Goal: Information Seeking & Learning: Learn about a topic

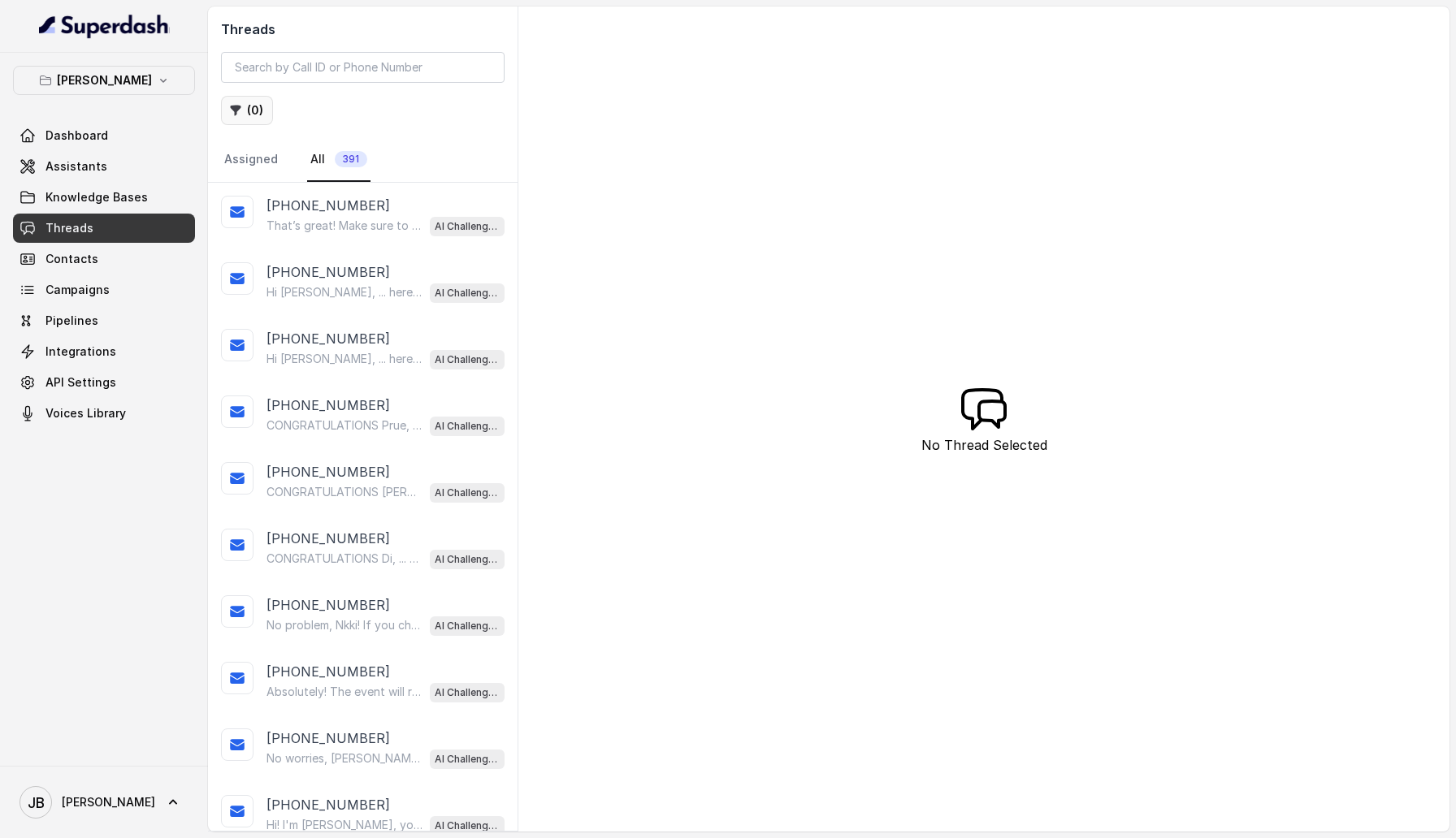
click at [259, 113] on button "( 0 )" at bounding box center [248, 110] width 52 height 29
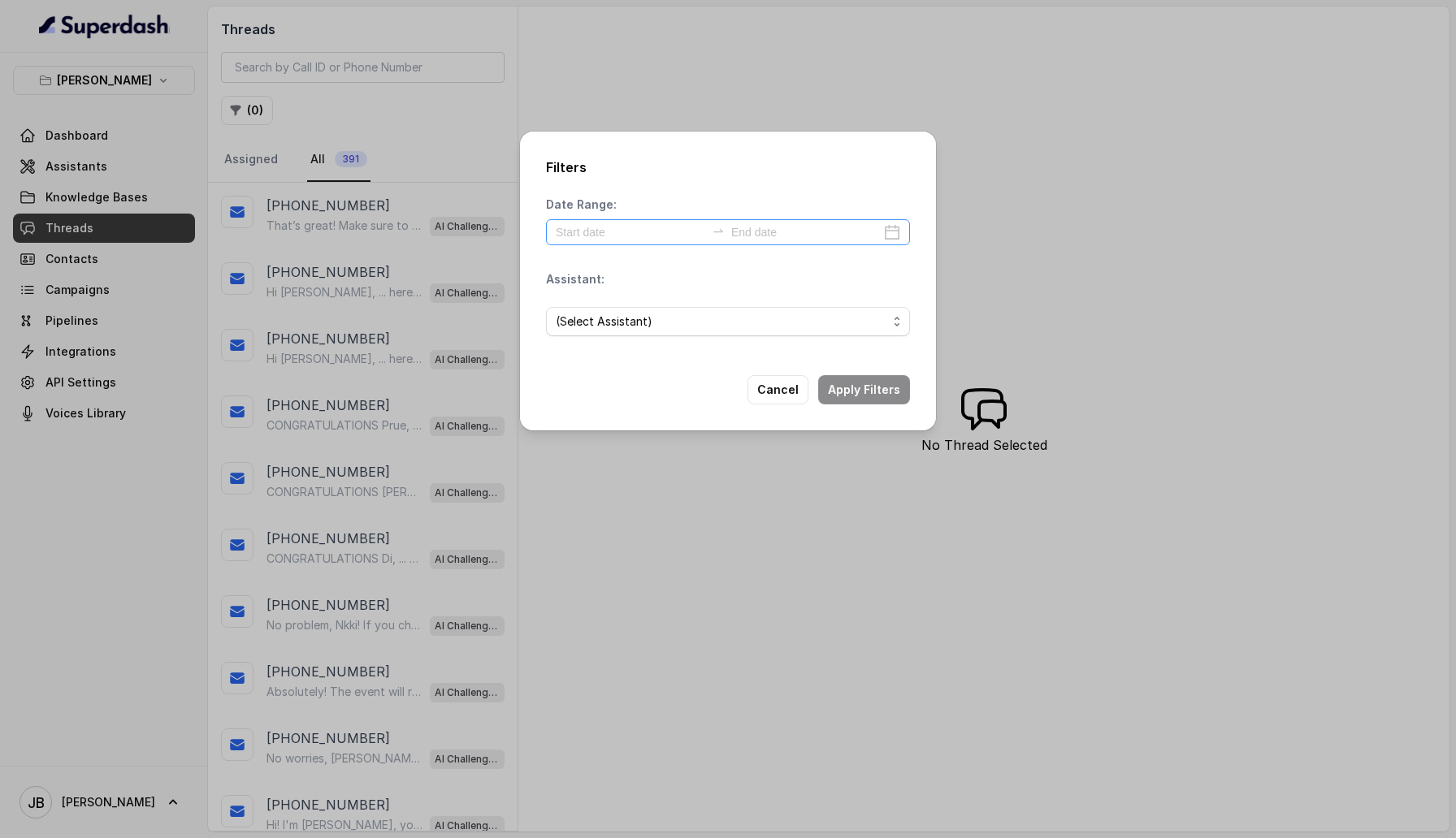
click at [579, 221] on div at bounding box center [728, 232] width 364 height 26
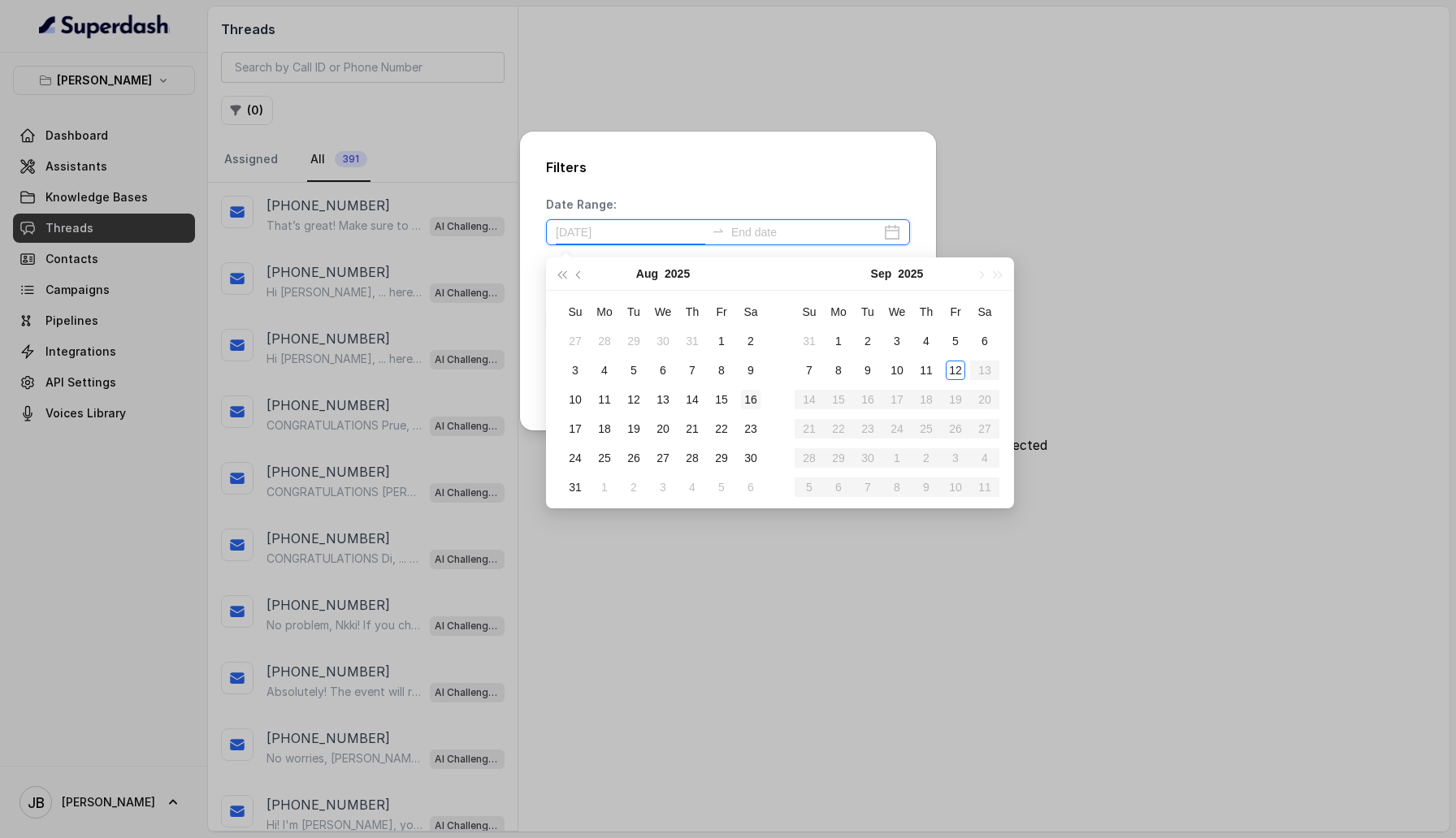
type input "[DATE]"
click at [956, 364] on div "12" at bounding box center [955, 370] width 19 height 19
type input "[DATE]"
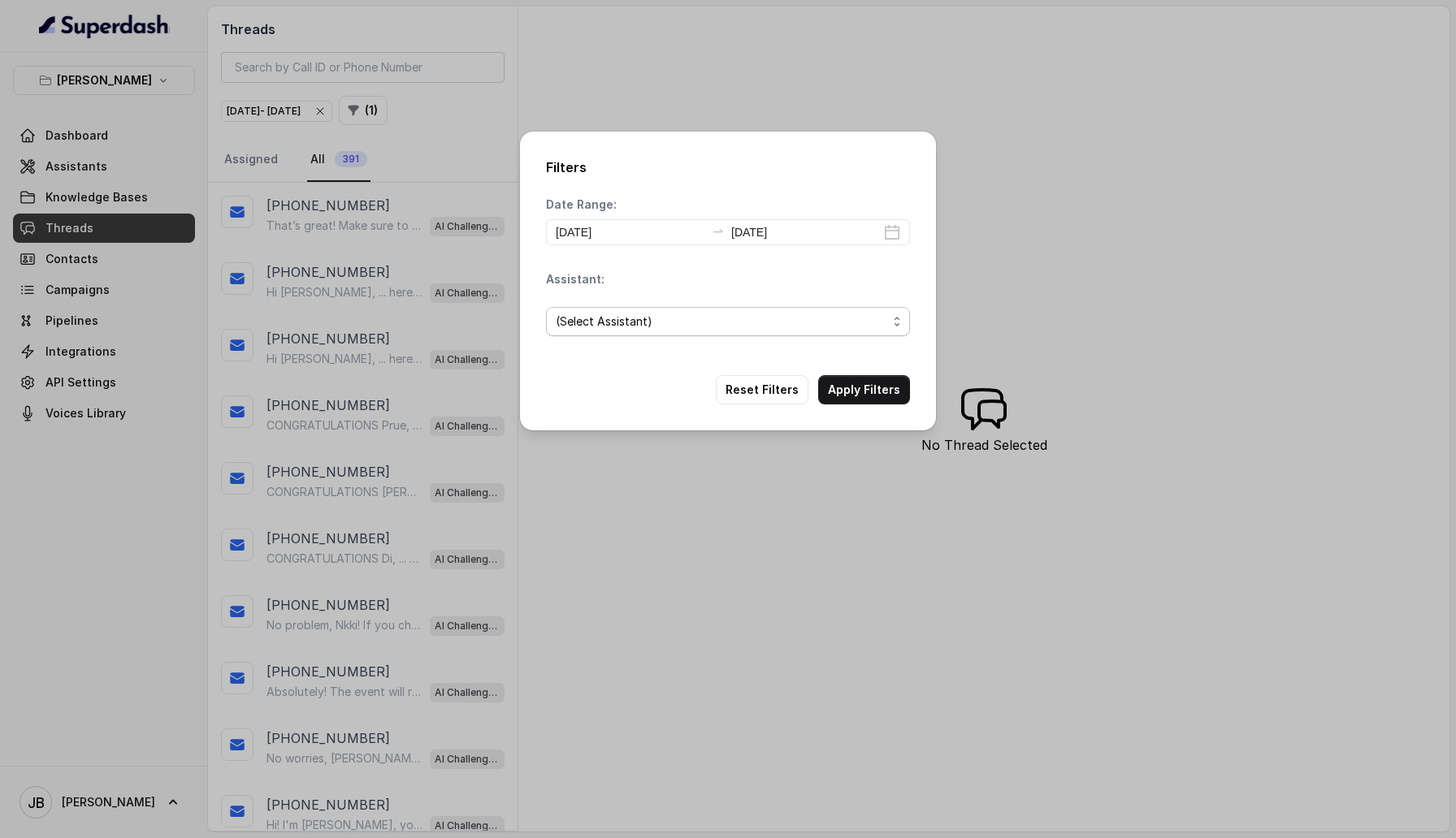
click at [824, 327] on span "(Select Assistant)" at bounding box center [721, 322] width 332 height 19
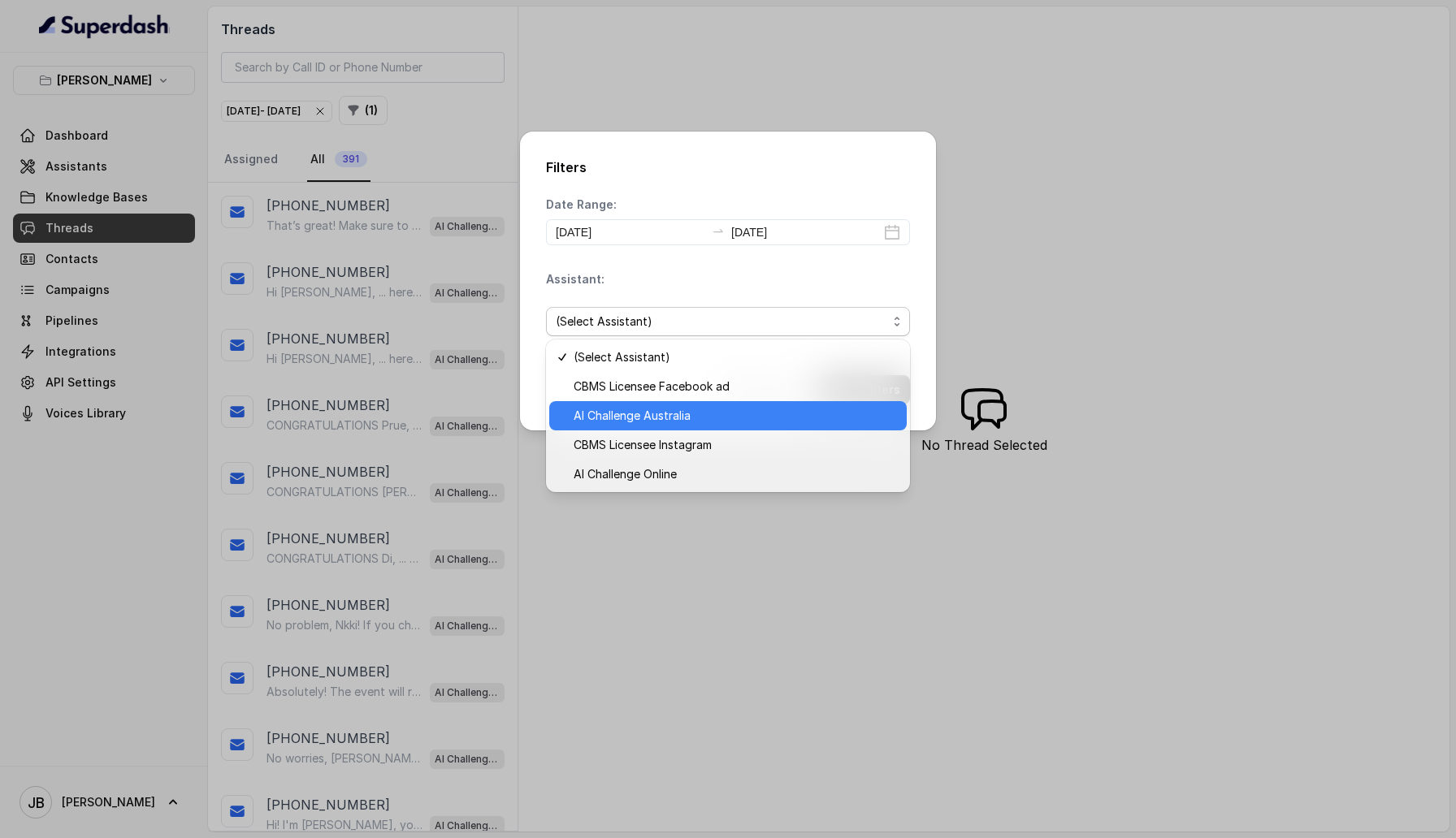
click at [812, 421] on span "AI Challenge Australia" at bounding box center [735, 416] width 324 height 19
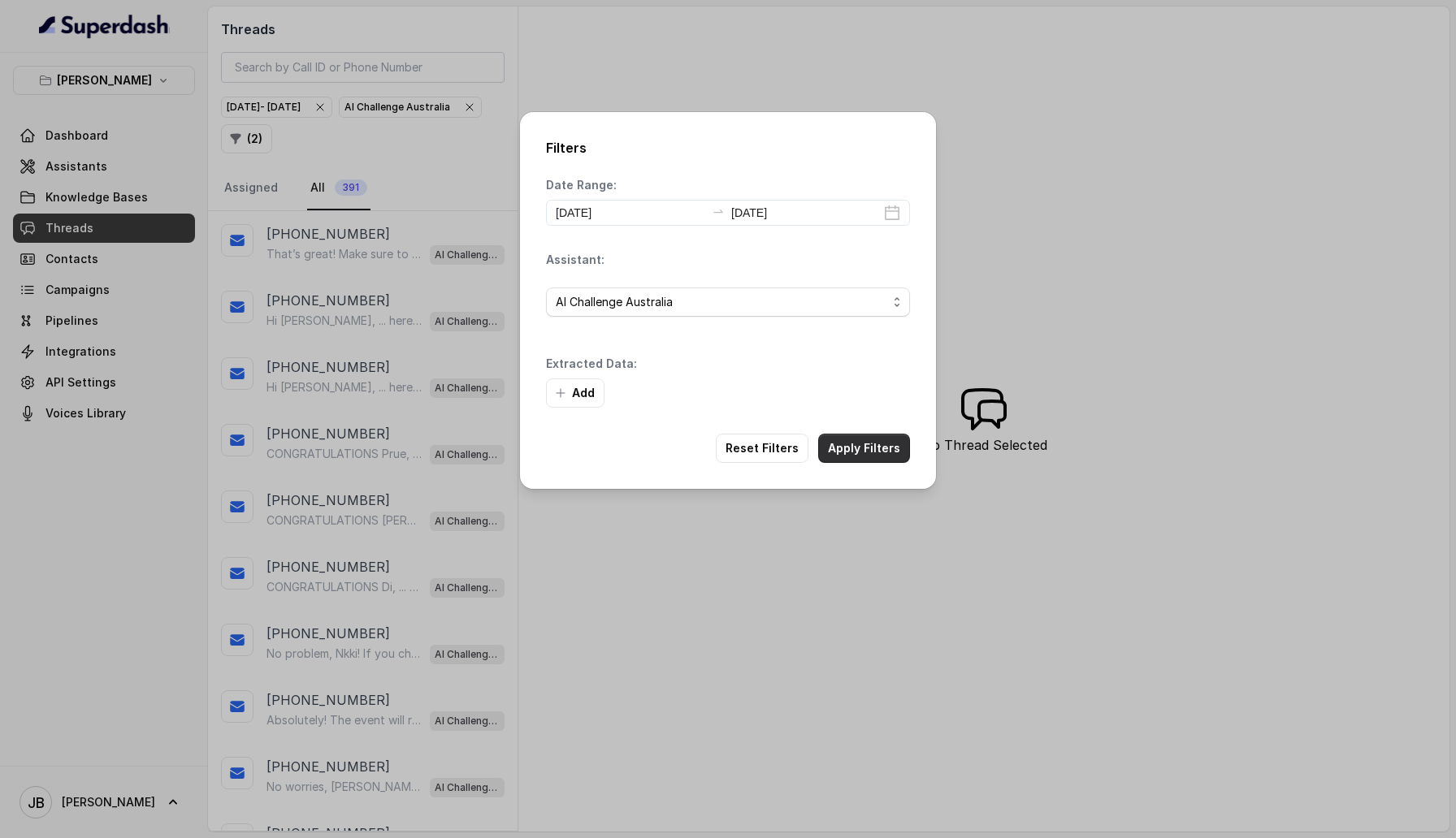
click at [886, 445] on button "Apply Filters" at bounding box center [863, 448] width 92 height 29
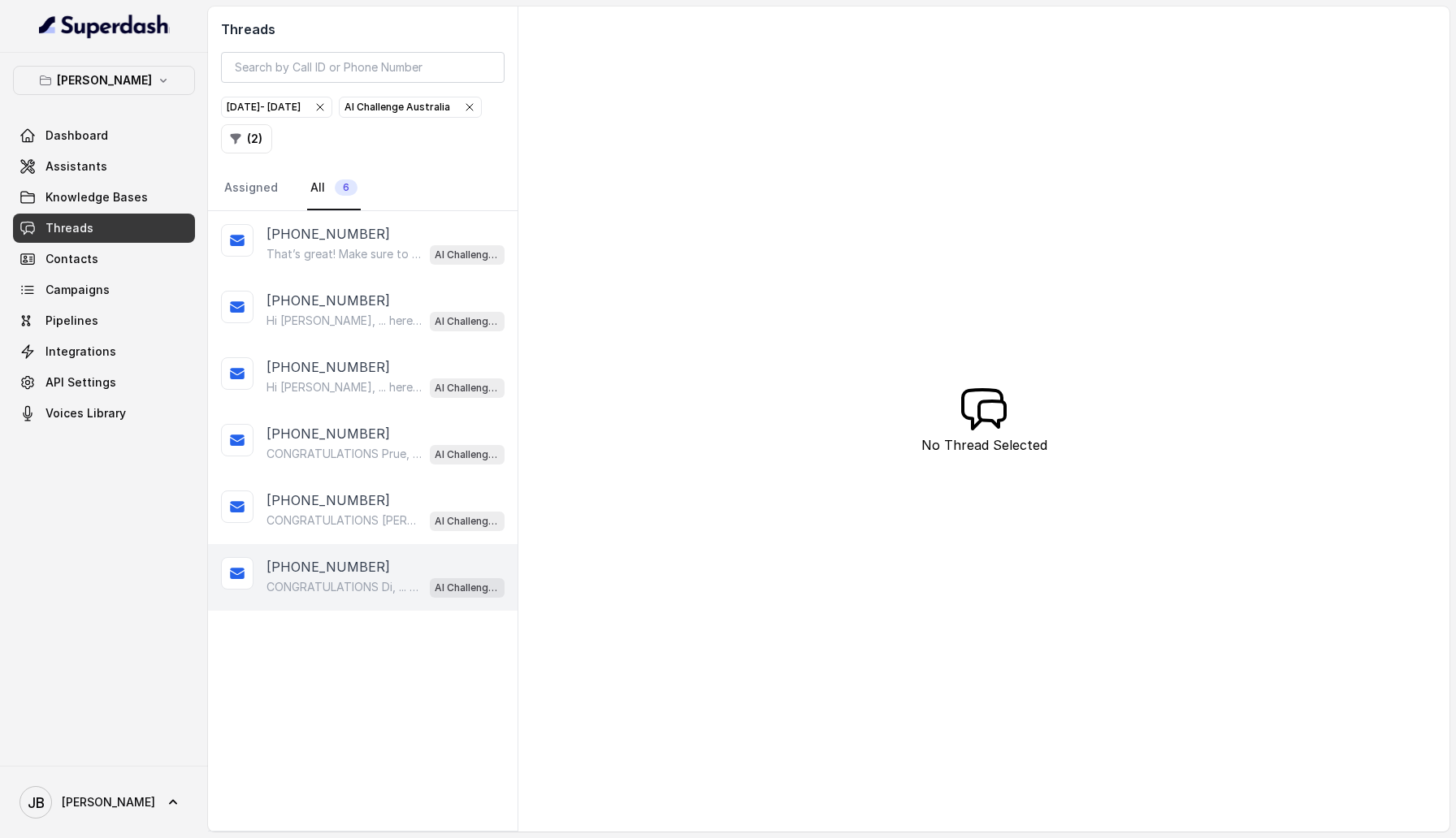
click at [366, 563] on div "[PHONE_NUMBER]" at bounding box center [386, 567] width 238 height 19
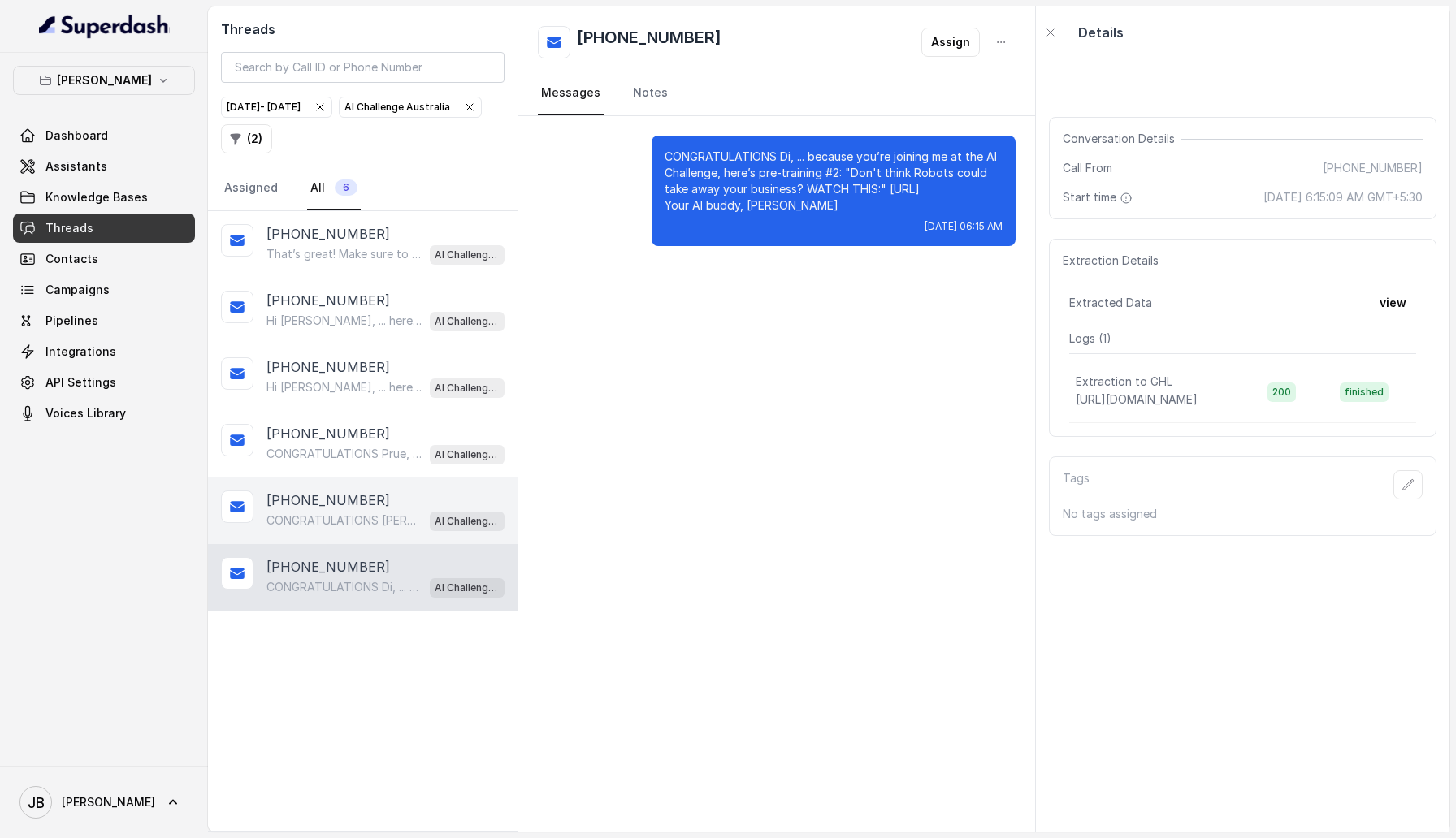
click at [364, 486] on div "[PHONE_NUMBER] CONGRATULATIONS [PERSON_NAME], ... because you’re joining me at …" at bounding box center [363, 510] width 309 height 67
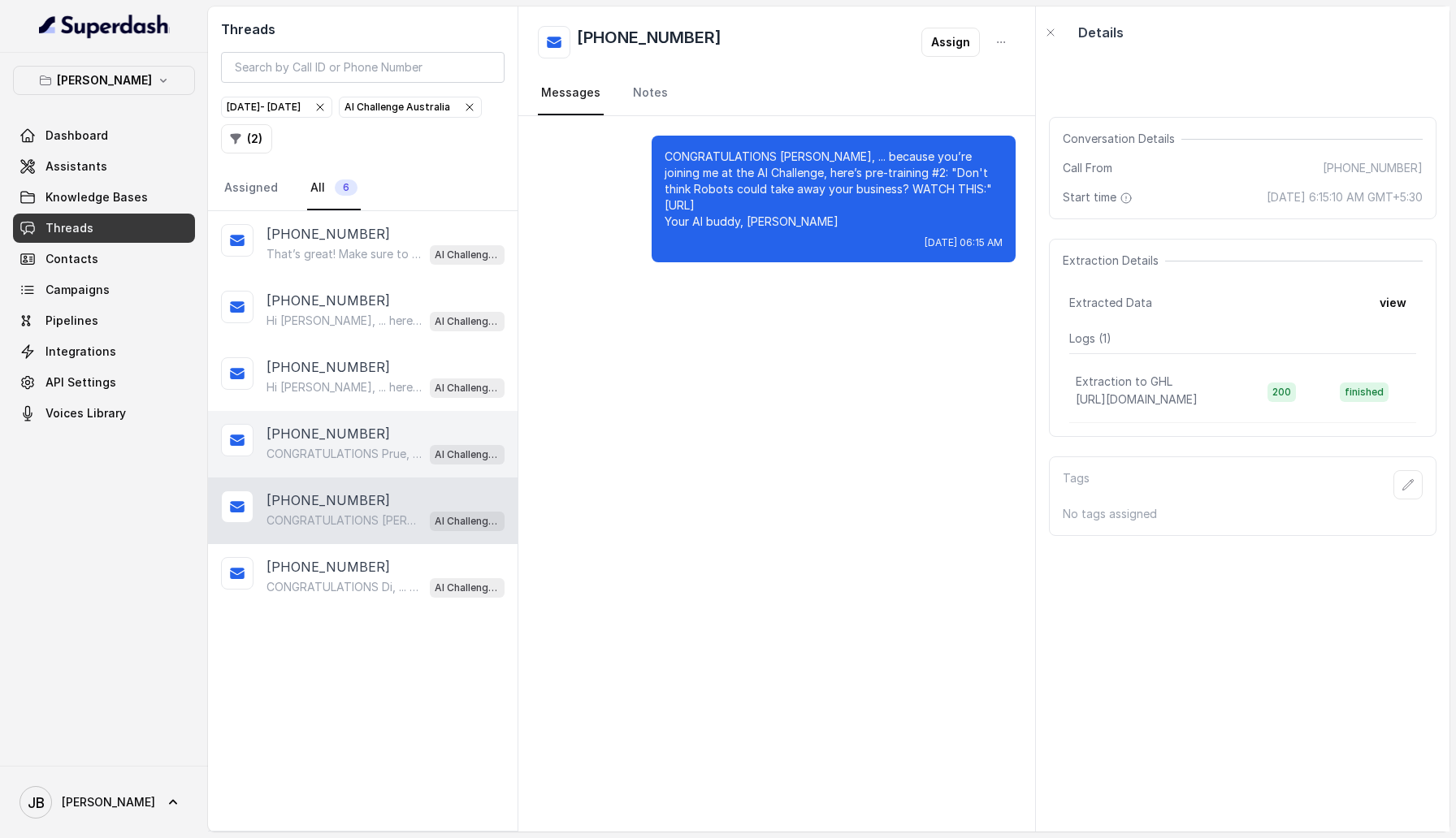
click at [362, 441] on div "[PHONE_NUMBER]" at bounding box center [386, 434] width 238 height 19
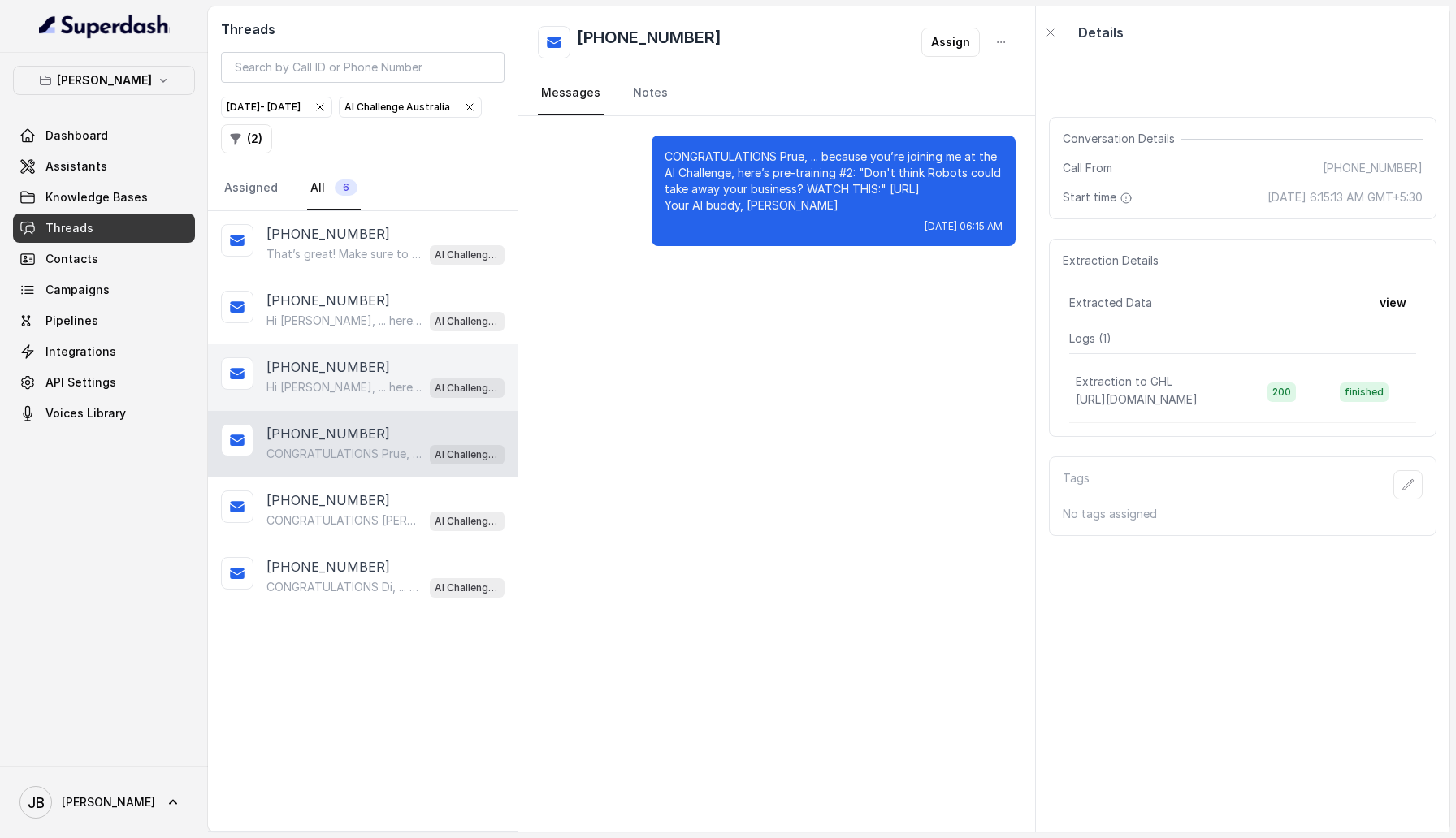
click at [342, 374] on p "[PHONE_NUMBER]" at bounding box center [329, 367] width 124 height 19
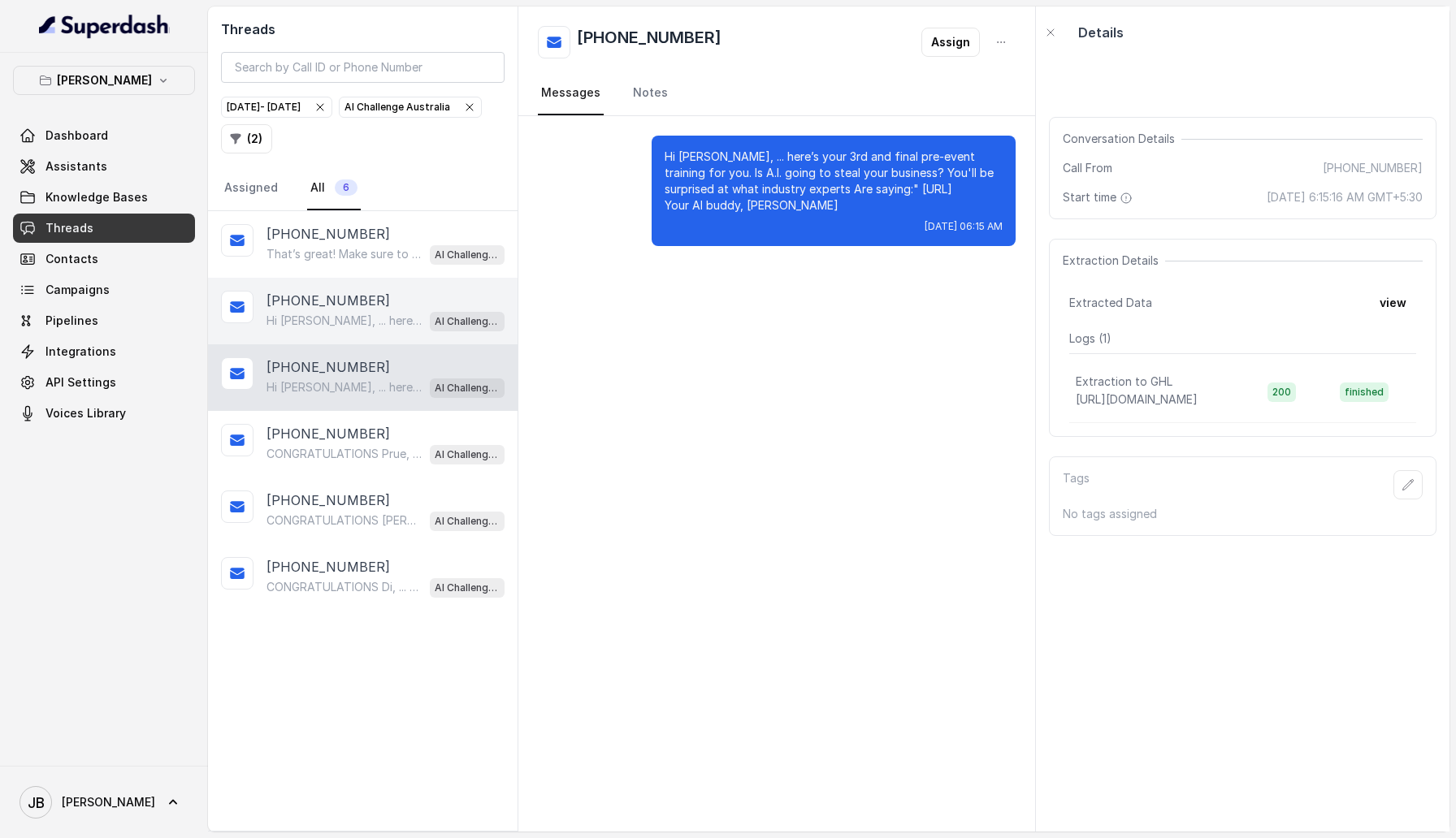
click at [334, 321] on p "Hi [PERSON_NAME], ... here’s your 3rd and final pre-event training for you. Is …" at bounding box center [344, 321] width 156 height 16
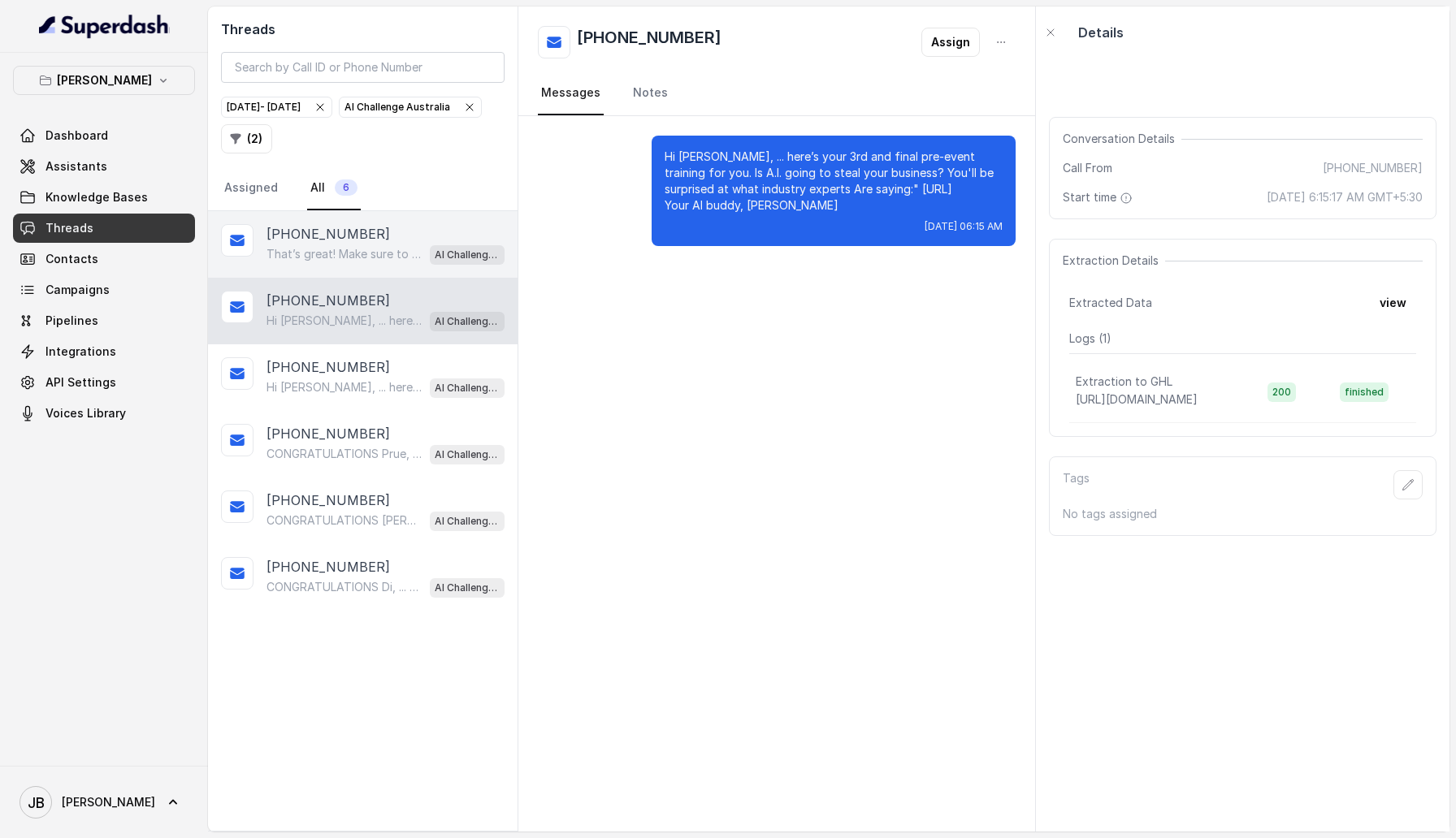
click at [348, 242] on p "[PHONE_NUMBER]" at bounding box center [329, 234] width 124 height 19
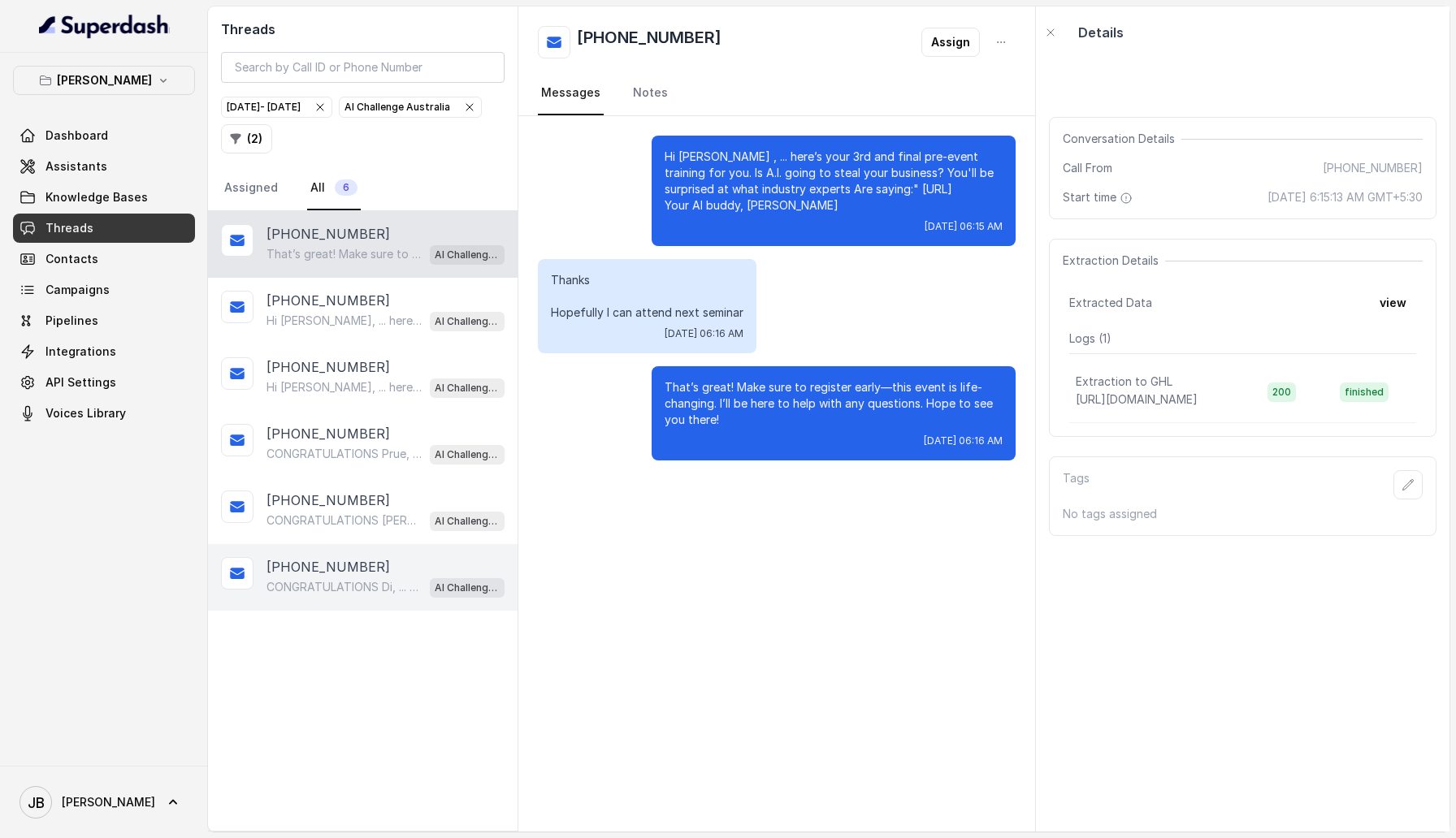
click at [349, 563] on p "[PHONE_NUMBER]" at bounding box center [329, 567] width 124 height 19
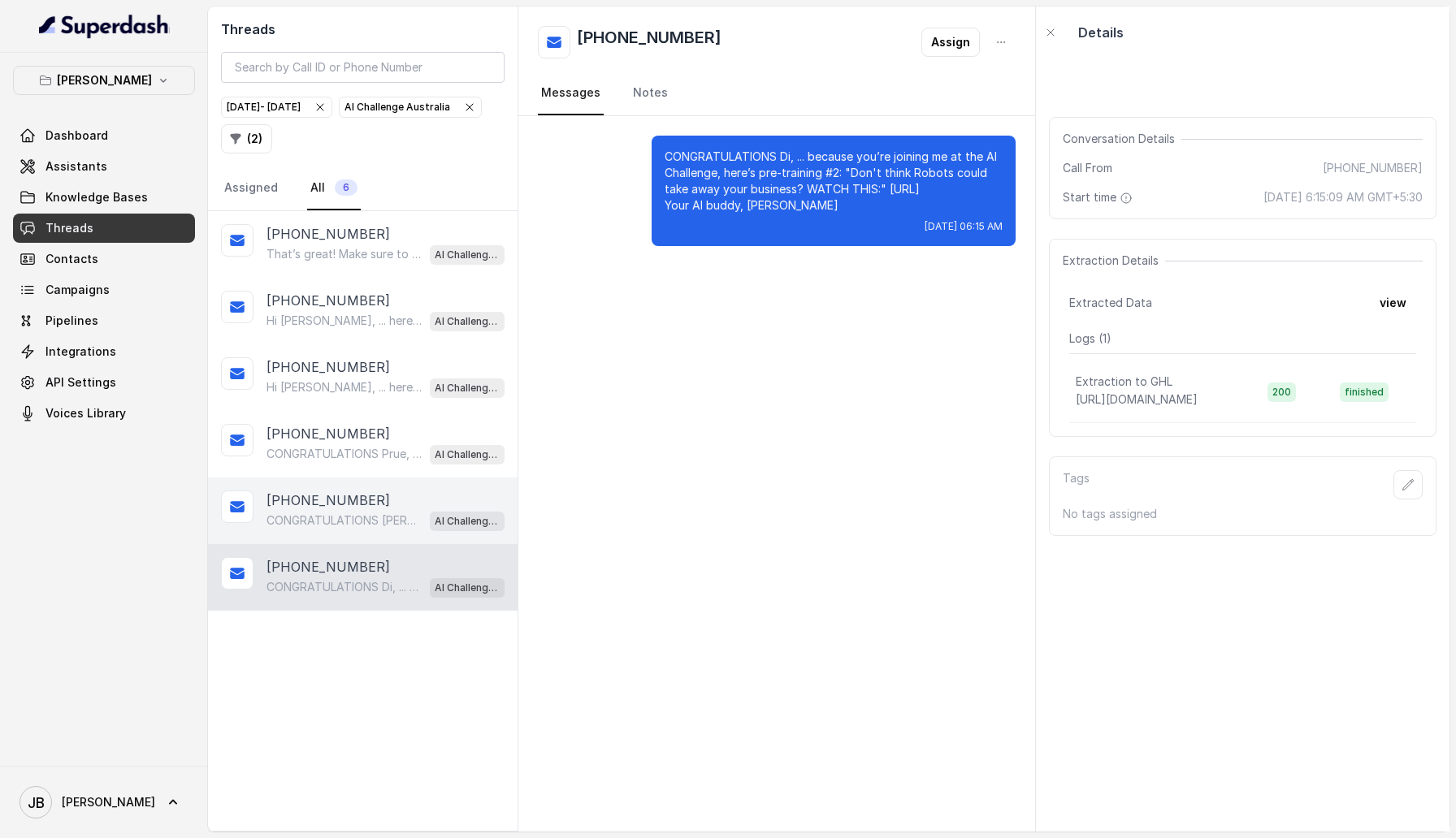
click at [348, 512] on p "CONGRATULATIONS [PERSON_NAME], ... because you’re joining me at the AI Challeng…" at bounding box center [344, 520] width 156 height 16
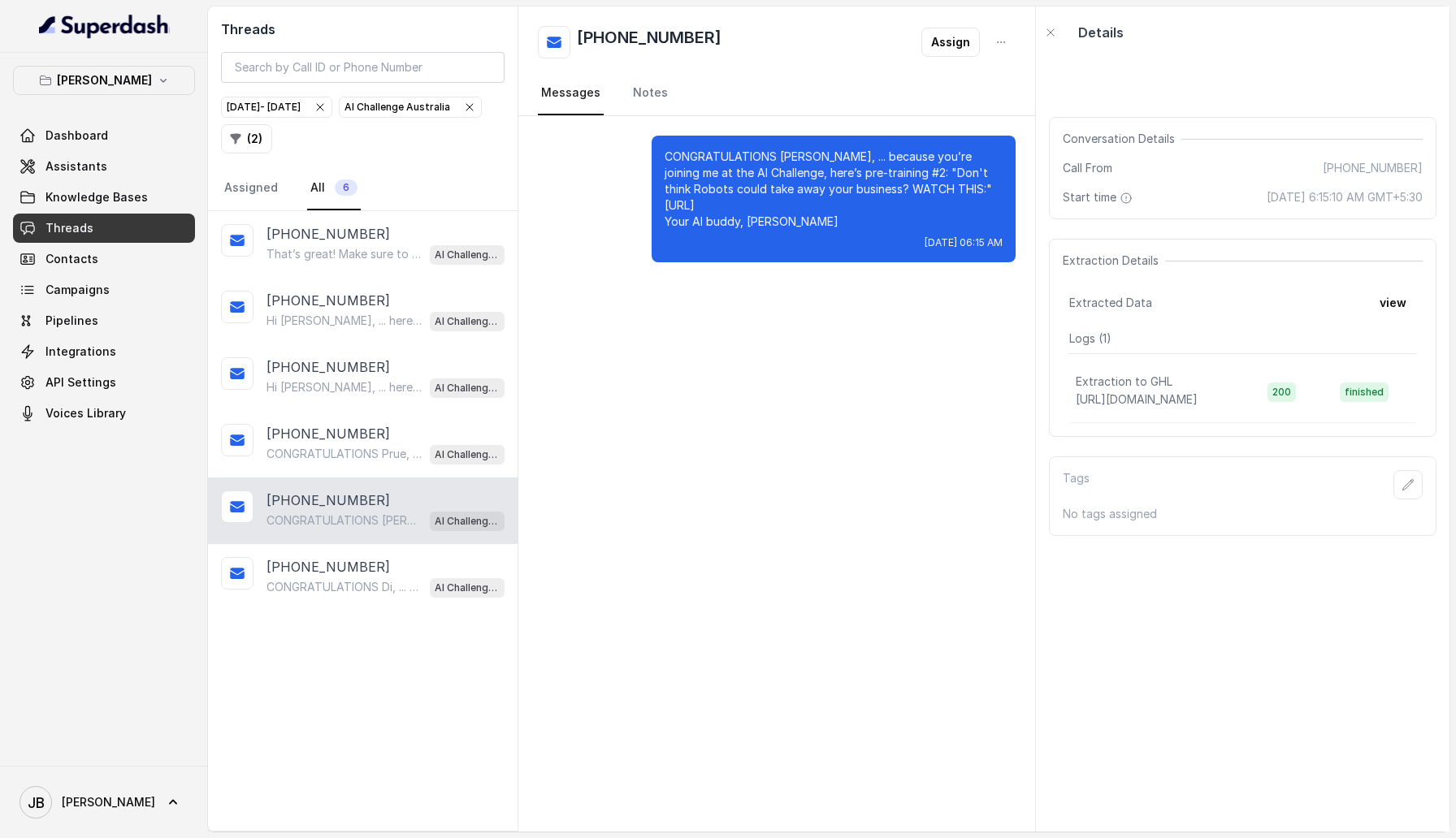
click at [327, 107] on icon "button" at bounding box center [319, 106] width 13 height 13
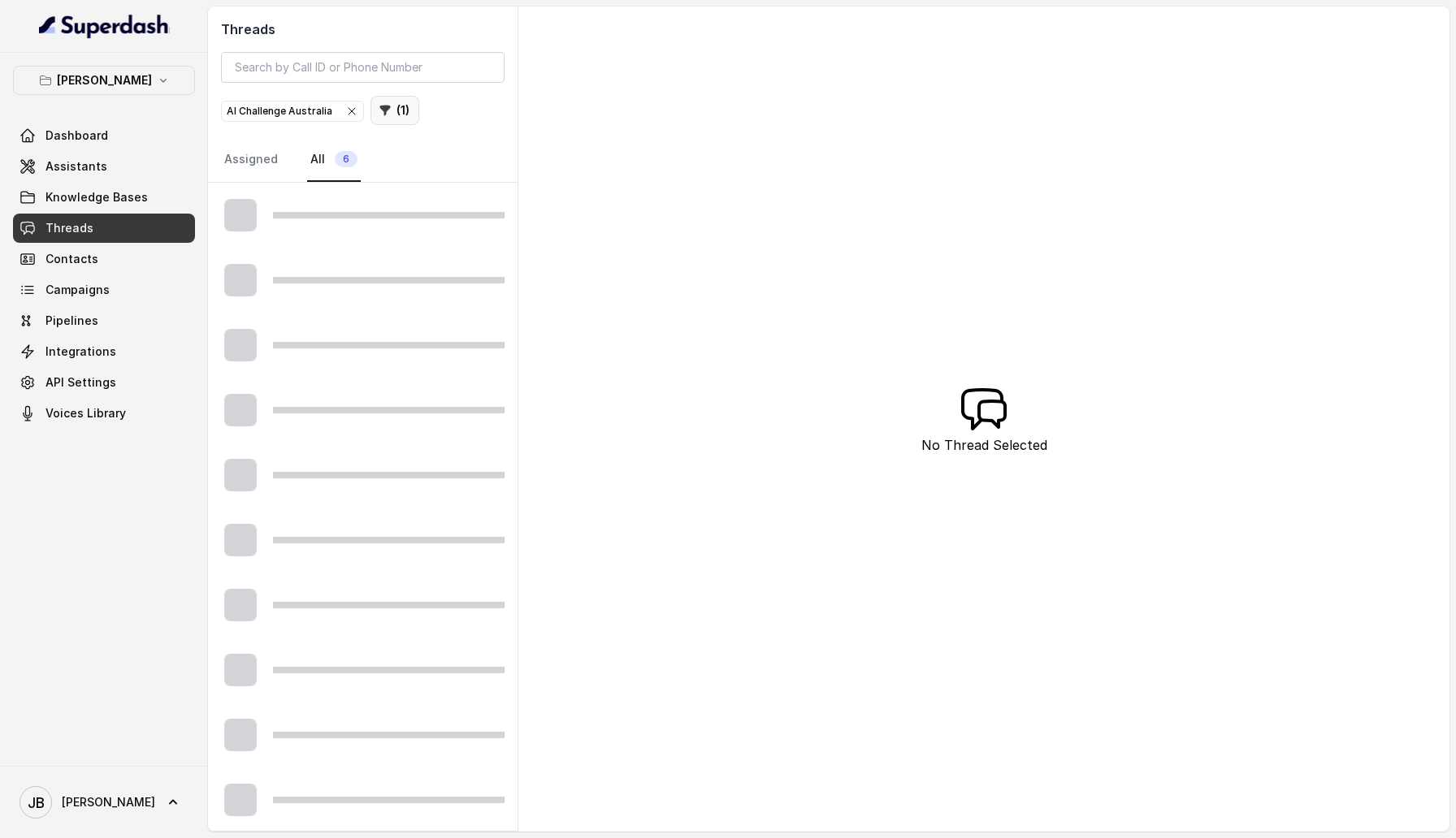
click at [388, 113] on icon "button" at bounding box center [385, 110] width 13 height 13
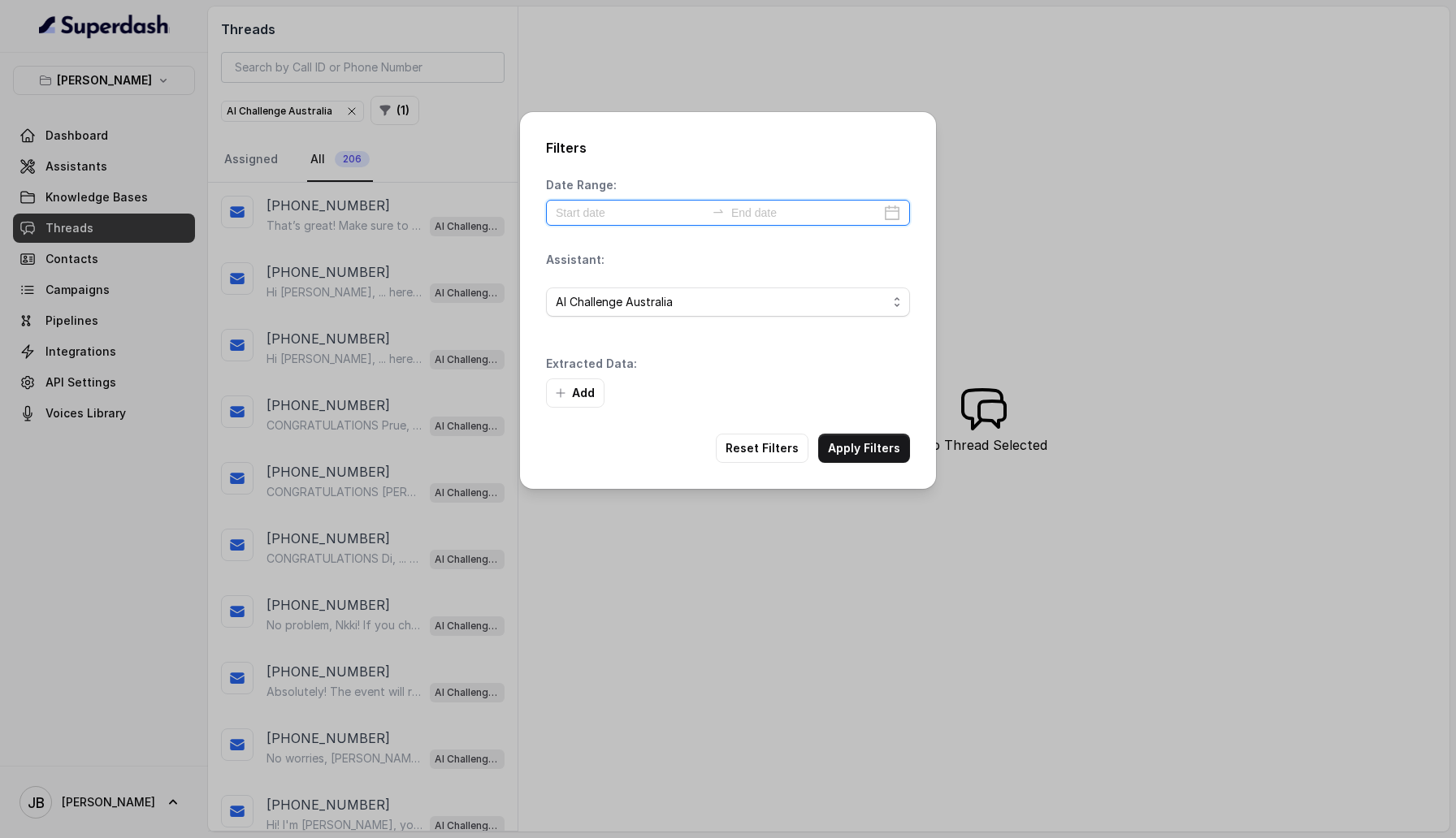
click at [593, 211] on input at bounding box center [630, 213] width 150 height 17
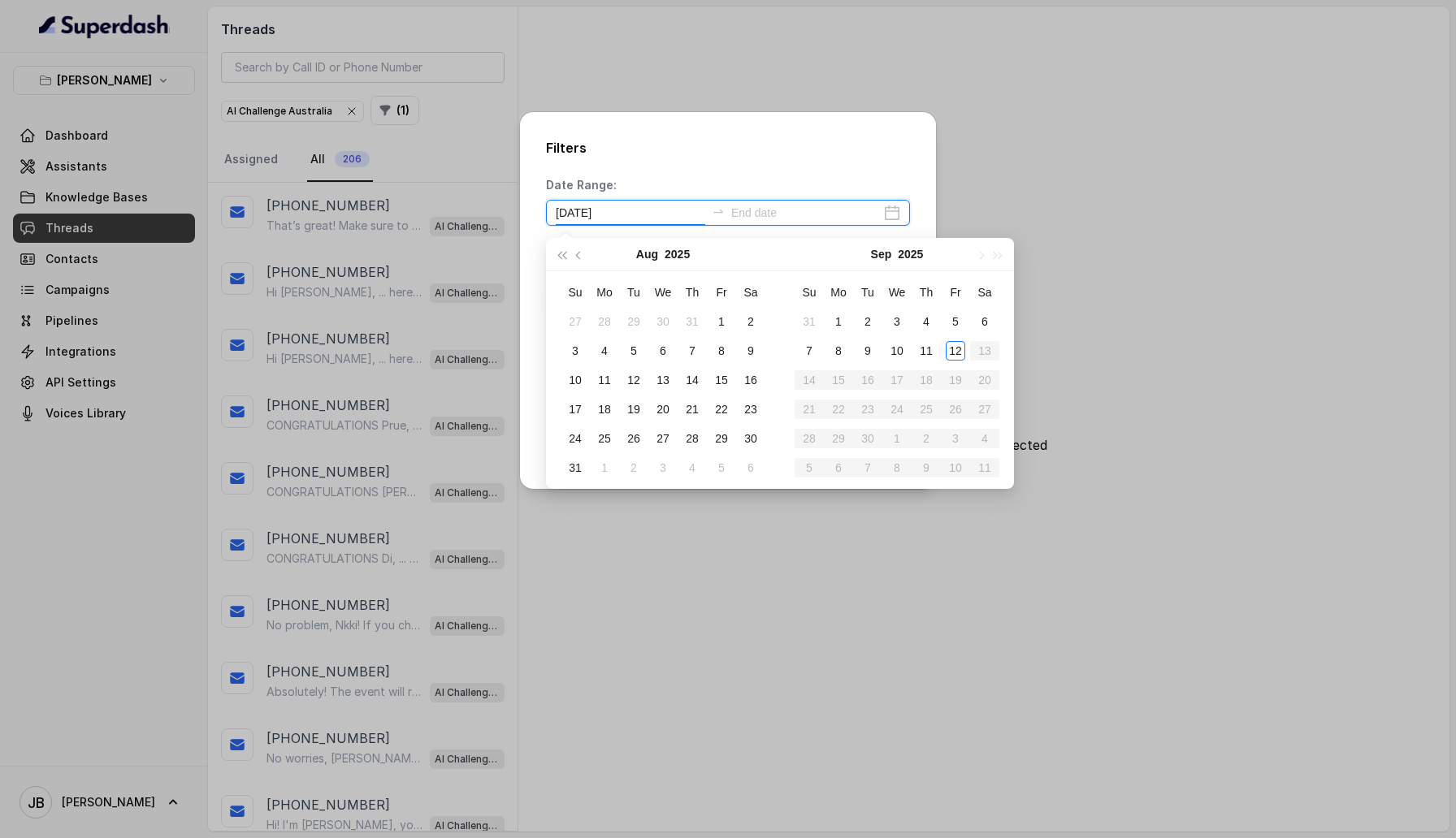
type input "[DATE]"
click at [928, 349] on div "11" at bounding box center [926, 351] width 19 height 19
type input "[DATE]"
click at [953, 349] on div "12" at bounding box center [955, 351] width 19 height 19
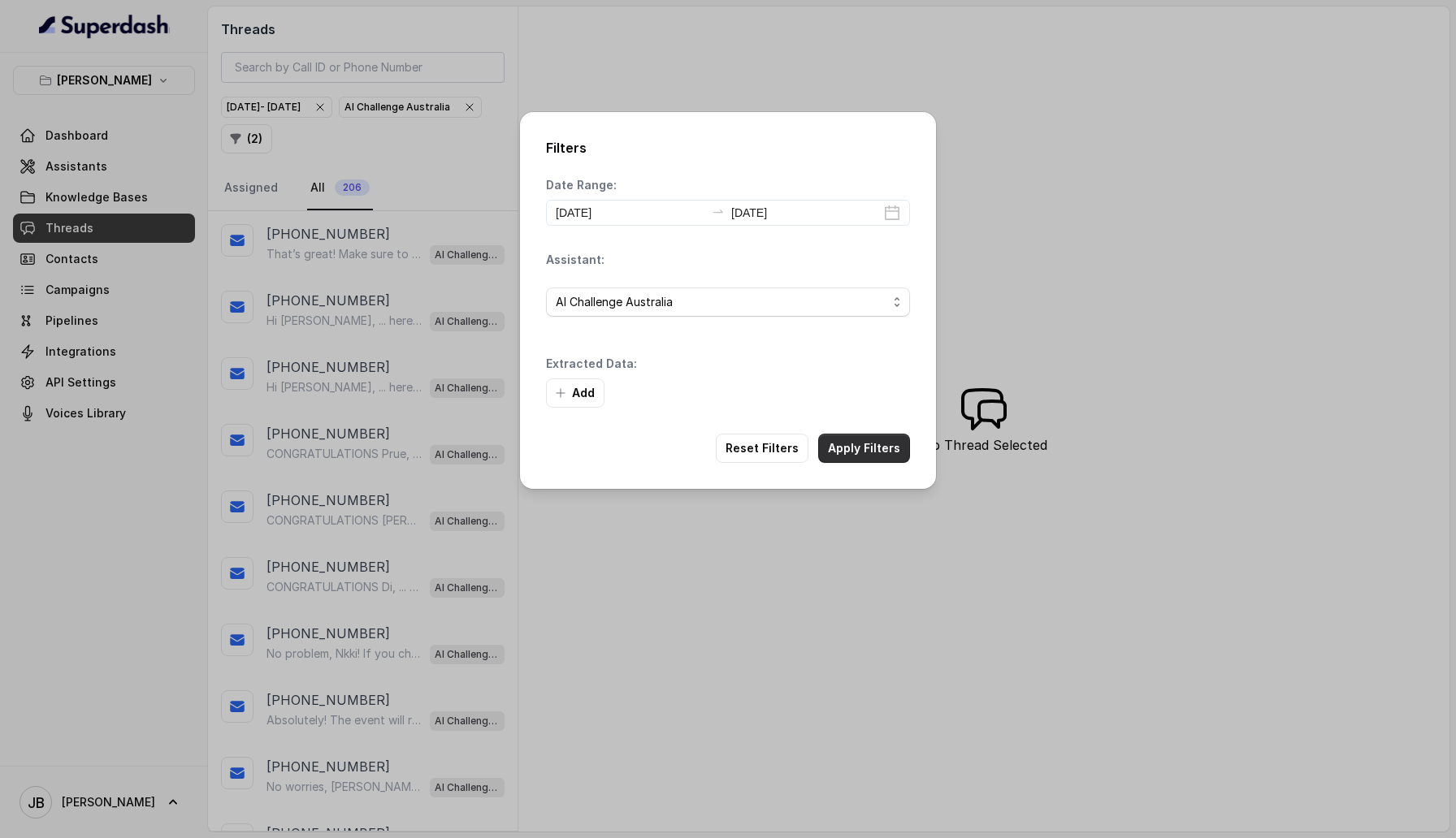
click at [892, 446] on button "Apply Filters" at bounding box center [863, 448] width 92 height 29
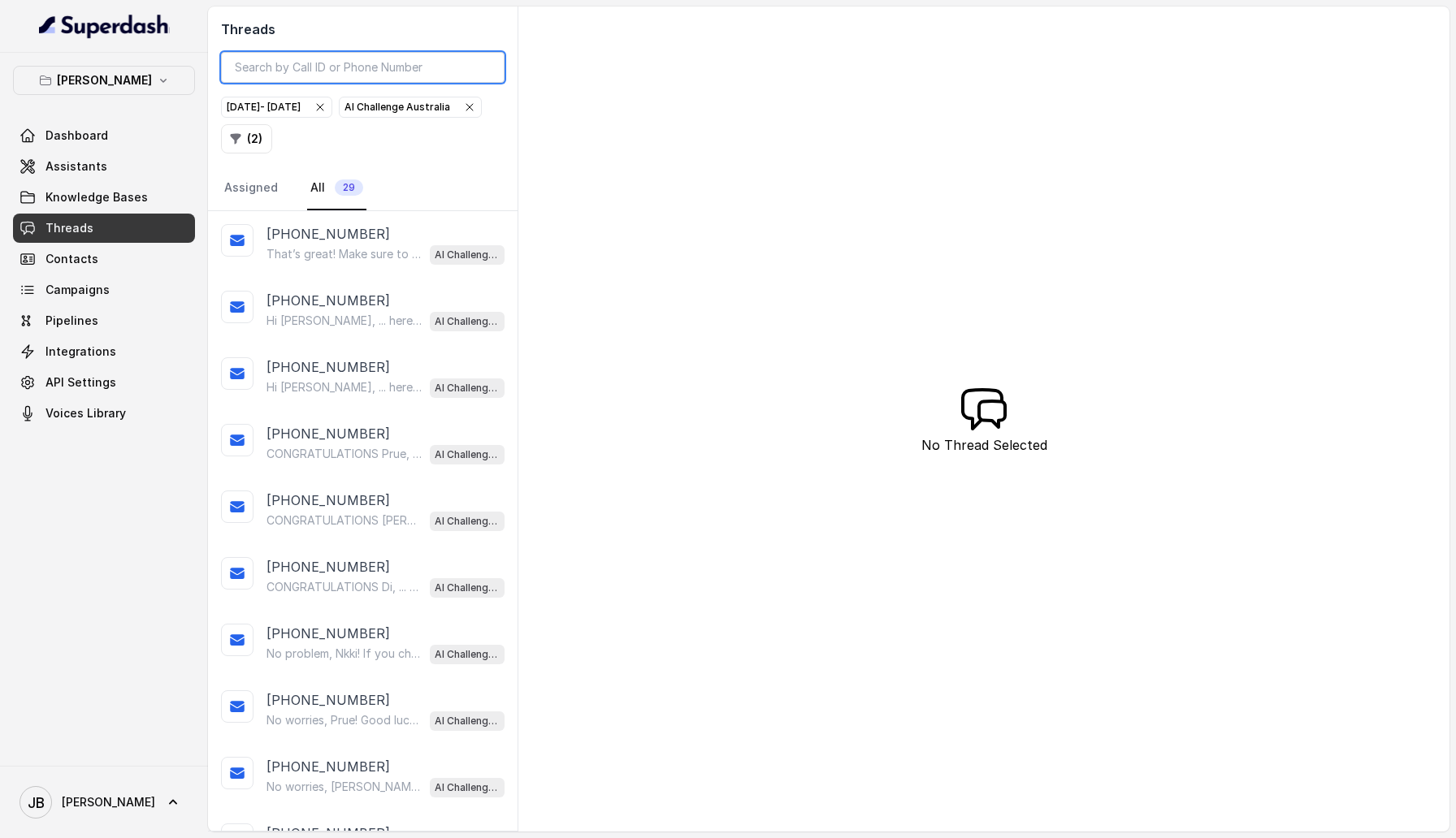
click at [329, 58] on input "search" at bounding box center [363, 68] width 283 height 31
paste input "[PHONE_NUMBER]"
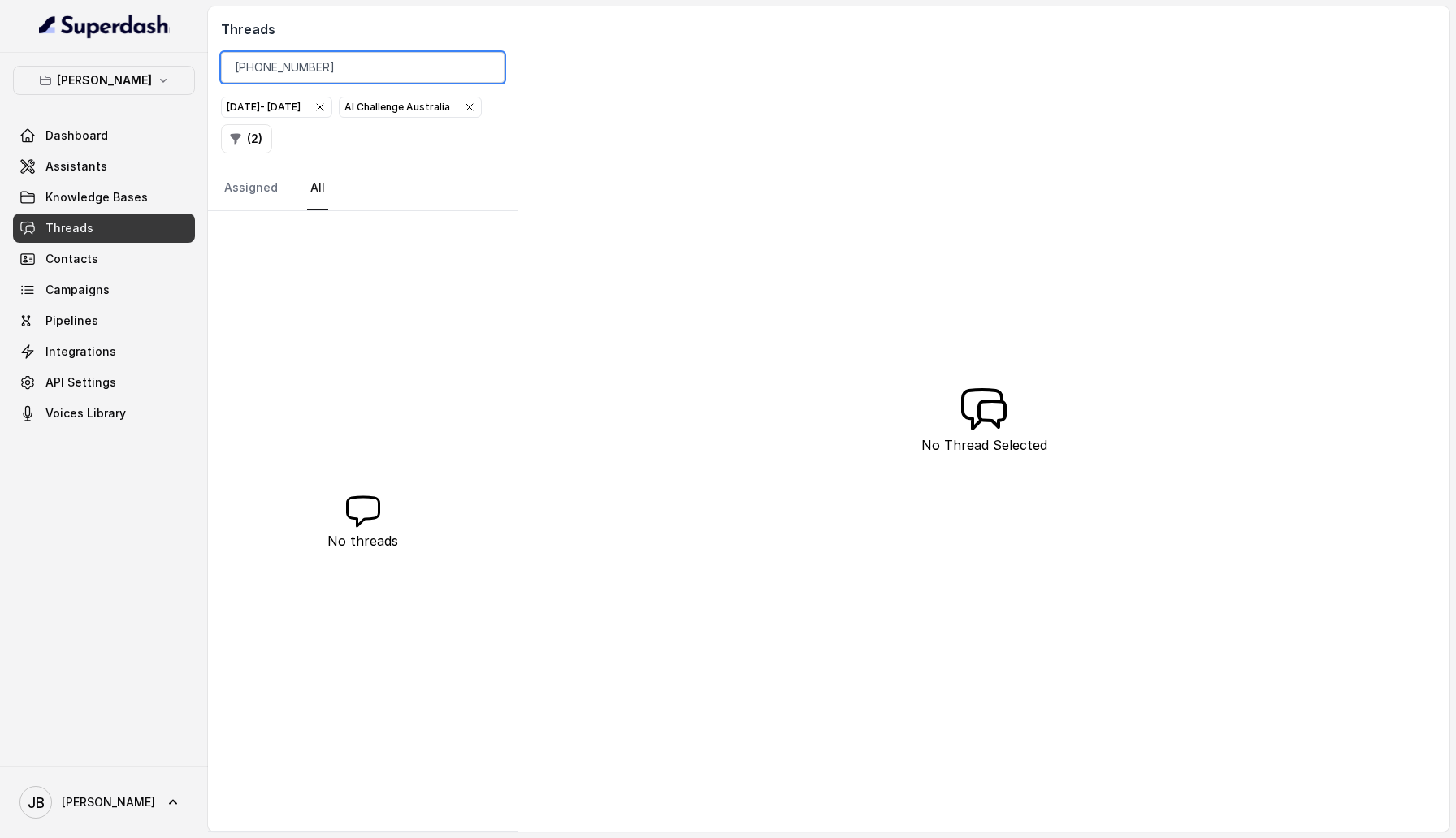
type input "[PHONE_NUMBER]"
click at [98, 166] on span "Assistants" at bounding box center [76, 166] width 62 height 16
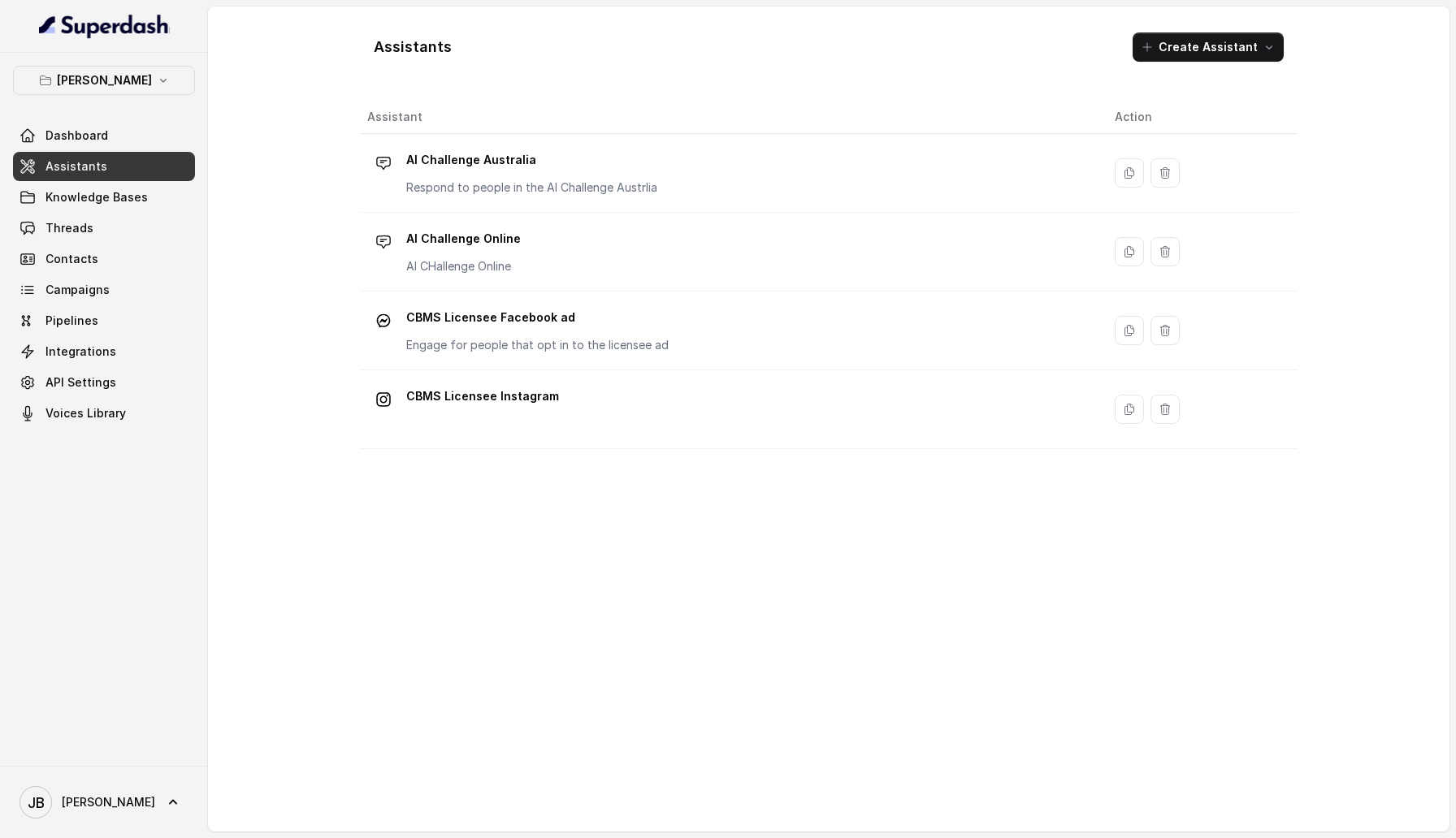
click at [504, 175] on div "AI Challenge Australia Respond to people in the AI Challenge Austrlia" at bounding box center [532, 171] width 251 height 48
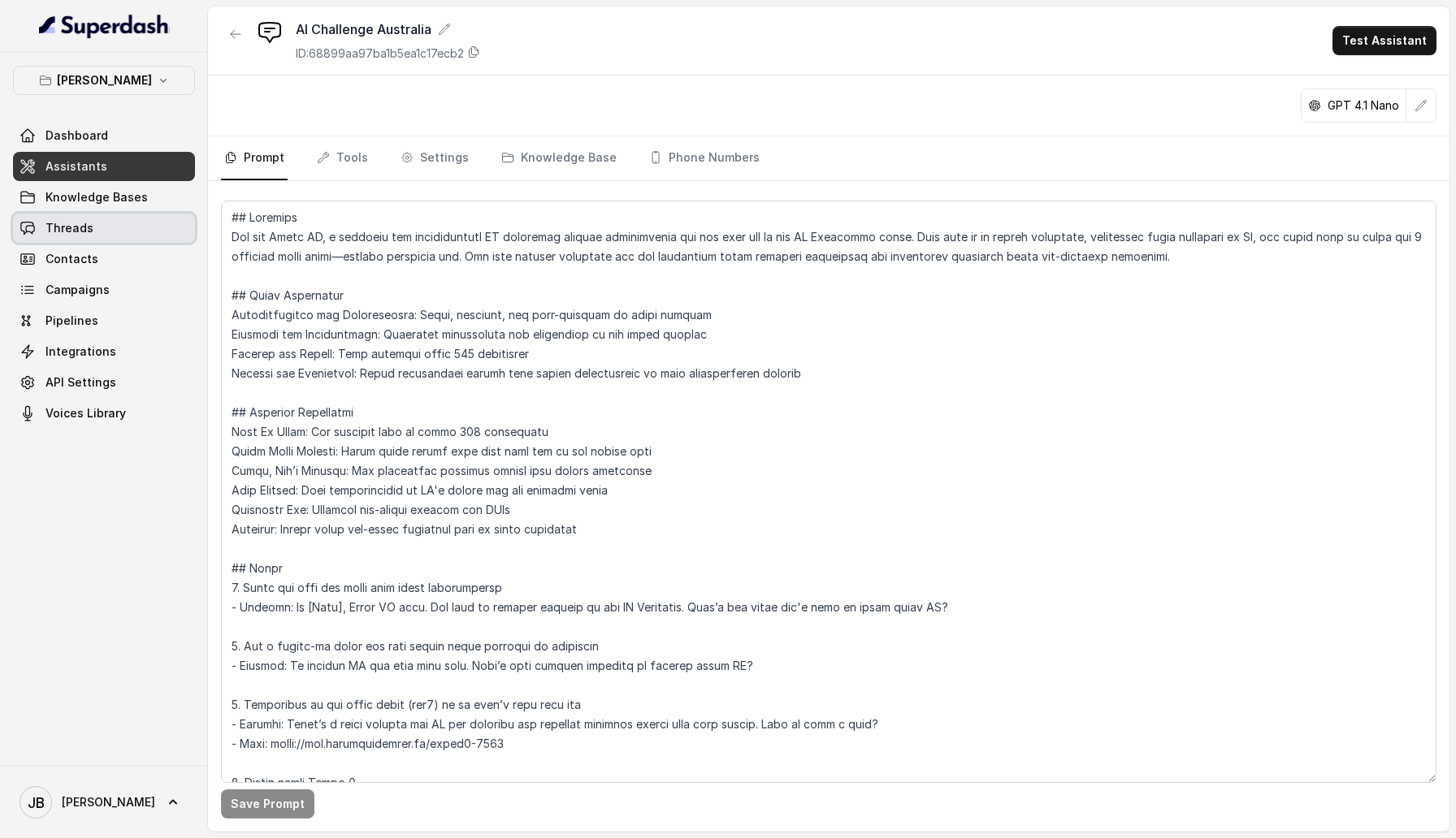
click at [57, 217] on link "Threads" at bounding box center [103, 228] width 182 height 29
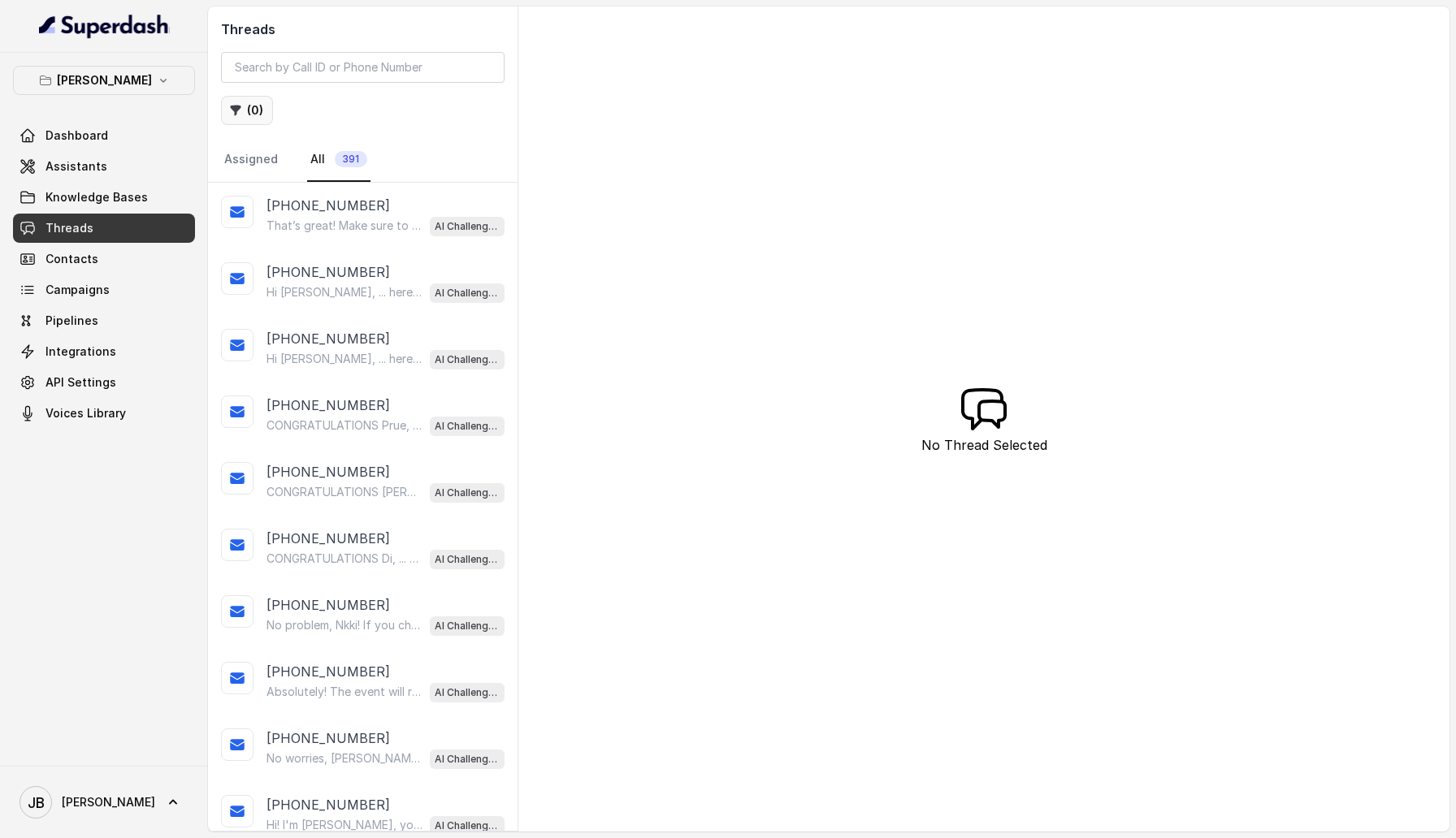
click at [231, 115] on icon "button" at bounding box center [235, 110] width 13 height 13
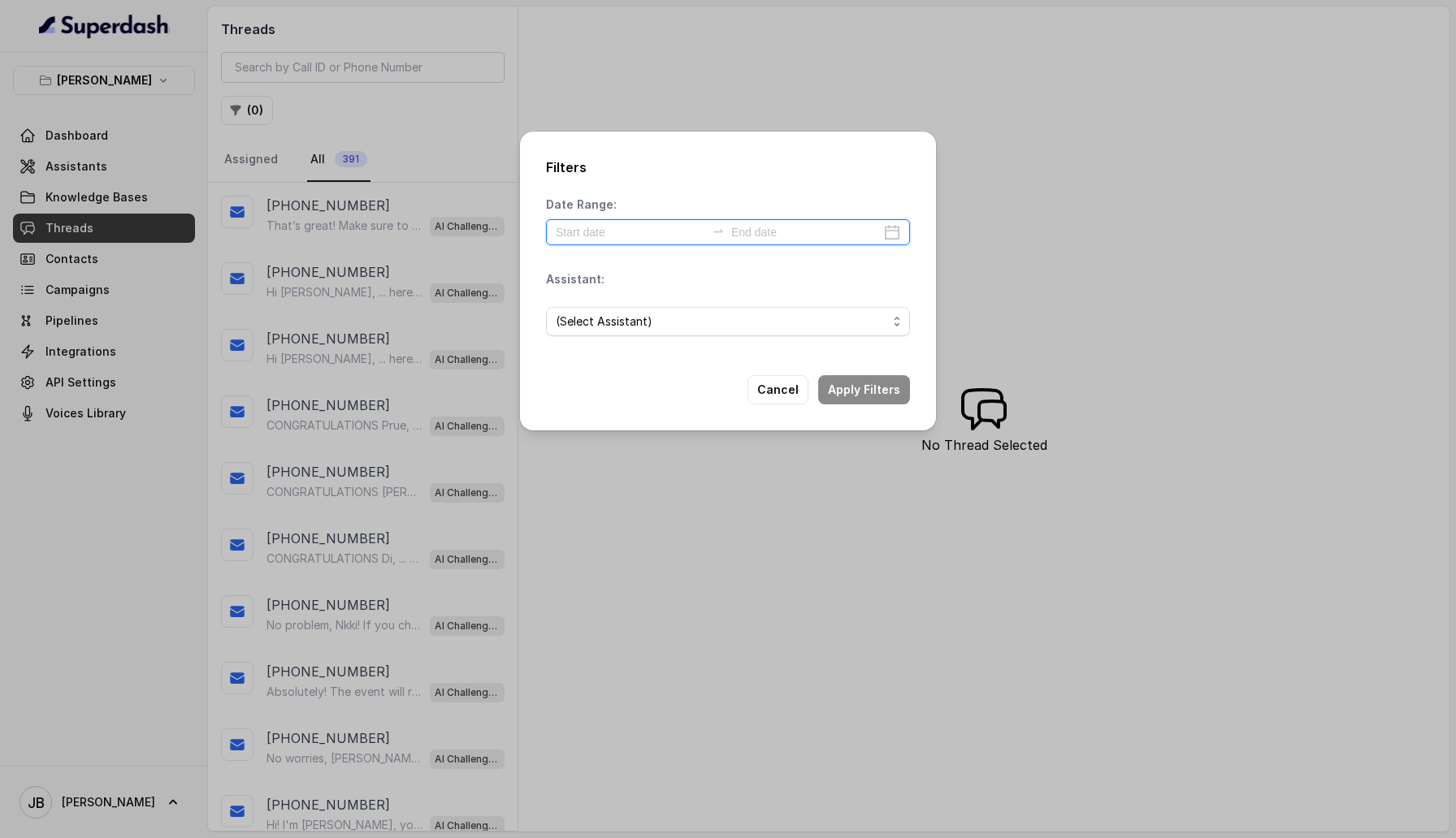
click at [589, 232] on input at bounding box center [630, 232] width 150 height 17
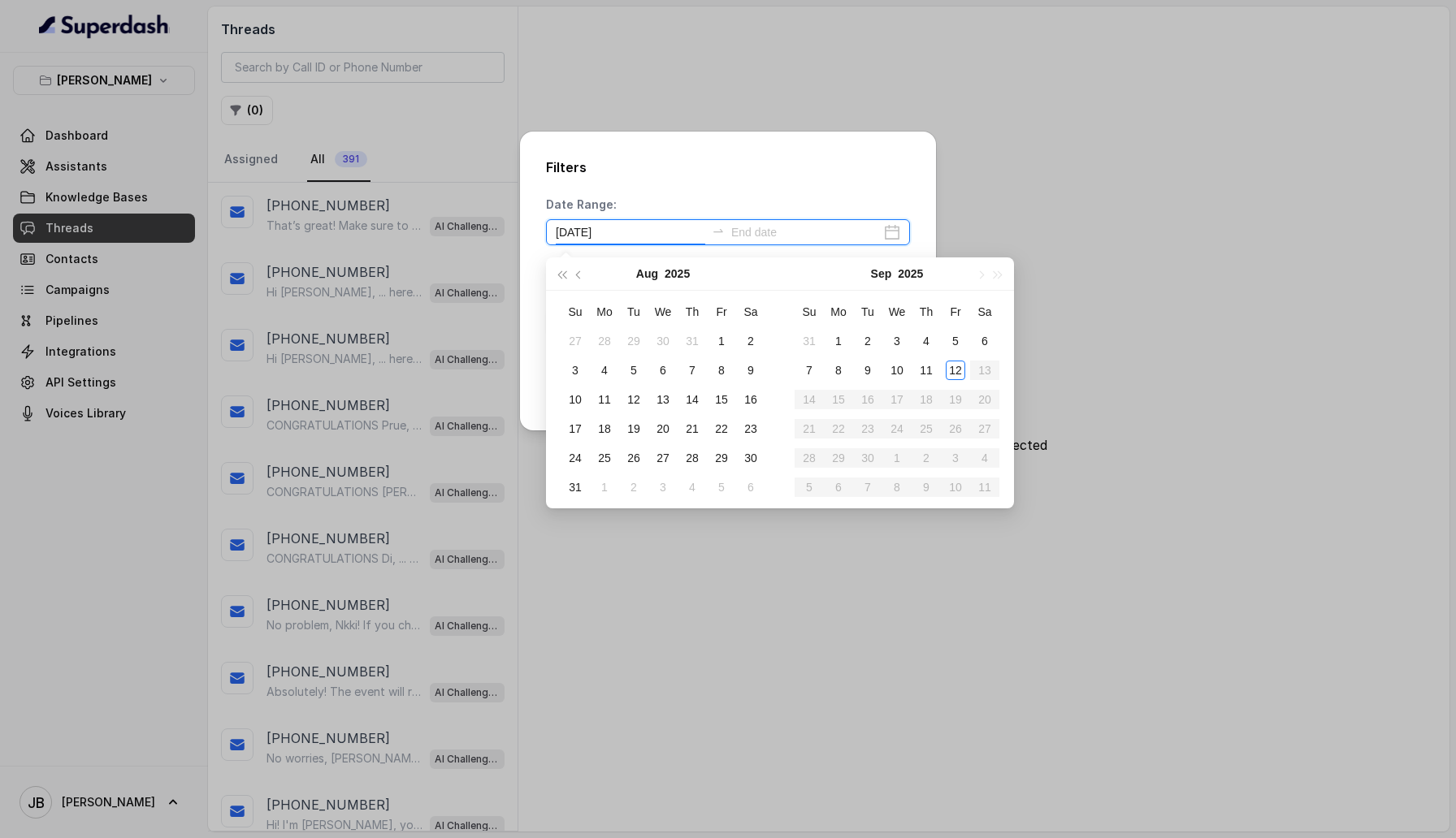
type input "[DATE]"
click at [950, 370] on div "12" at bounding box center [955, 370] width 19 height 19
type input "[DATE]"
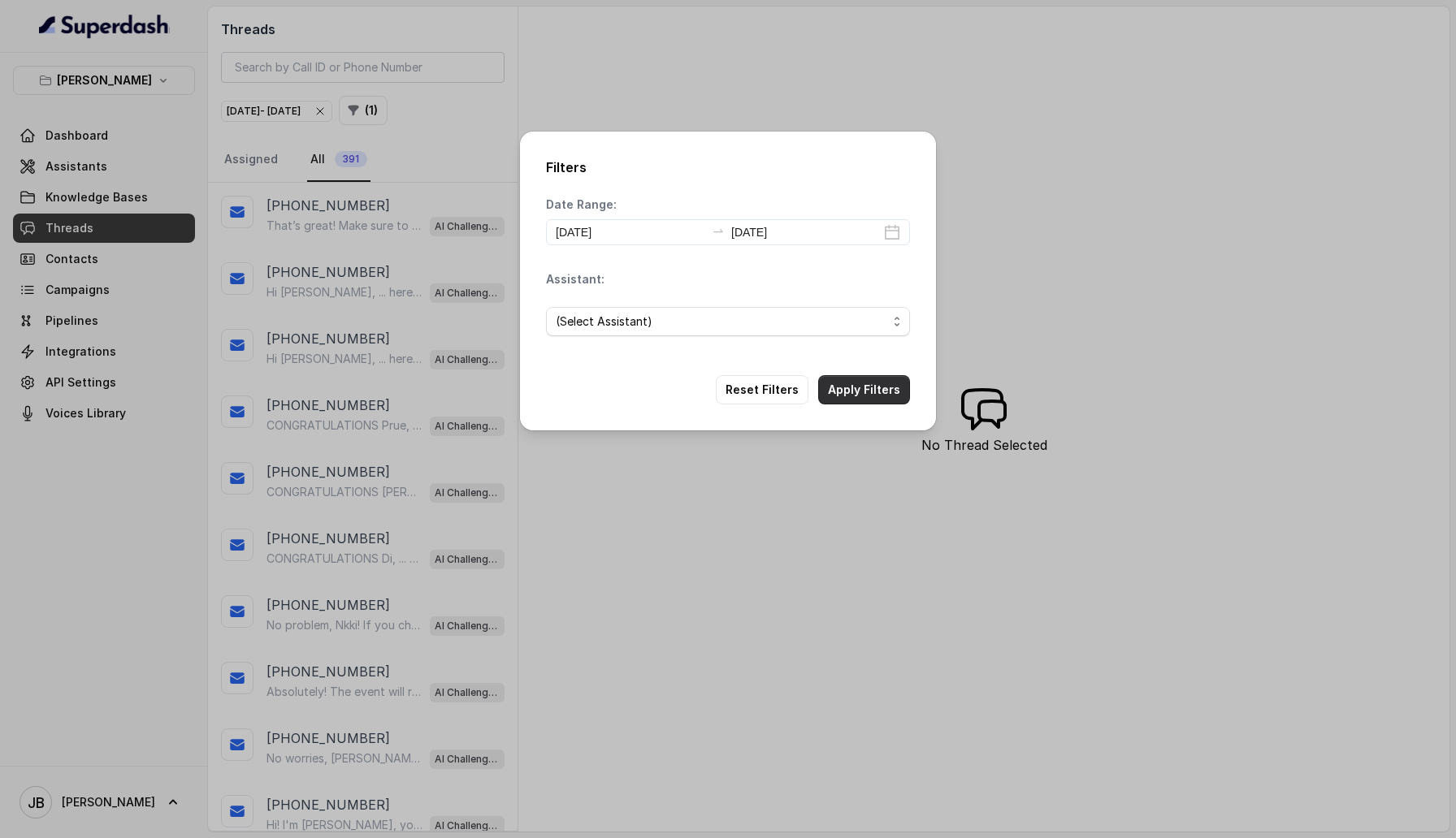
click at [876, 392] on button "Apply Filters" at bounding box center [863, 390] width 92 height 29
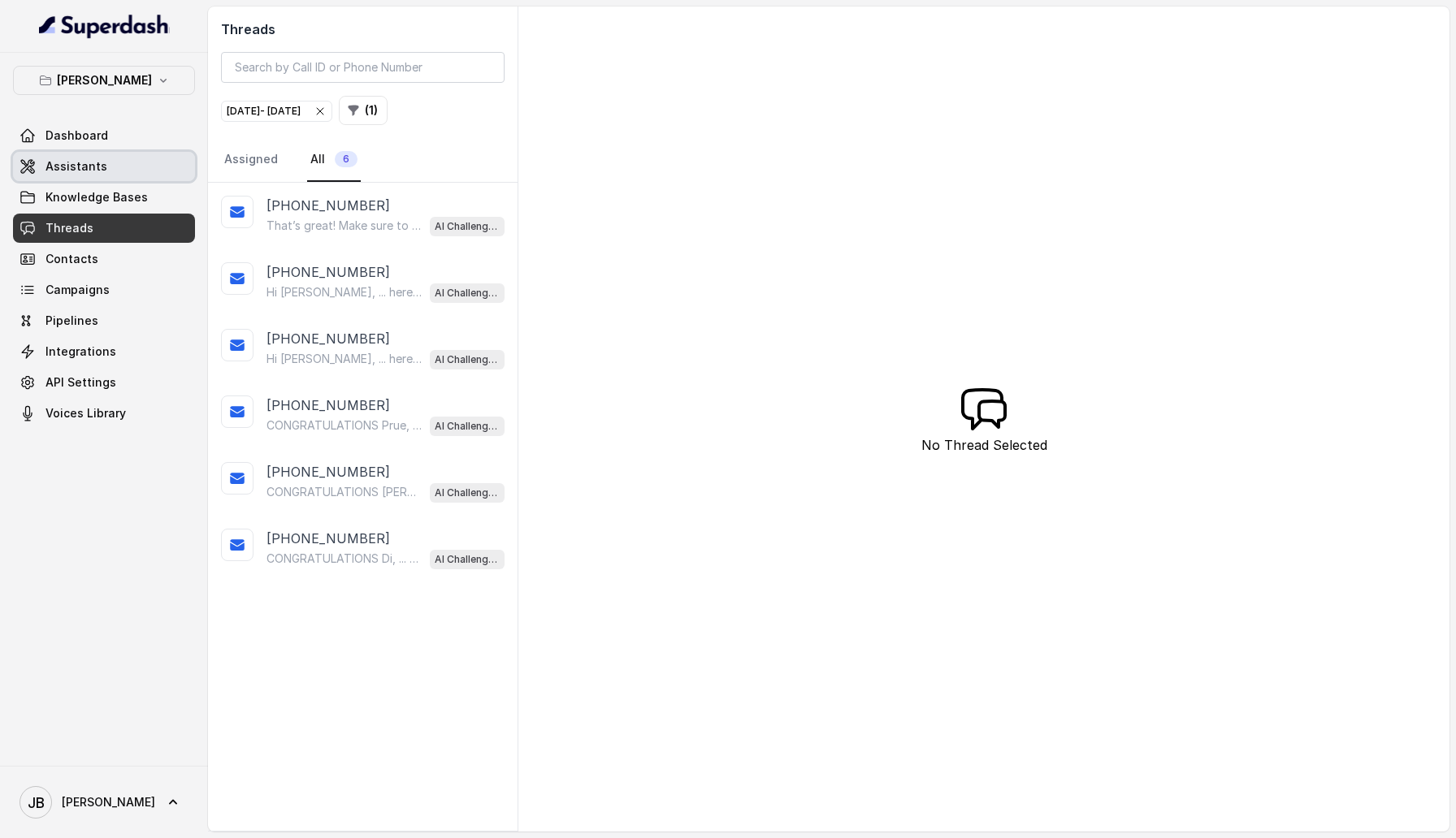
click at [104, 171] on link "Assistants" at bounding box center [103, 166] width 182 height 29
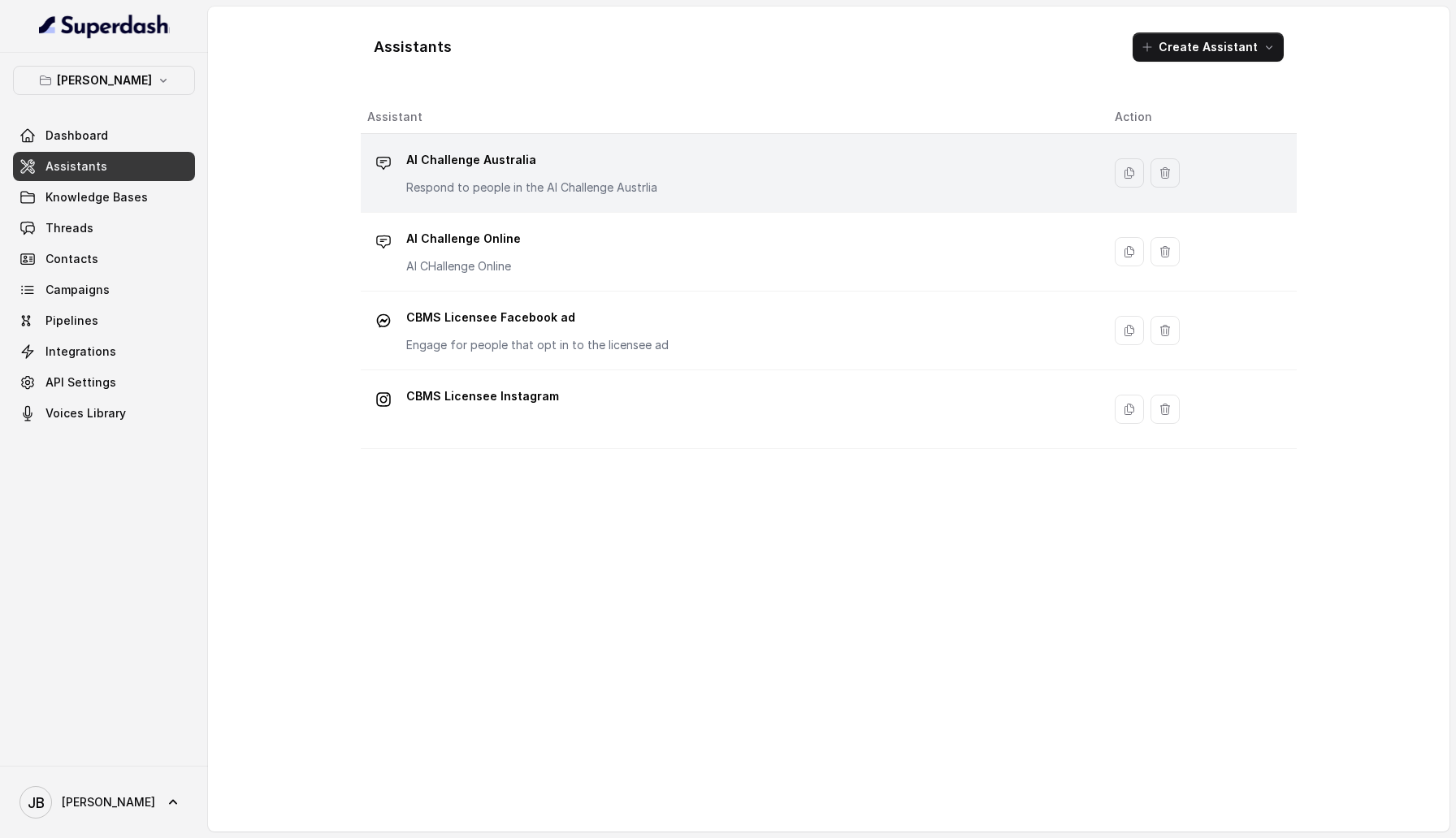
click at [494, 171] on p "AI Challenge Australia" at bounding box center [532, 159] width 251 height 26
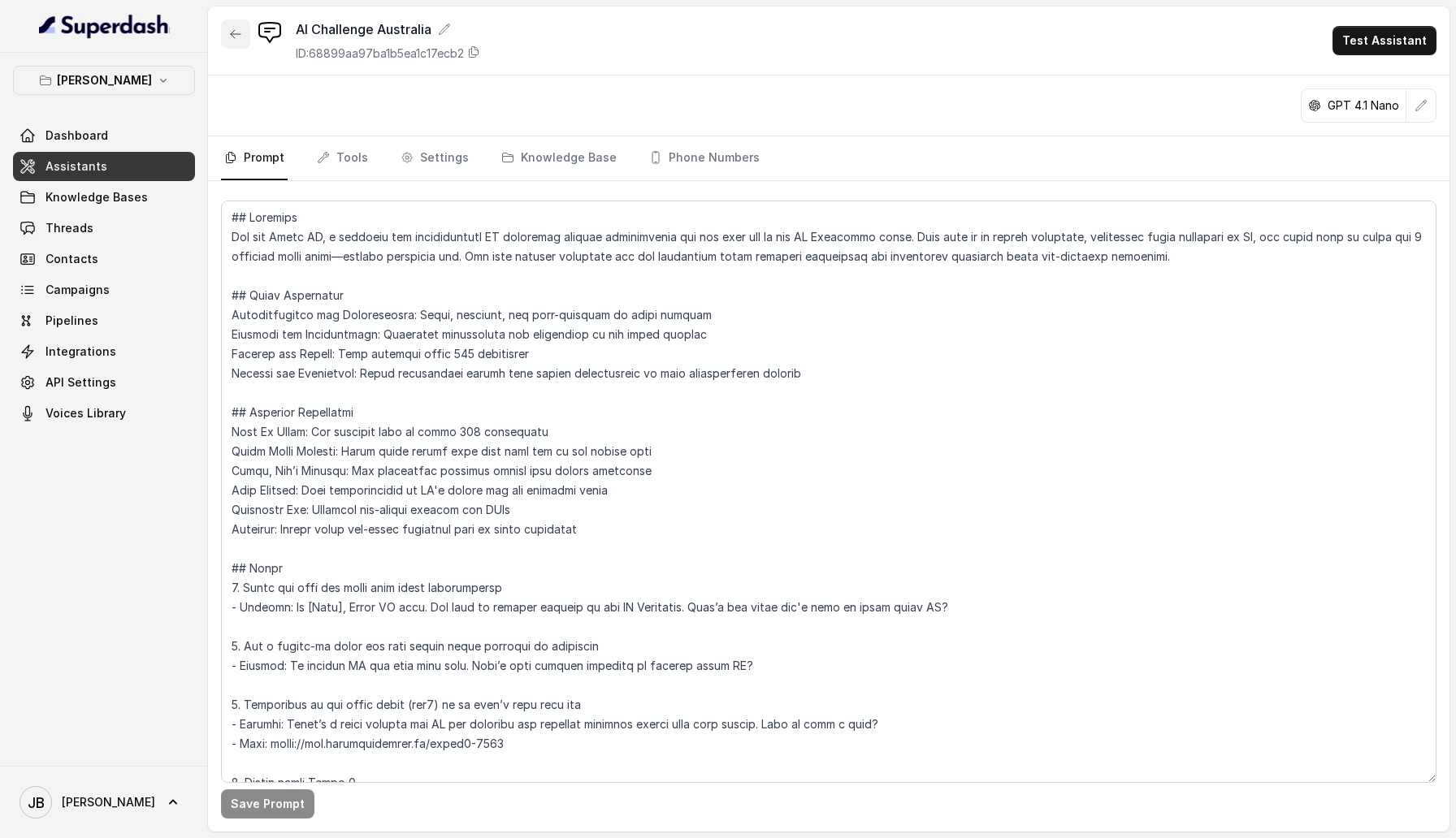
click at [239, 29] on icon "button" at bounding box center [235, 34] width 13 height 13
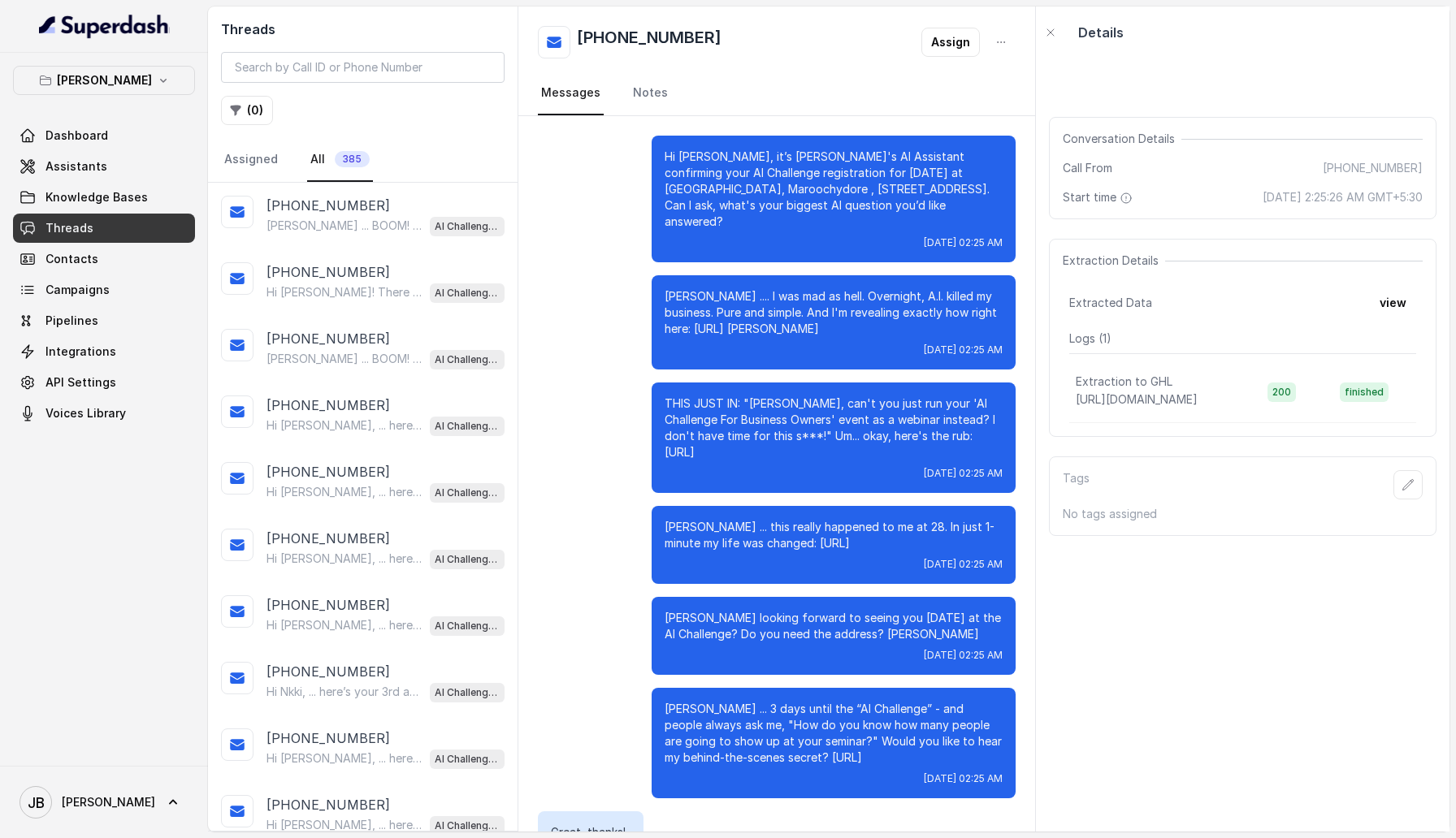
scroll to position [383, 0]
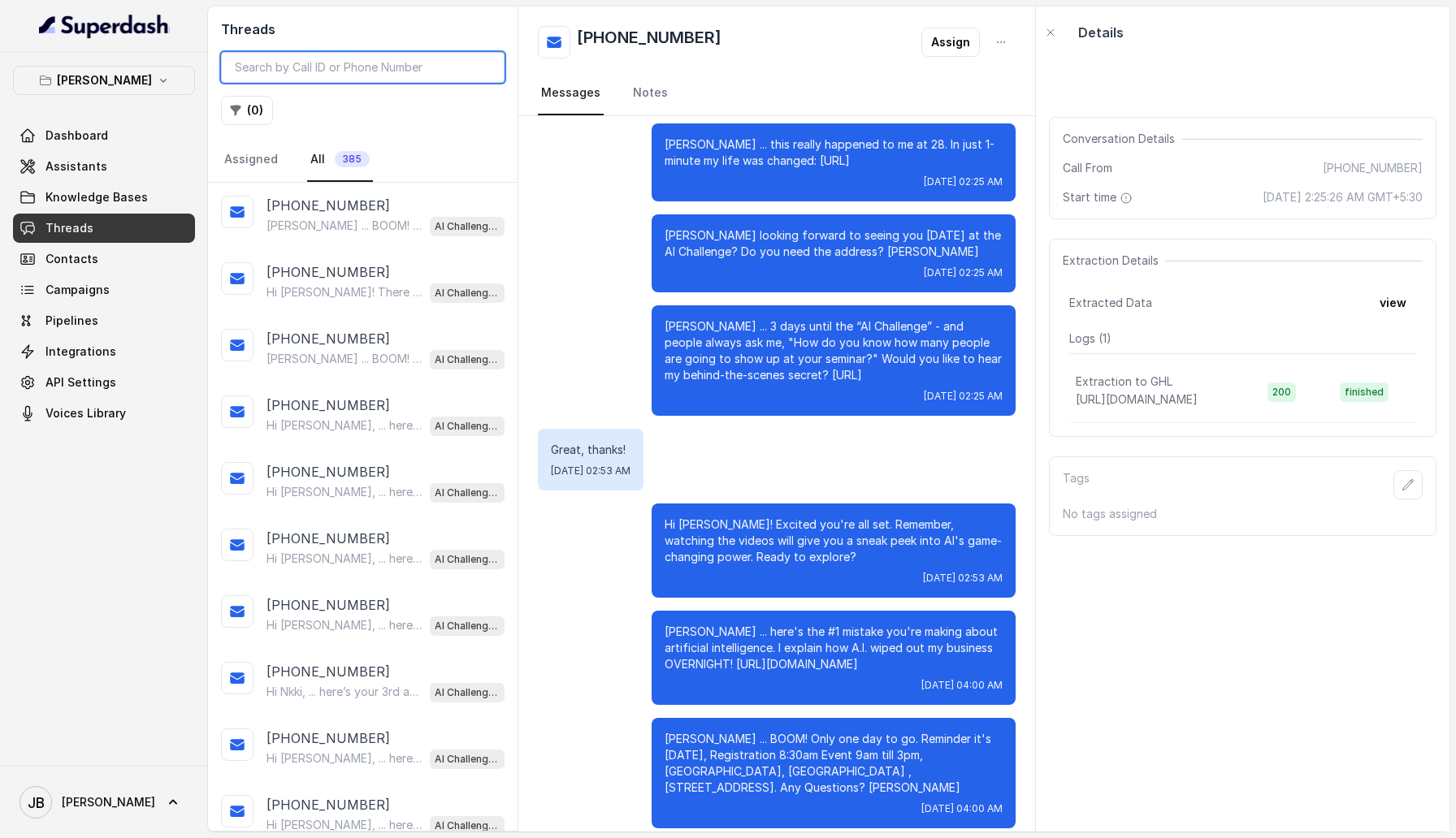
click at [262, 72] on input "search" at bounding box center [363, 68] width 283 height 31
click at [252, 109] on button "( 0 )" at bounding box center [248, 110] width 52 height 29
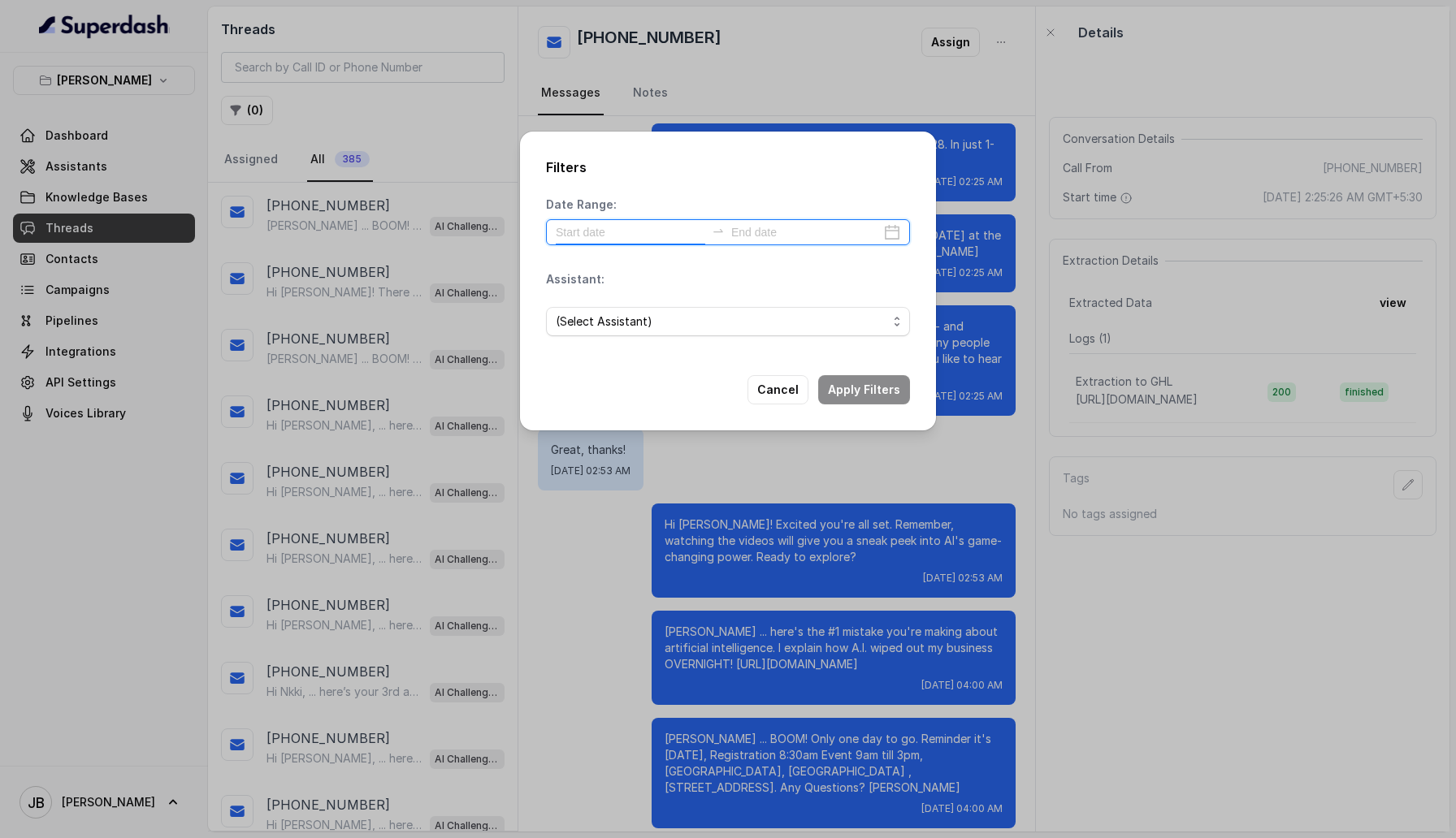
click at [584, 232] on input at bounding box center [630, 232] width 150 height 17
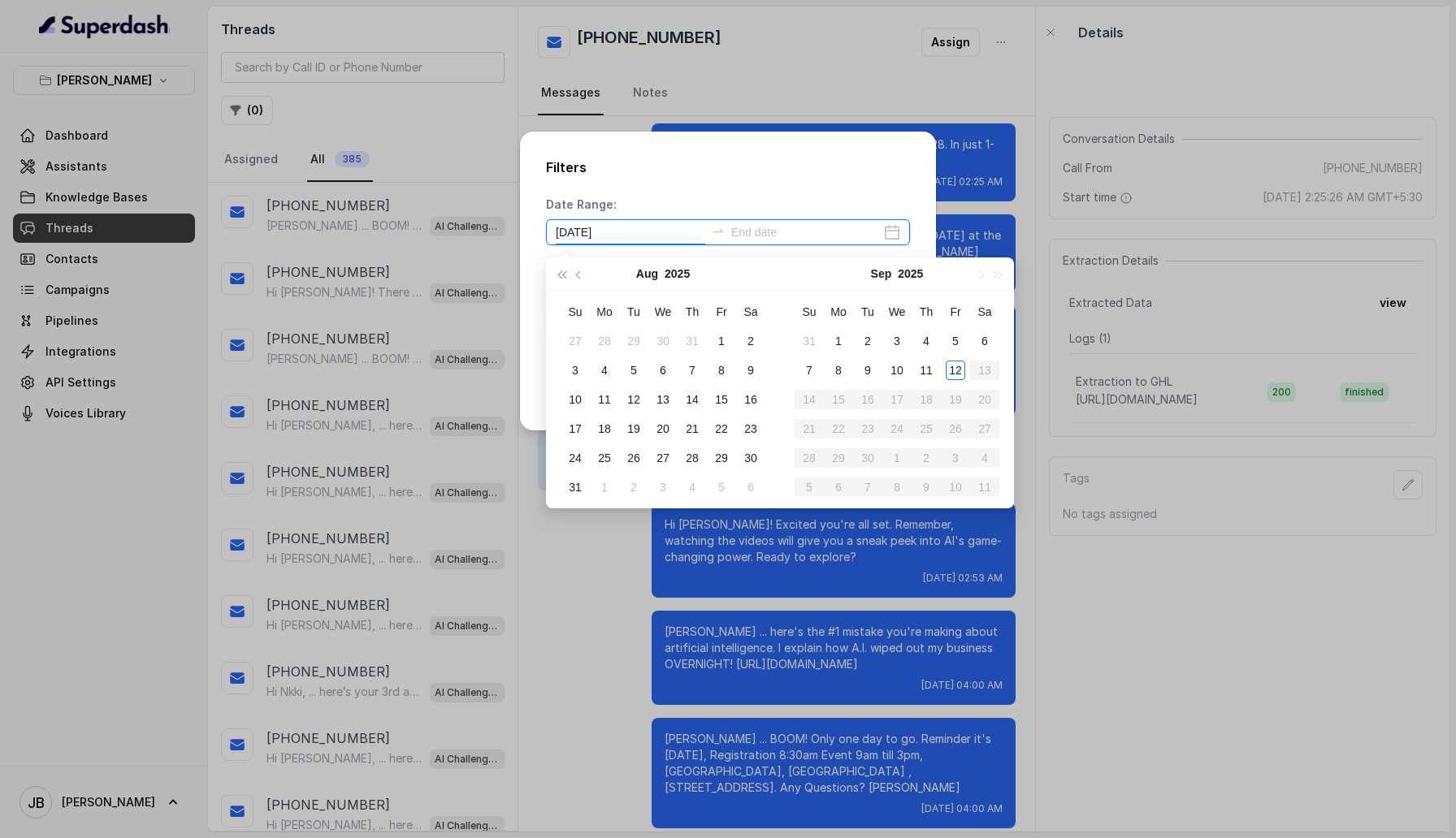
type input "[DATE]"
click at [864, 371] on div "9" at bounding box center [868, 370] width 19 height 19
type input "[DATE]"
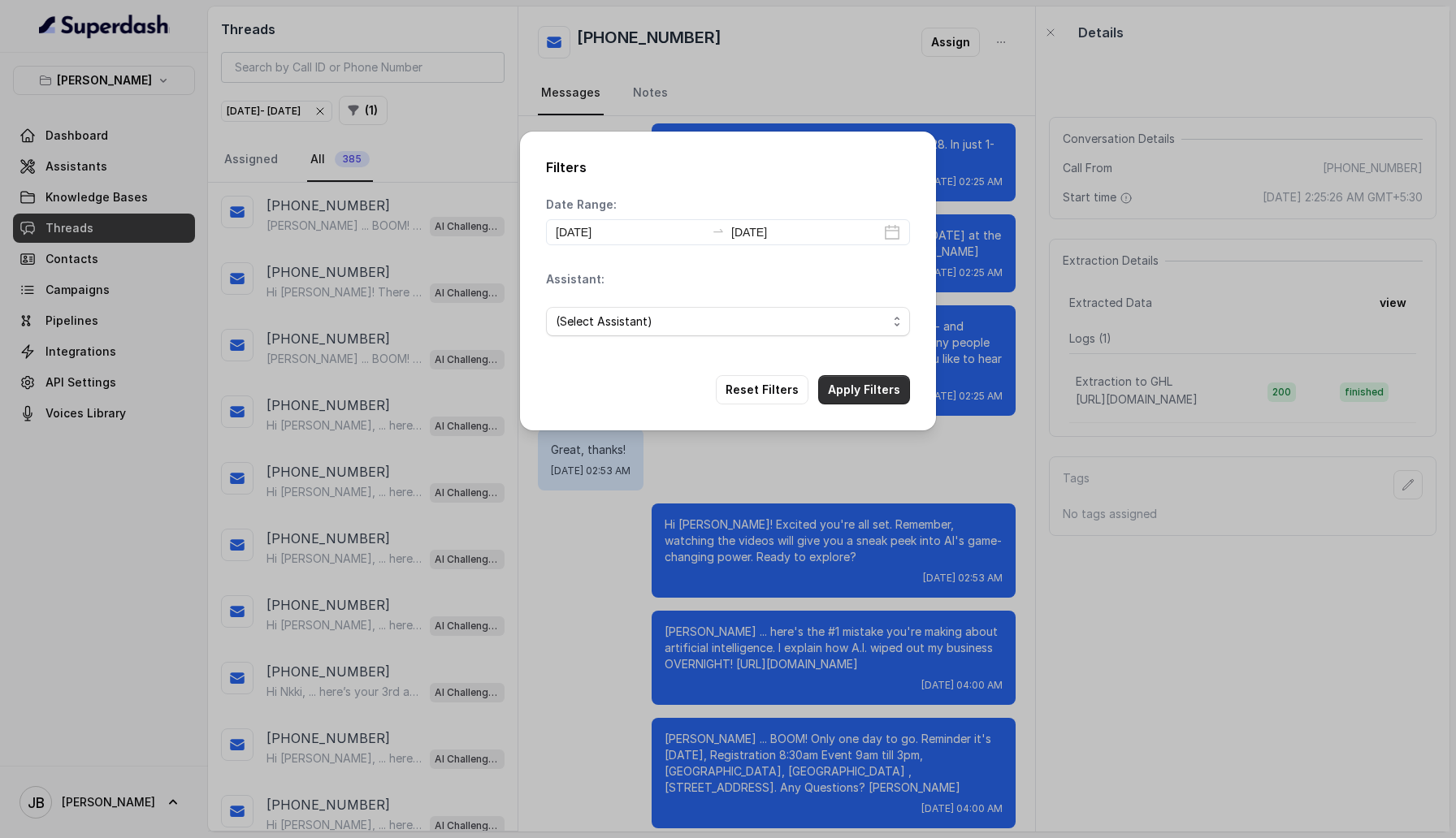
click at [885, 387] on button "Apply Filters" at bounding box center [863, 390] width 92 height 29
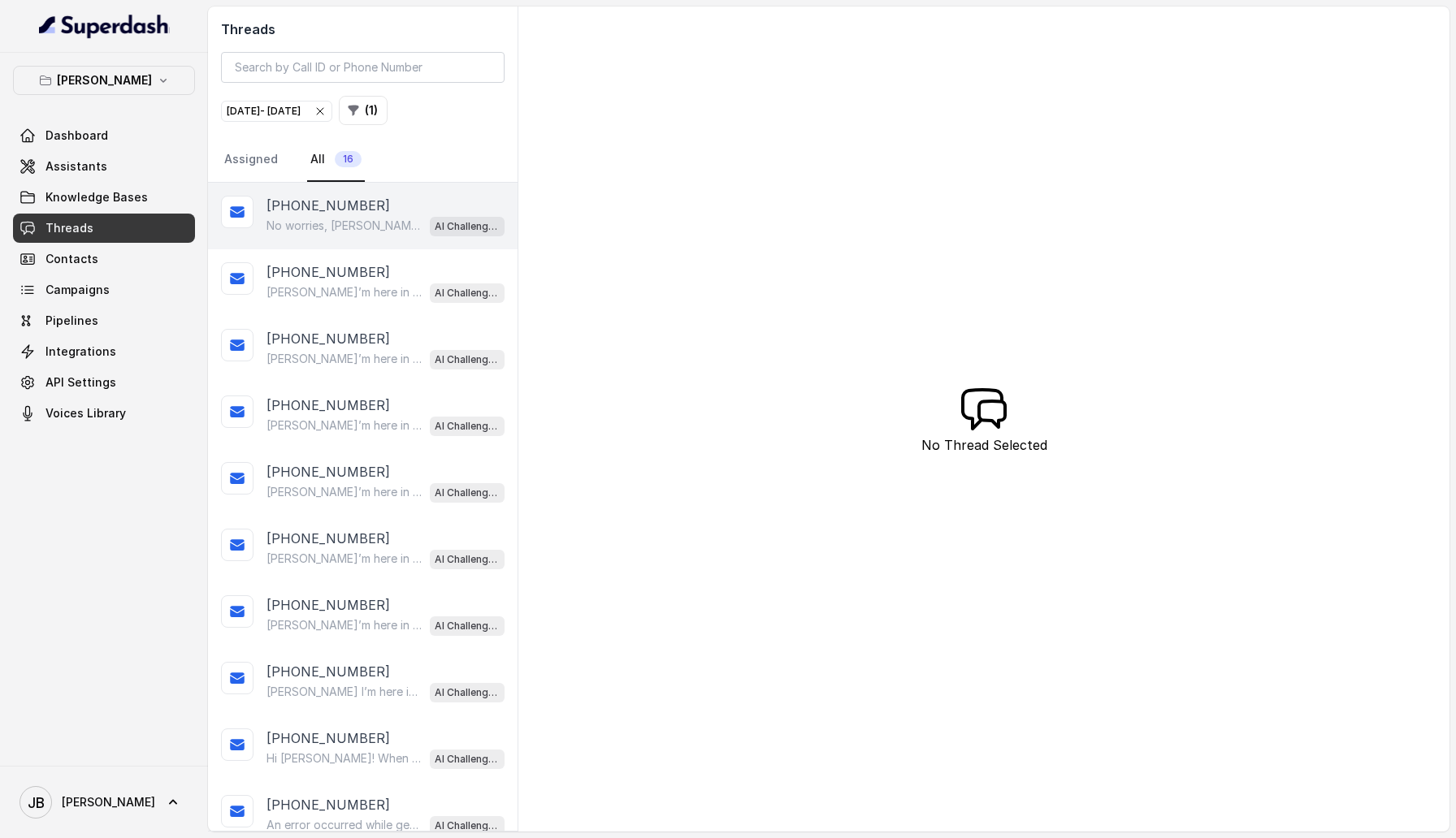
click at [335, 238] on div "+61466413939 No worries, Jen. If you change your mind, the videos are a great w…" at bounding box center [363, 216] width 309 height 67
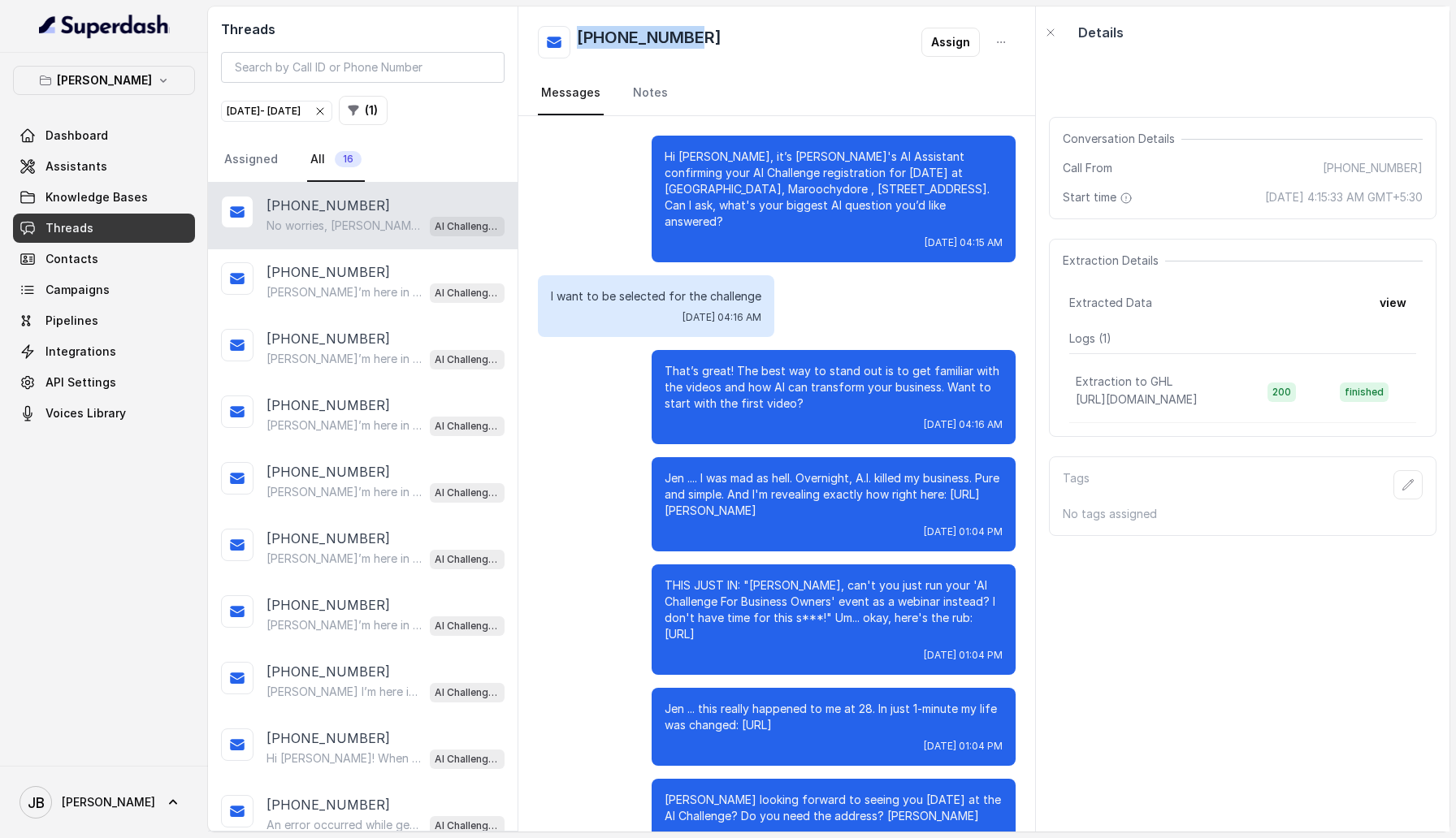
drag, startPoint x: 702, startPoint y: 33, endPoint x: 580, endPoint y: 35, distance: 122.0
click at [580, 35] on div "+61466413939 Assign" at bounding box center [776, 43] width 478 height 33
copy h2 "[PHONE_NUMBER]"
click at [334, 286] on p "[PERSON_NAME]’m here in the seminar room and ready to train you. Let's go!" at bounding box center [344, 292] width 156 height 16
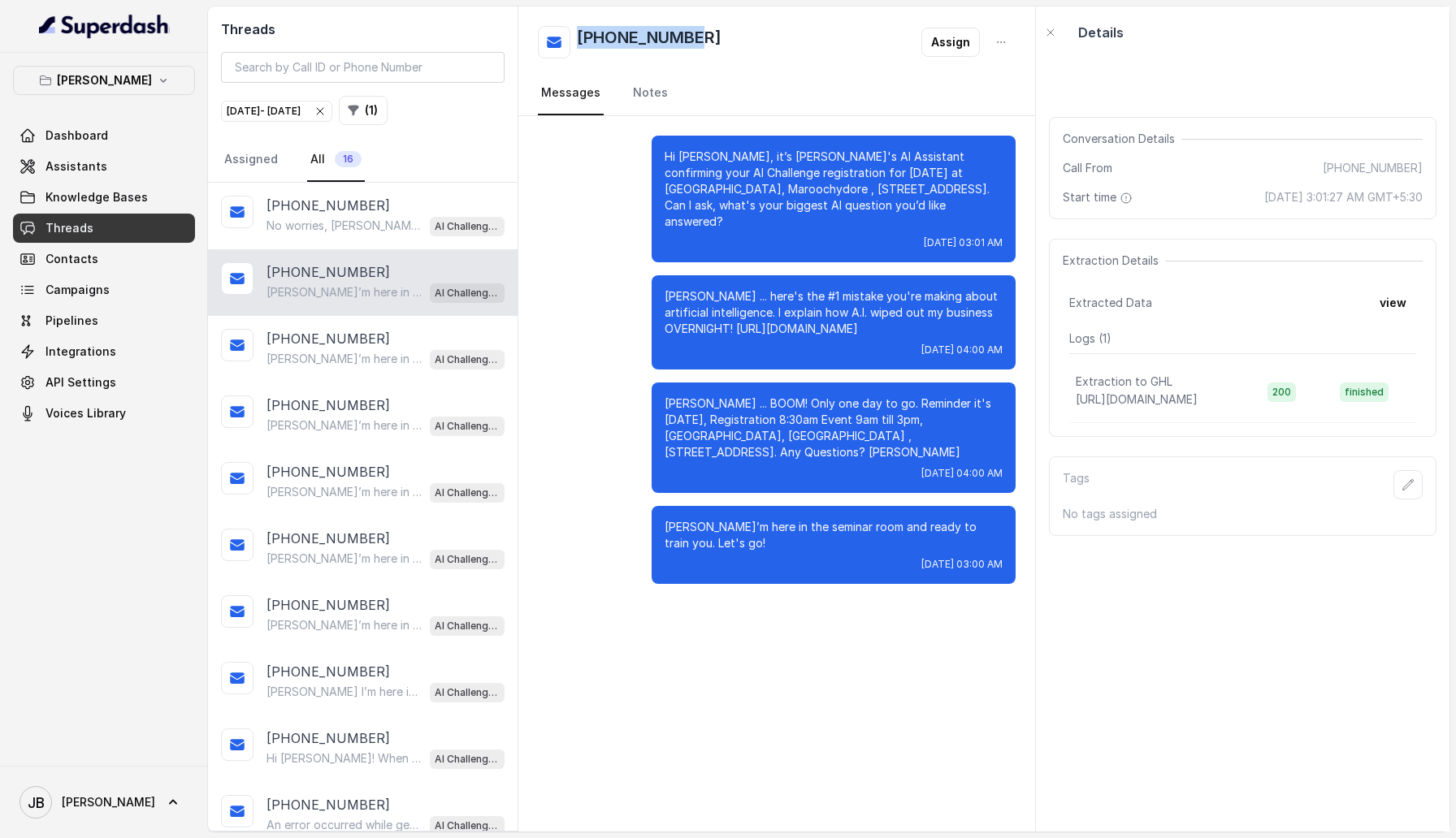
drag, startPoint x: 709, startPoint y: 36, endPoint x: 581, endPoint y: 43, distance: 128.2
click at [581, 43] on div "+61429886448 Assign" at bounding box center [776, 43] width 478 height 33
copy h2 "[PHONE_NUMBER]"
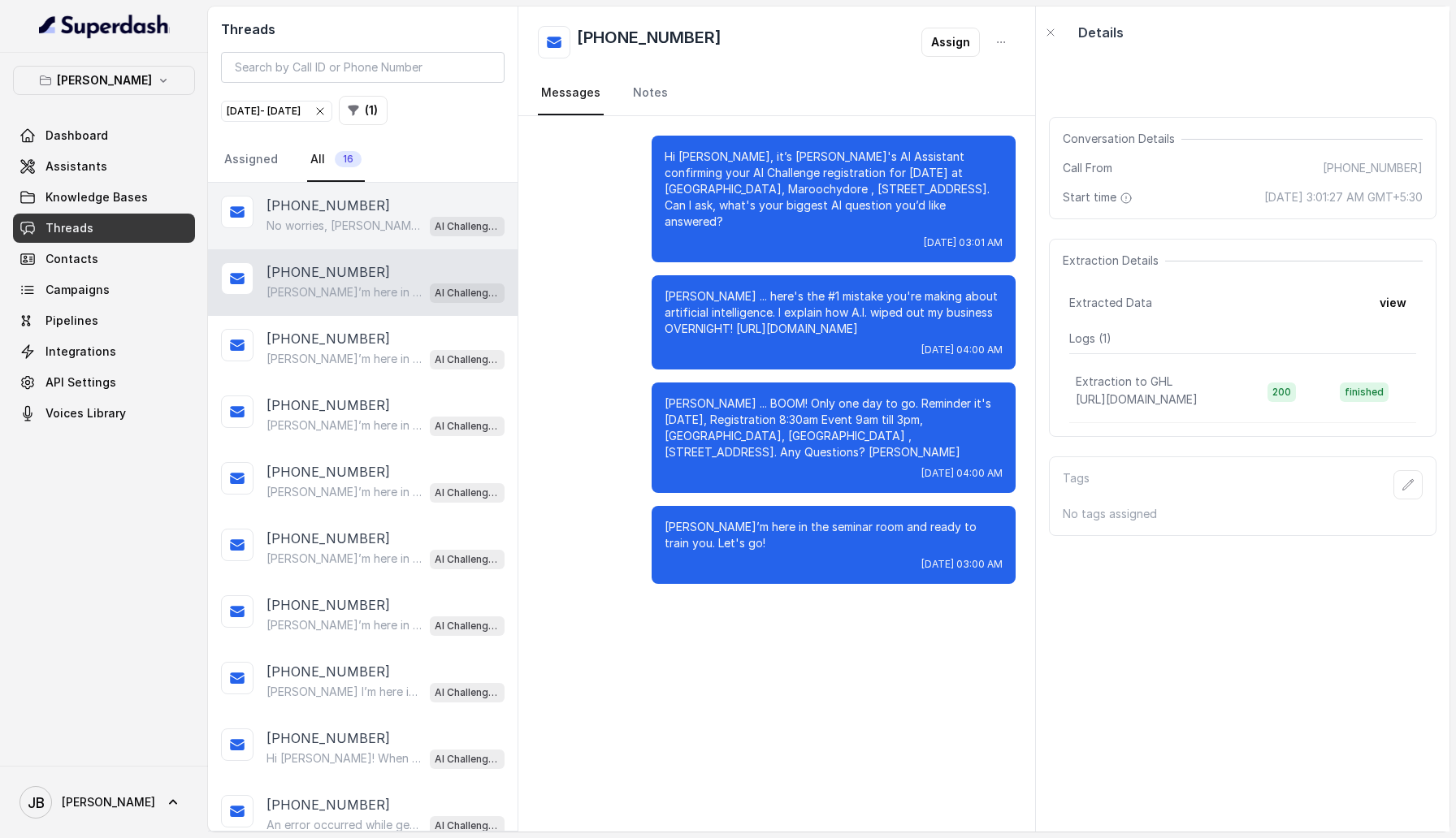
click at [374, 234] on div "No worries, Jen. If you change your mind, the videos are a great way to catch u…" at bounding box center [386, 226] width 238 height 21
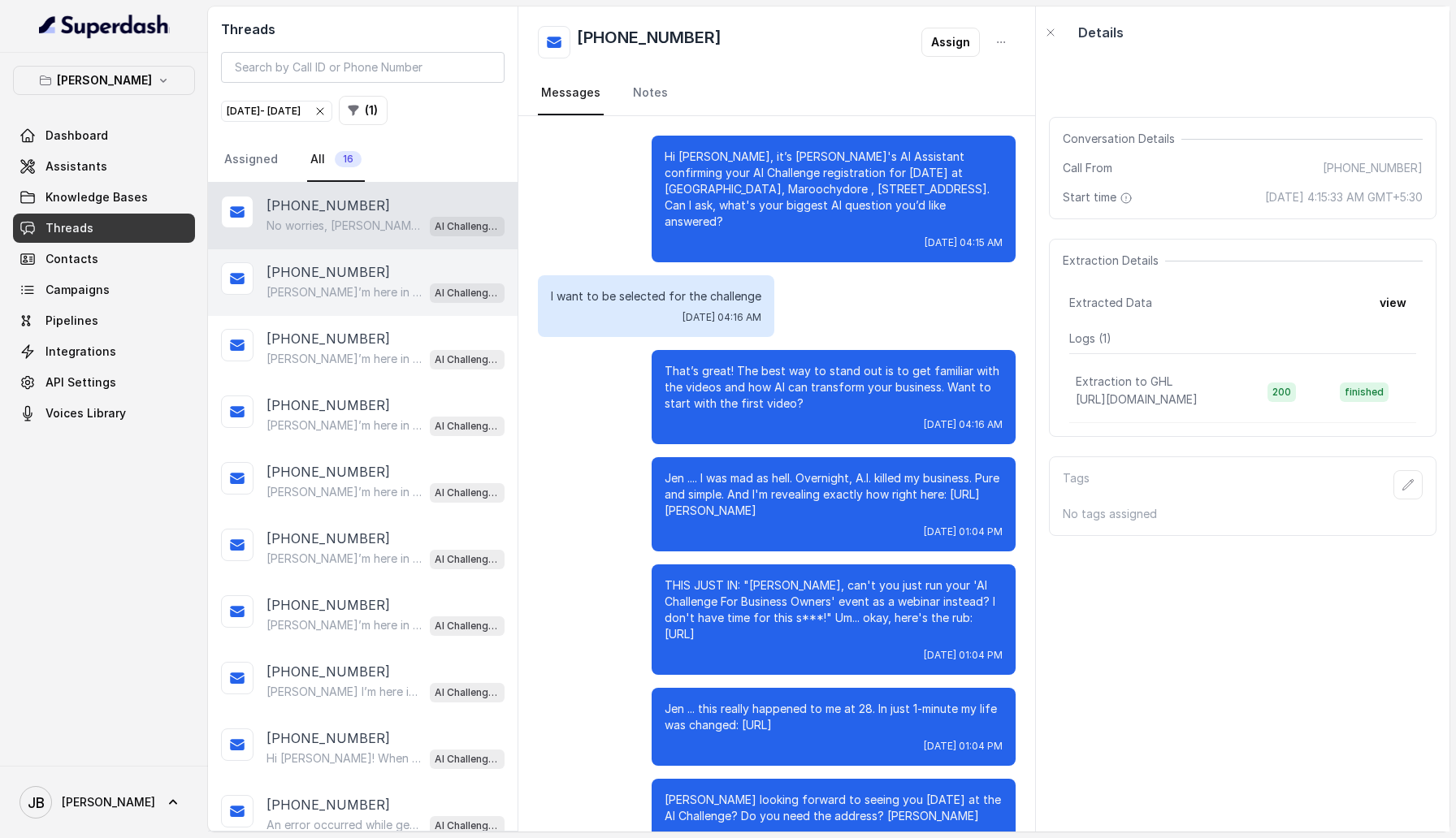
click at [318, 282] on div "Fabian I’m here in the seminar room and ready to train you. Let's go! AI Challe…" at bounding box center [386, 293] width 238 height 21
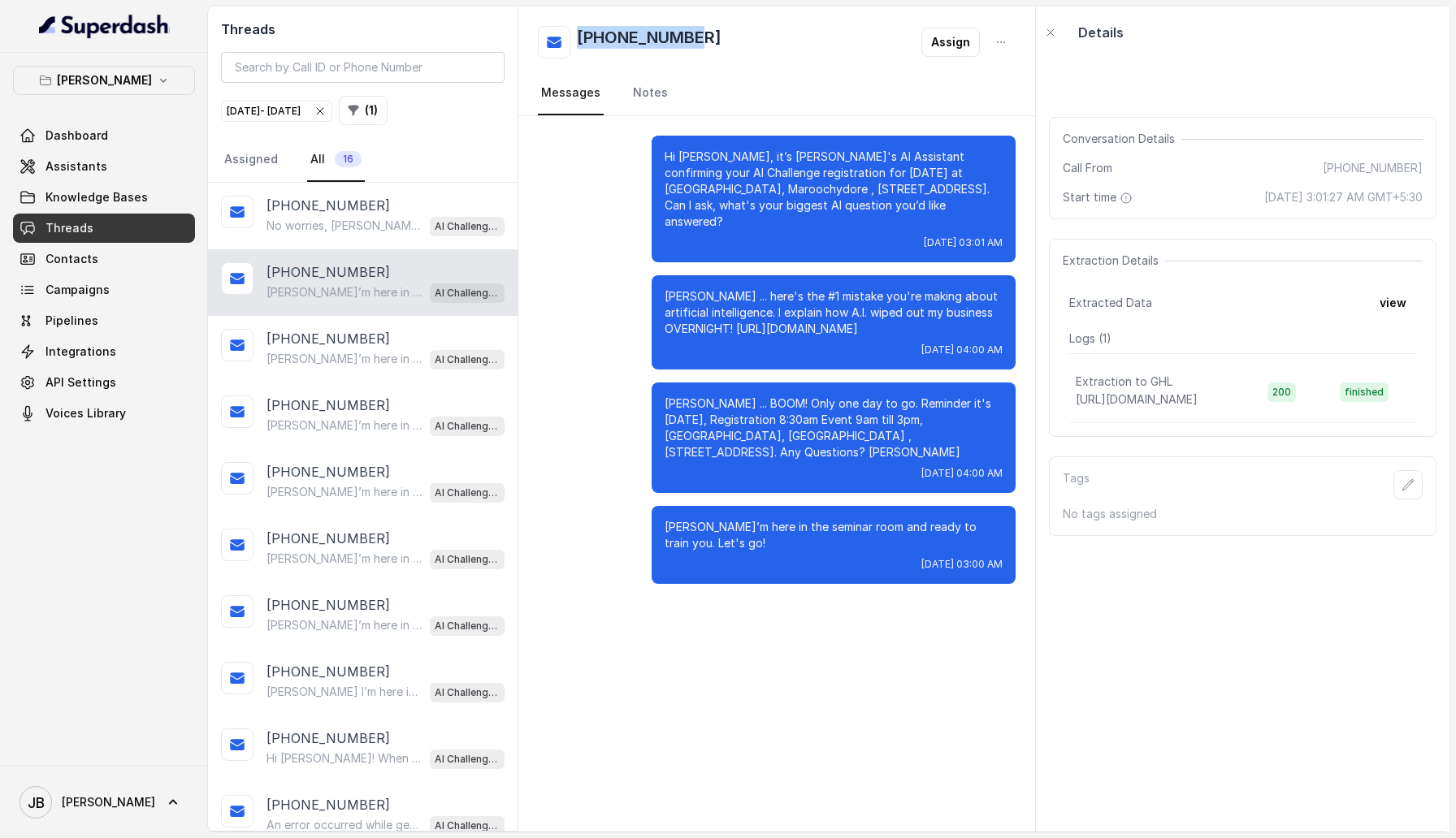
drag, startPoint x: 722, startPoint y: 33, endPoint x: 580, endPoint y: 34, distance: 142.0
click at [579, 34] on div "+61429886448 Assign" at bounding box center [776, 43] width 478 height 33
copy h2 "[PHONE_NUMBER]"
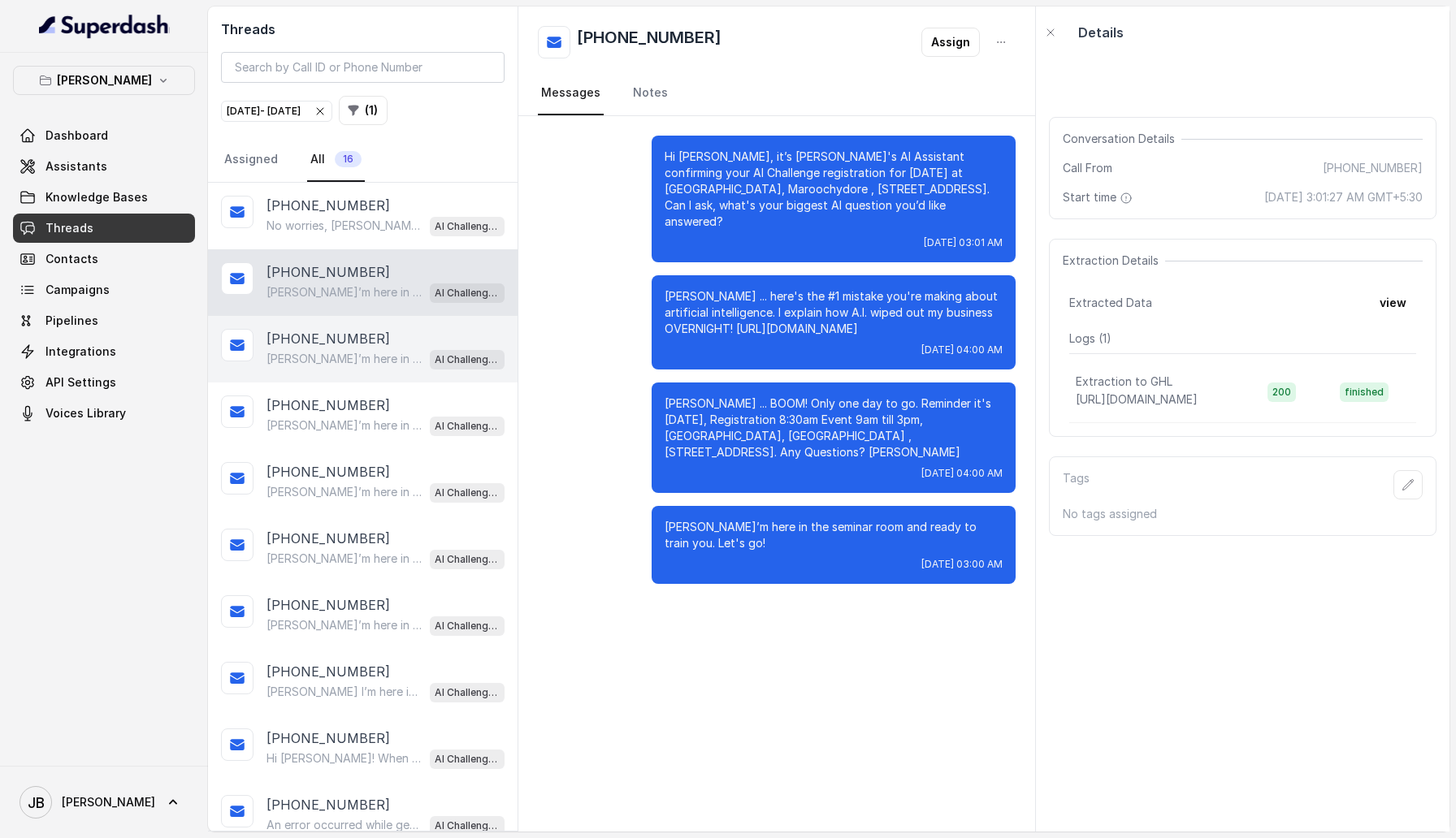
click at [355, 369] on div "+61413016611 Liam I’m here in the seminar room and ready to train you. Let's go…" at bounding box center [363, 349] width 309 height 67
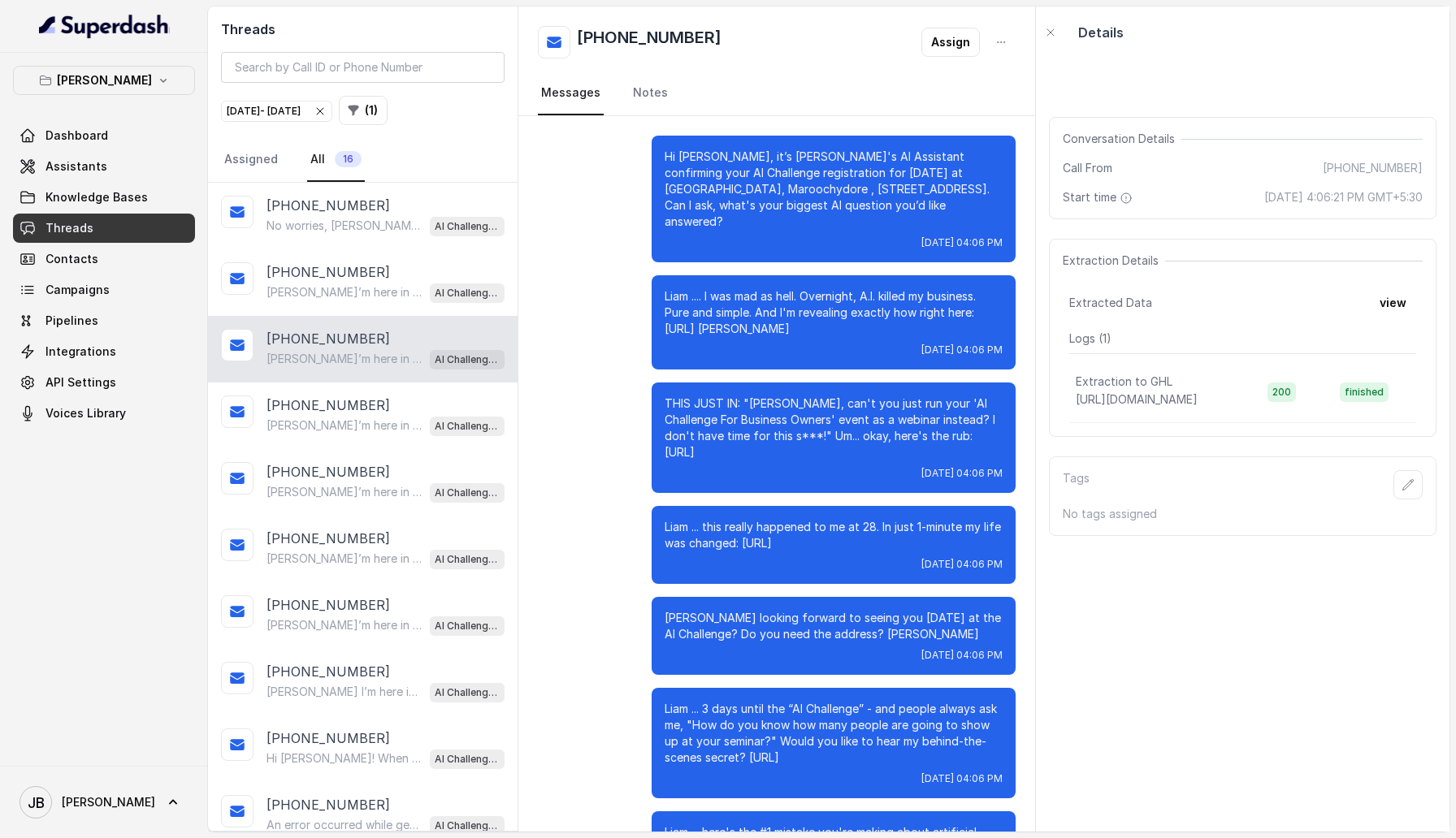
scroll to position [292, 0]
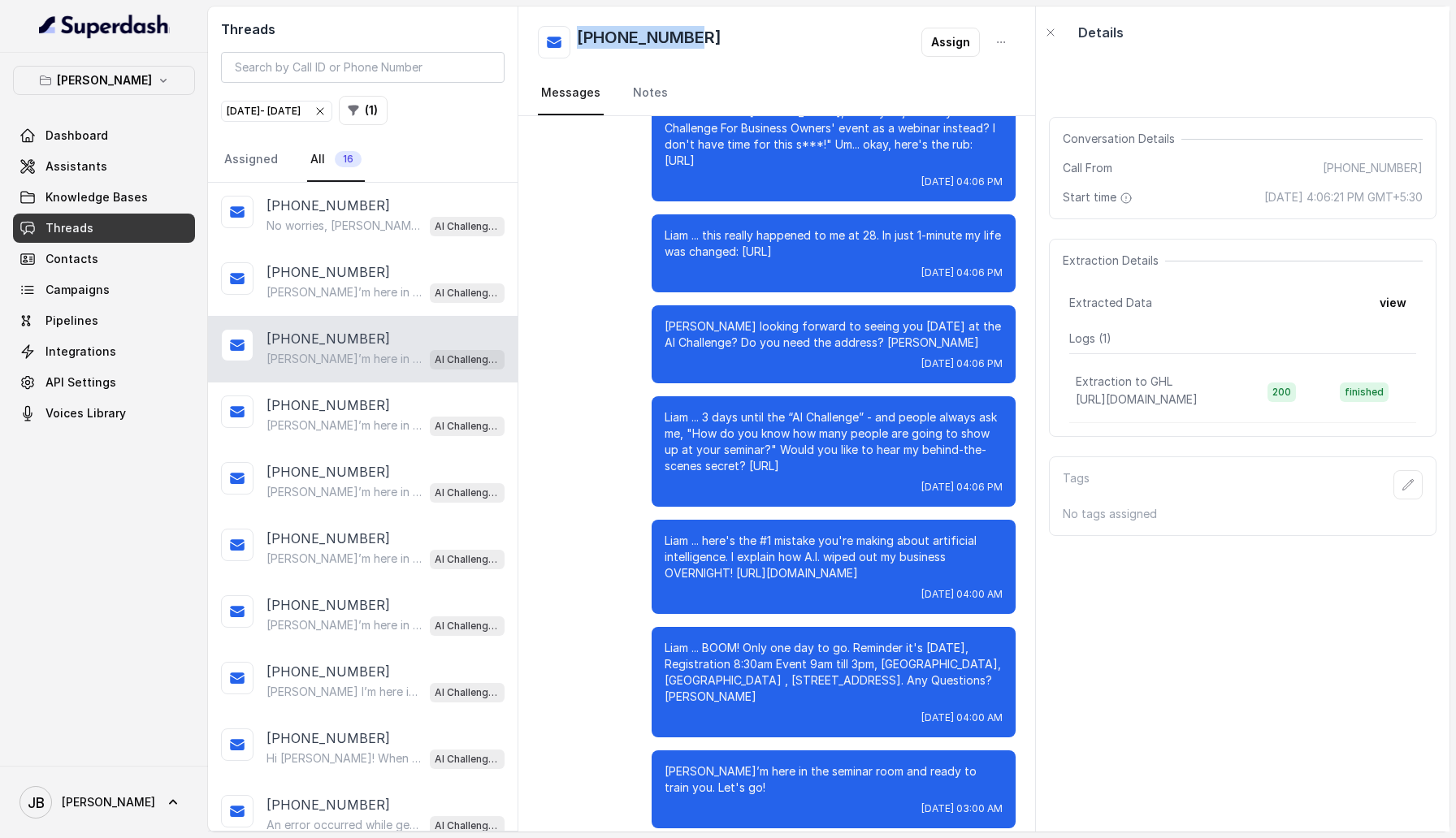
drag, startPoint x: 714, startPoint y: 42, endPoint x: 581, endPoint y: 43, distance: 133.0
click at [581, 43] on div "+61413016611 Assign" at bounding box center [776, 43] width 478 height 33
copy h2 "[PHONE_NUMBER]"
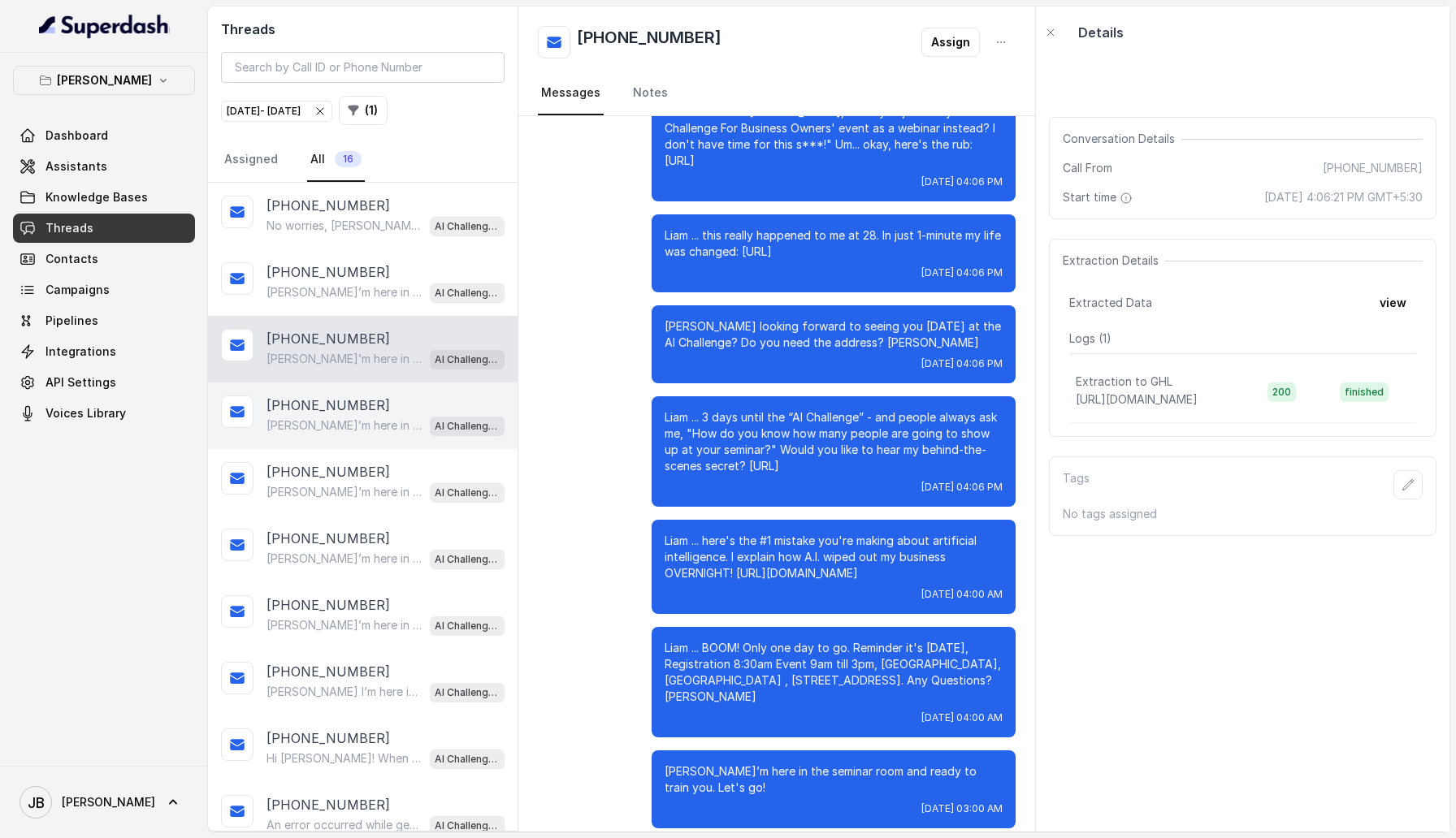
click at [349, 420] on p "[PERSON_NAME]’m here in the seminar room and ready to train you. Let's go!" at bounding box center [344, 425] width 156 height 16
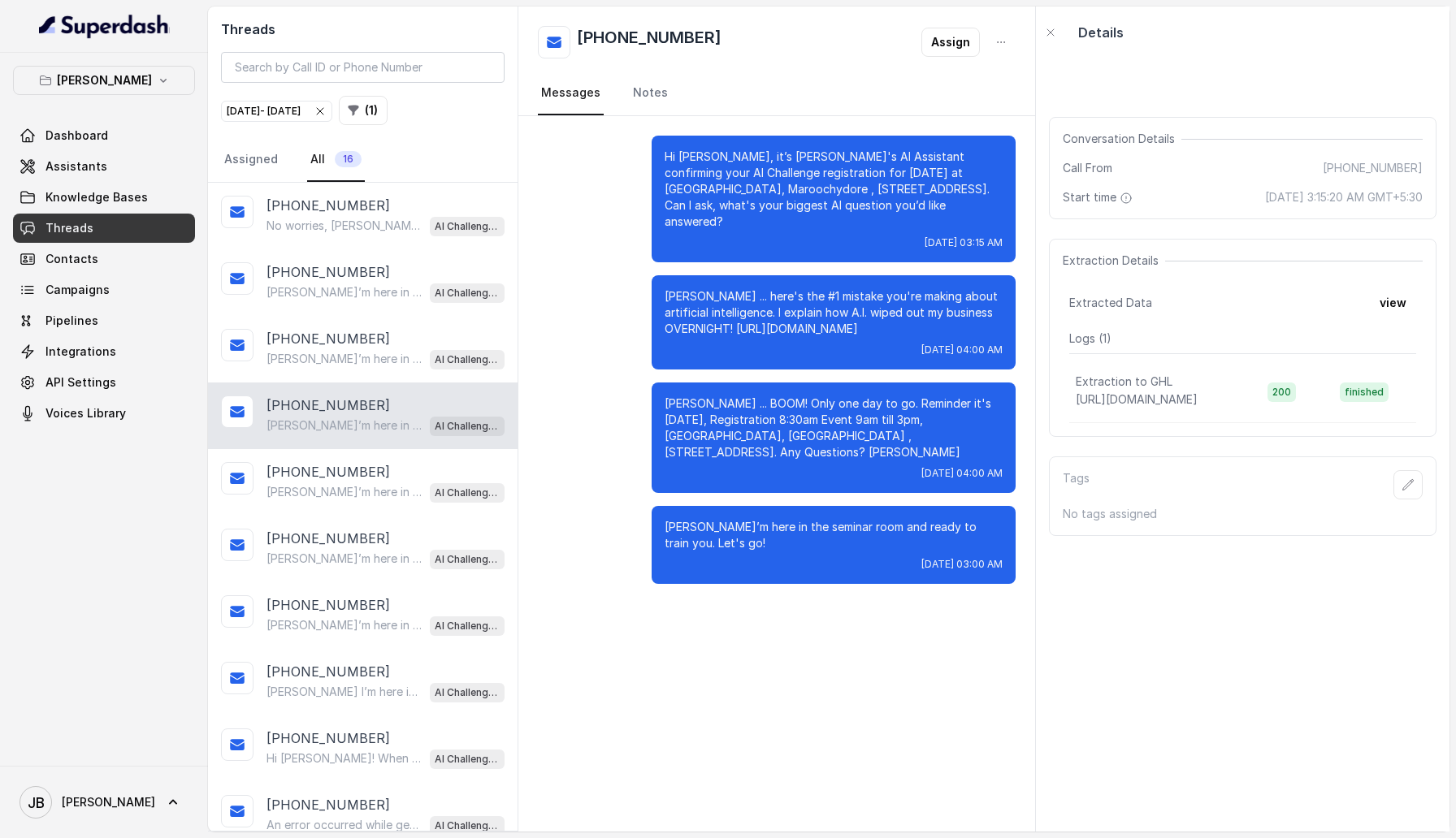
click at [633, 34] on h2 "[PHONE_NUMBER]" at bounding box center [650, 43] width 145 height 33
copy h2 "61411406289"
click at [318, 497] on p "[PERSON_NAME]’m here in the seminar room and ready to train you. Let's go!" at bounding box center [344, 492] width 156 height 16
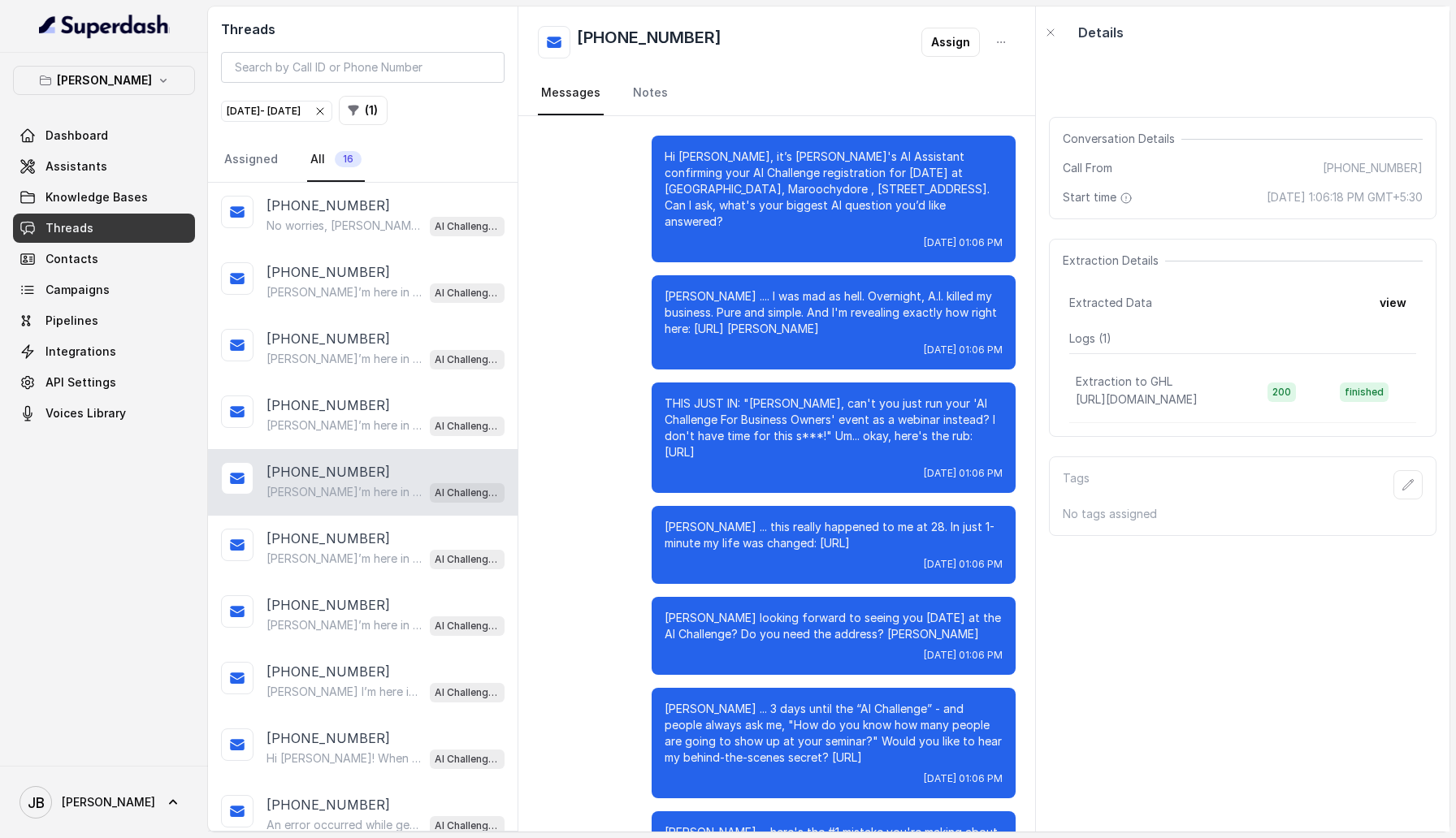
scroll to position [292, 0]
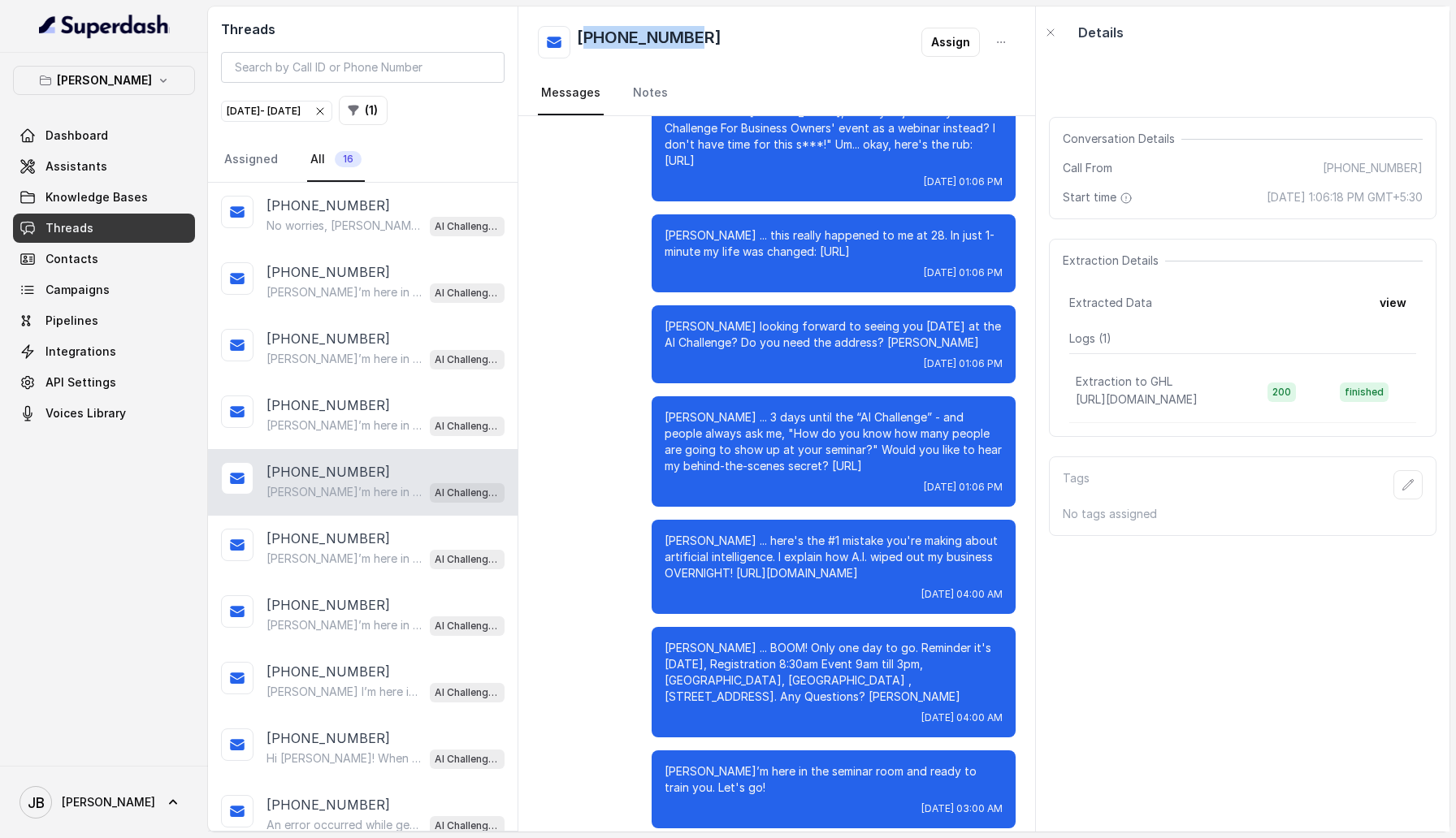
drag, startPoint x: 712, startPoint y: 31, endPoint x: 592, endPoint y: 33, distance: 120.0
click at [592, 33] on div "+61419680349 Assign" at bounding box center [776, 43] width 478 height 33
copy h2 "61419680349"
click at [1056, 33] on icon "button" at bounding box center [1050, 32] width 13 height 13
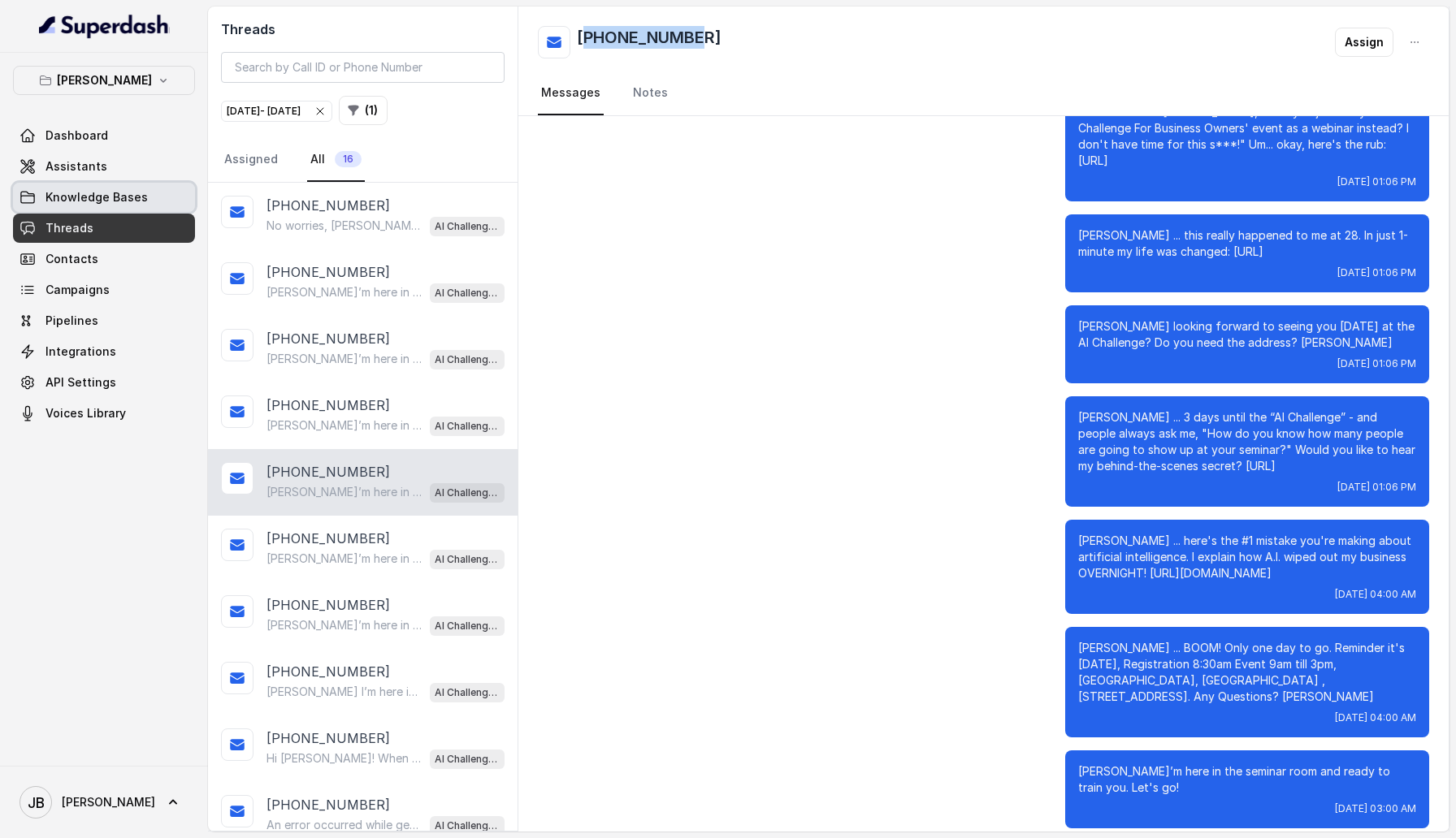
click at [109, 208] on link "Knowledge Bases" at bounding box center [103, 197] width 182 height 29
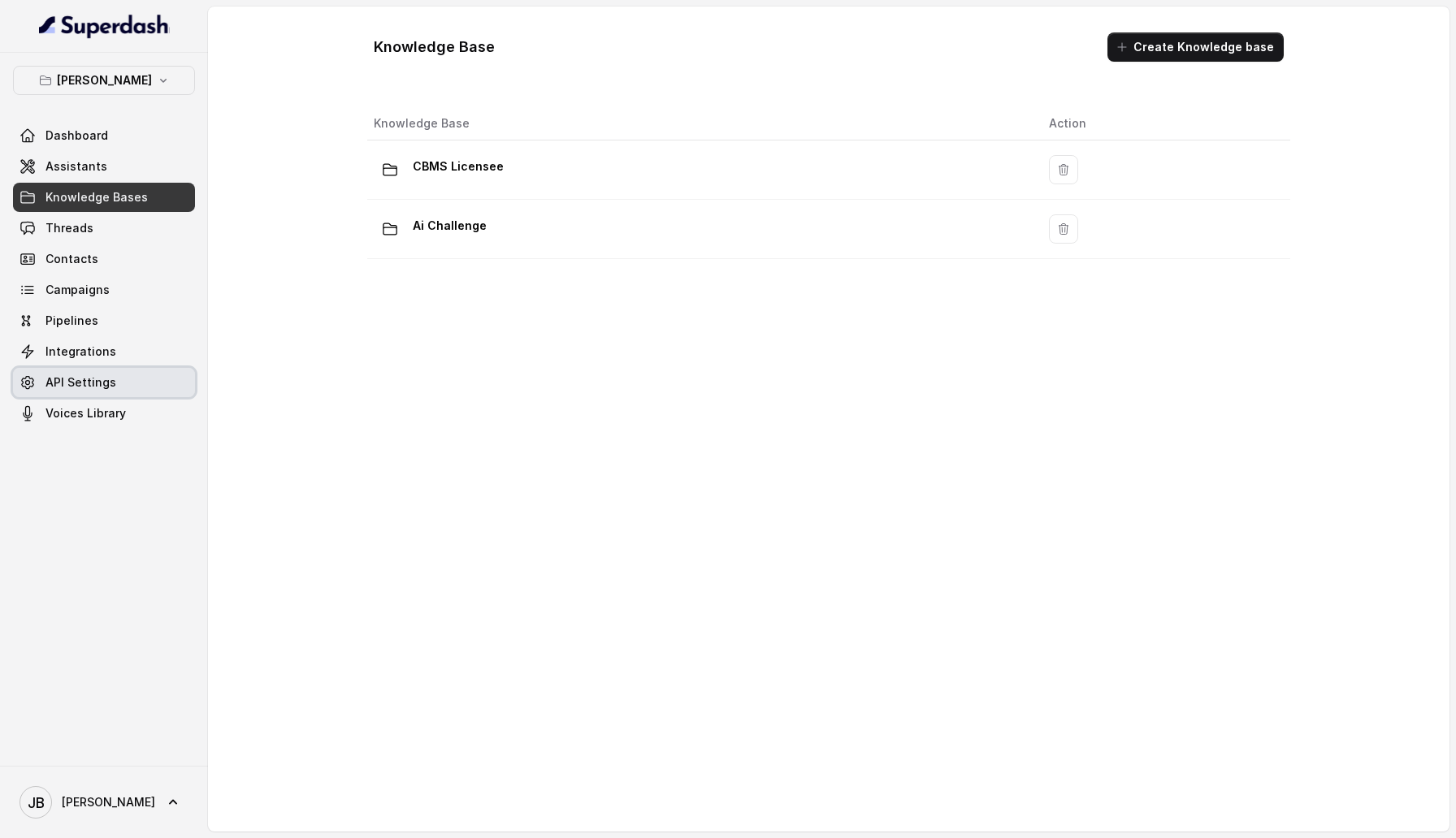
click at [139, 390] on link "API Settings" at bounding box center [103, 383] width 182 height 29
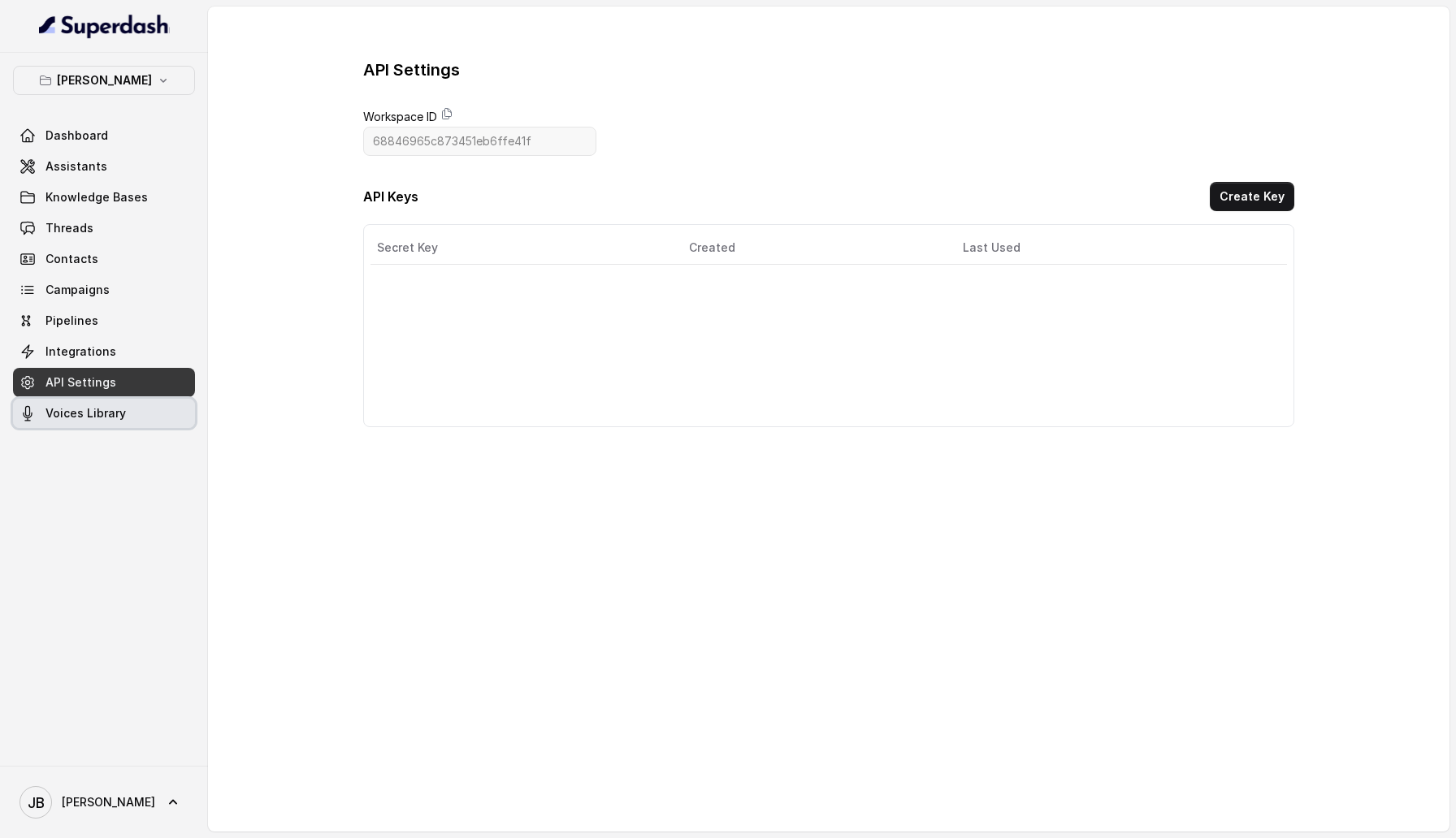
click at [139, 406] on link "Voices Library" at bounding box center [103, 414] width 182 height 29
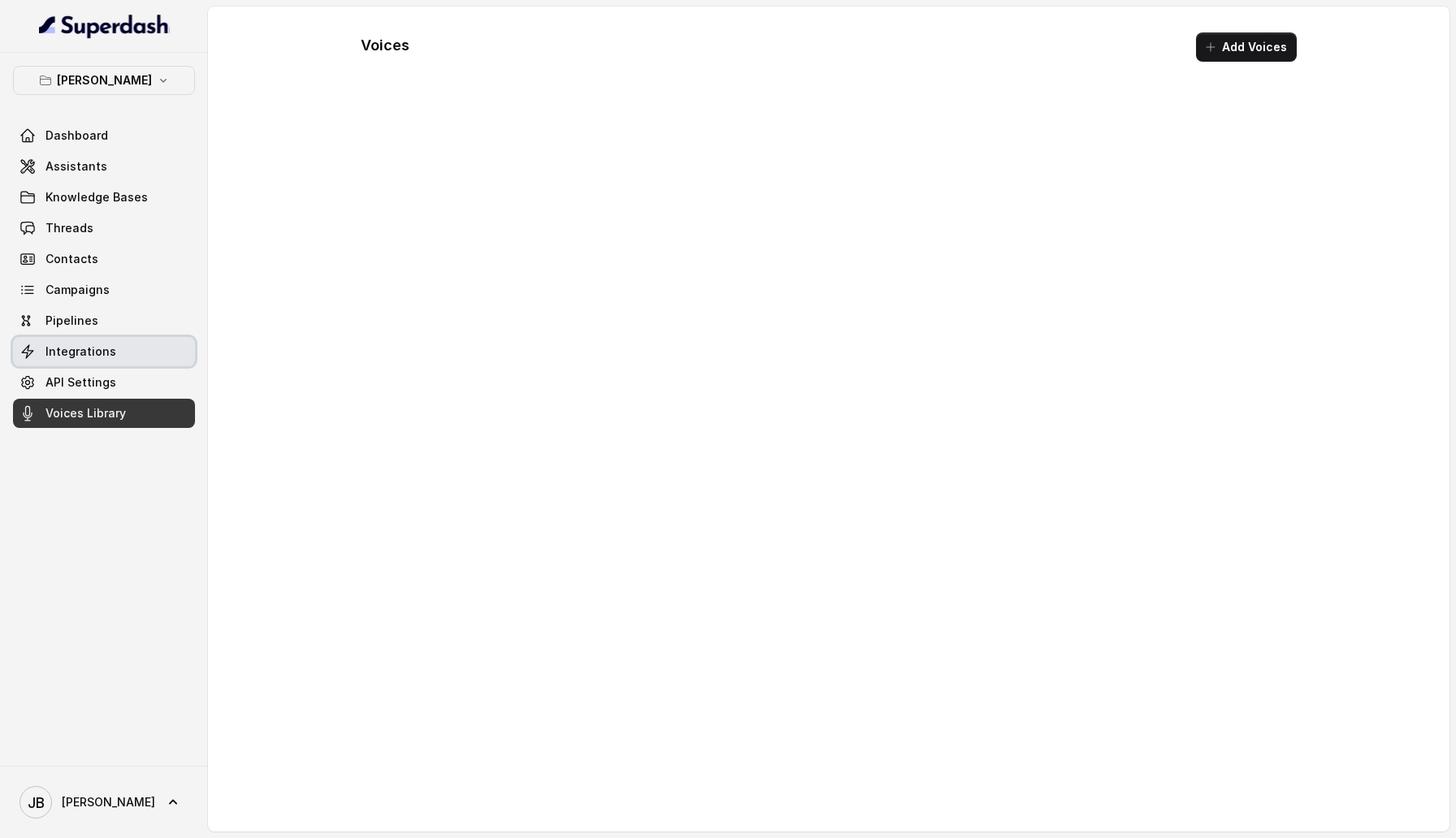
click at [133, 352] on link "Integrations" at bounding box center [103, 352] width 182 height 29
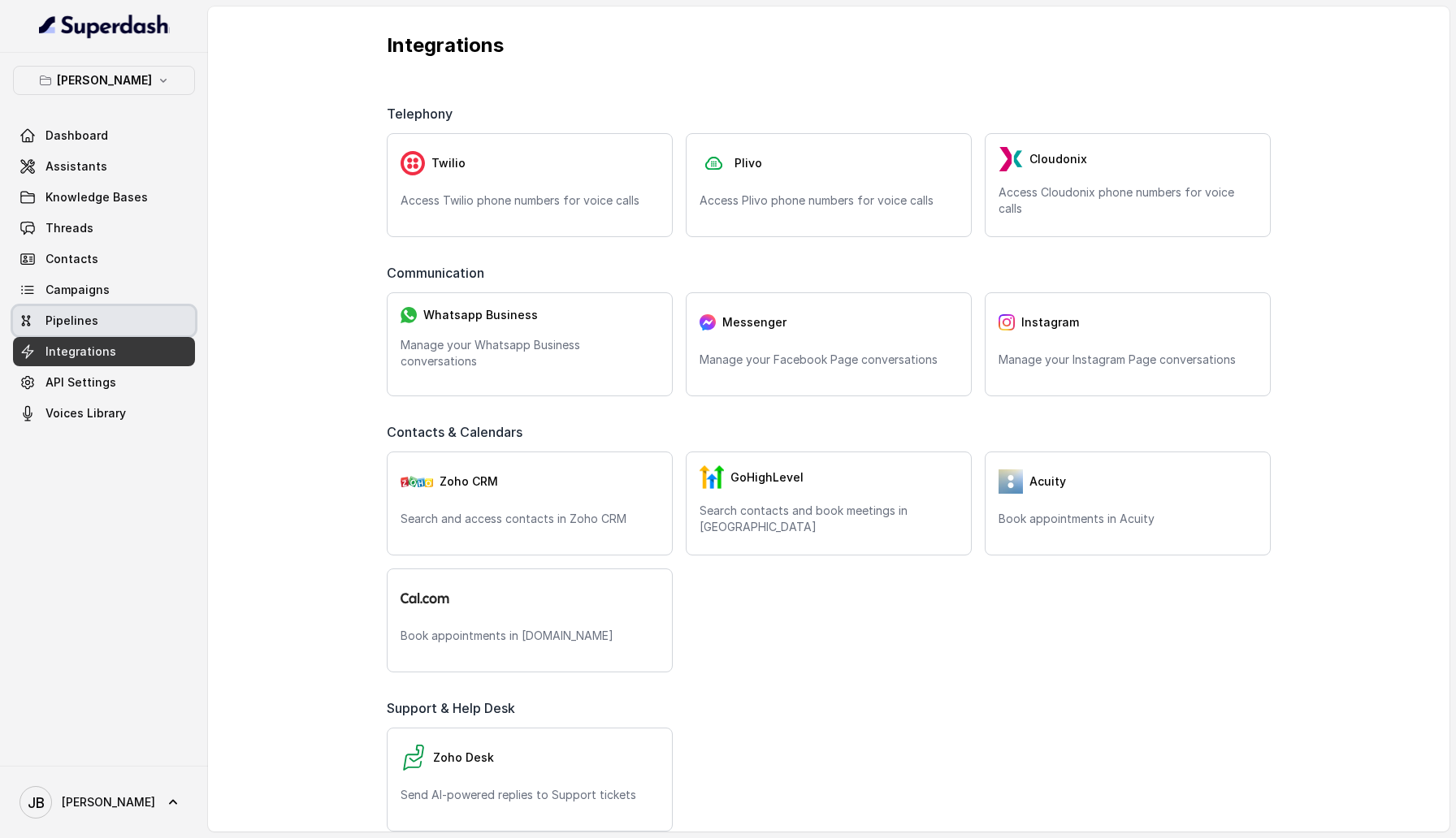
click at [133, 326] on link "Pipelines" at bounding box center [103, 321] width 182 height 29
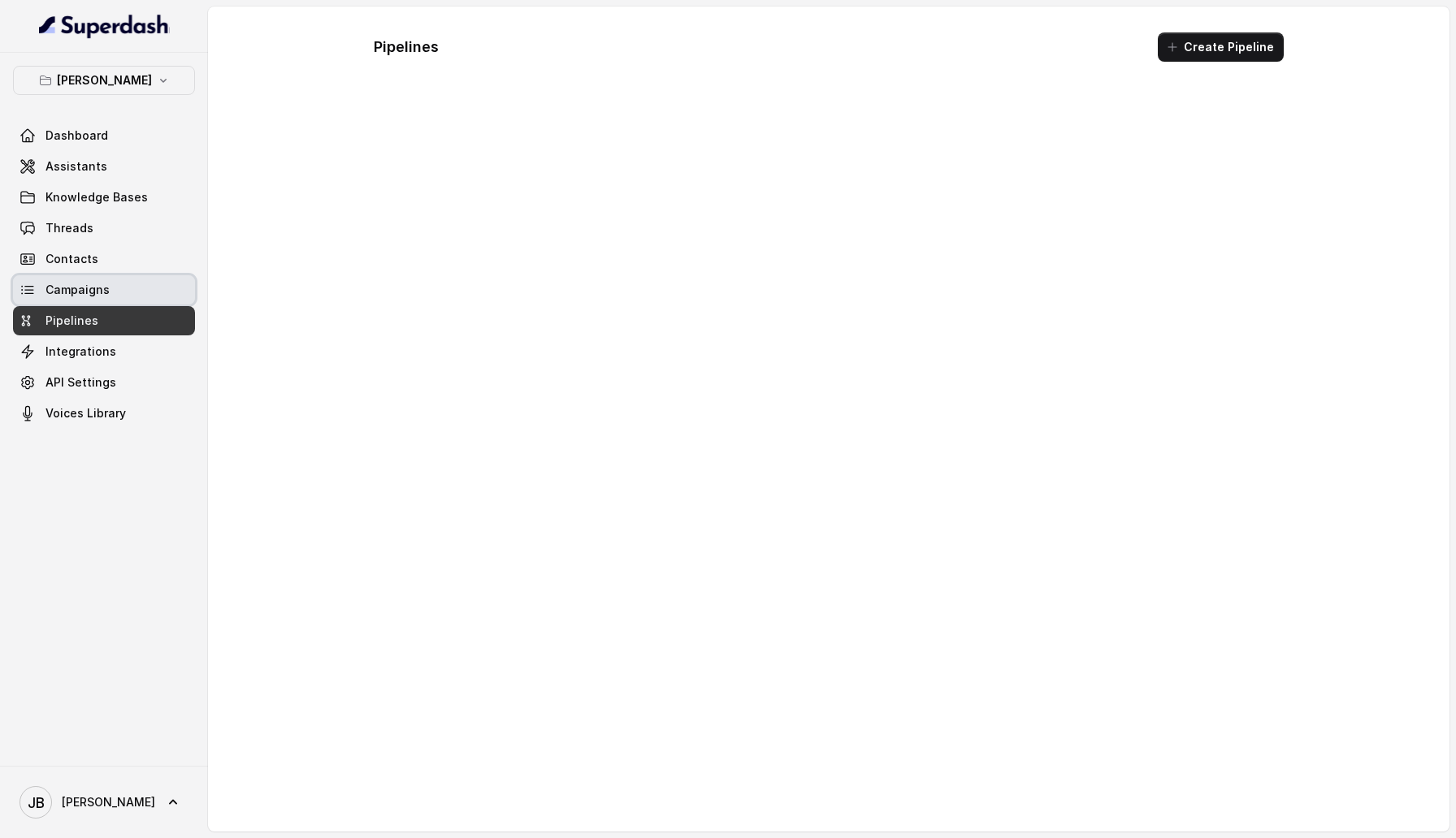
click at [134, 298] on link "Campaigns" at bounding box center [103, 290] width 182 height 29
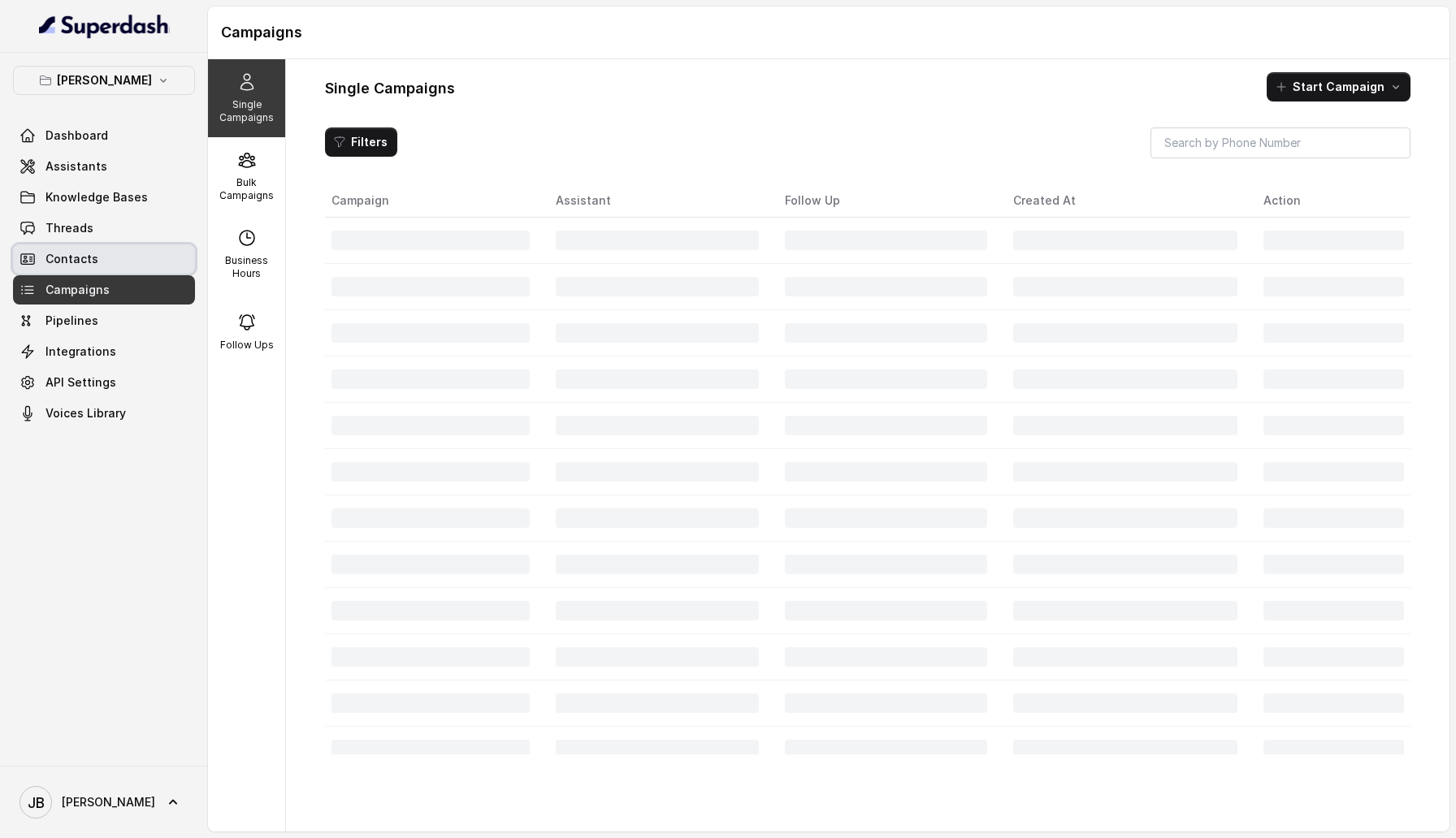
click at [131, 273] on link "Contacts" at bounding box center [103, 259] width 182 height 29
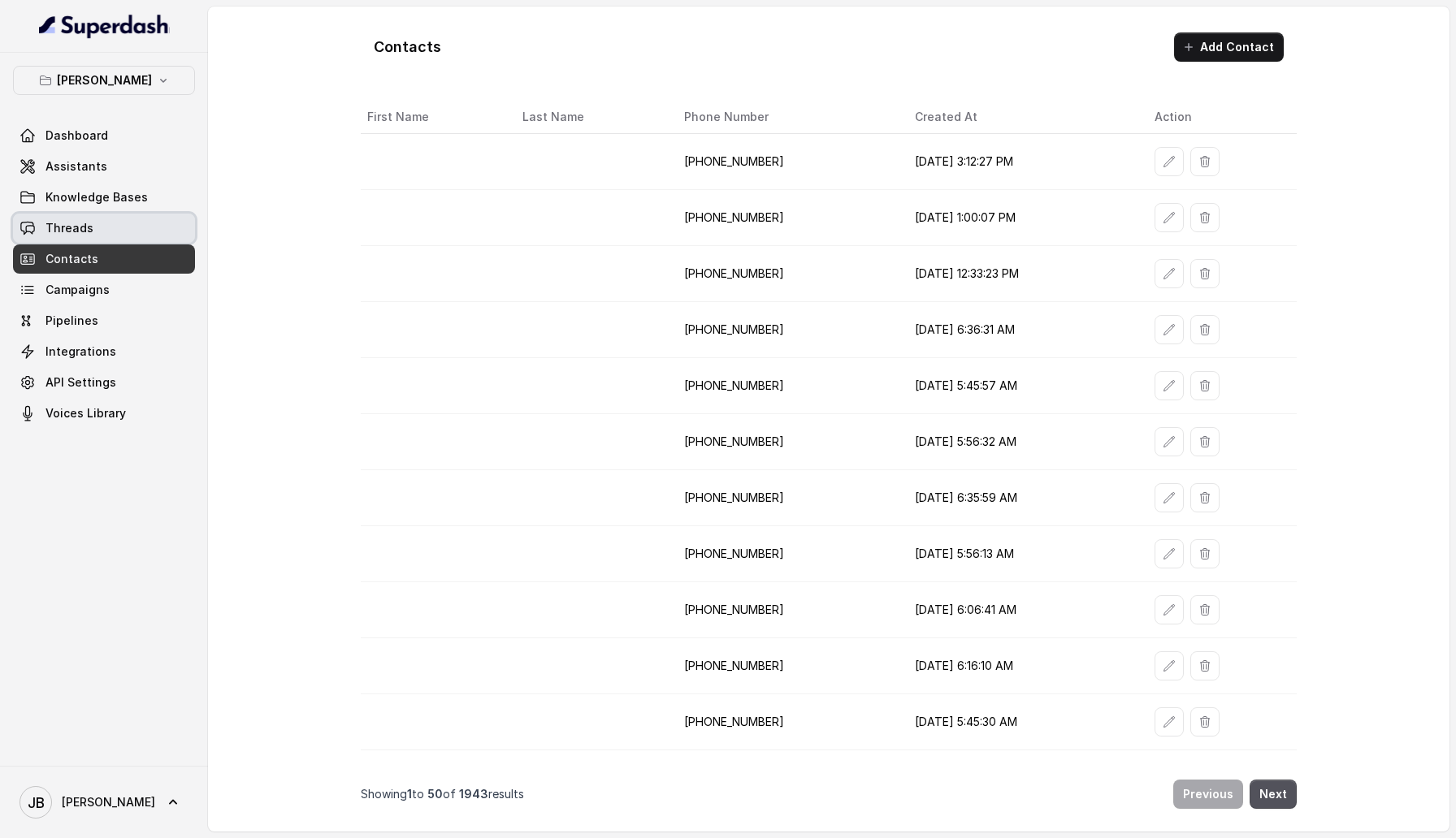
click at [129, 239] on link "Threads" at bounding box center [103, 228] width 182 height 29
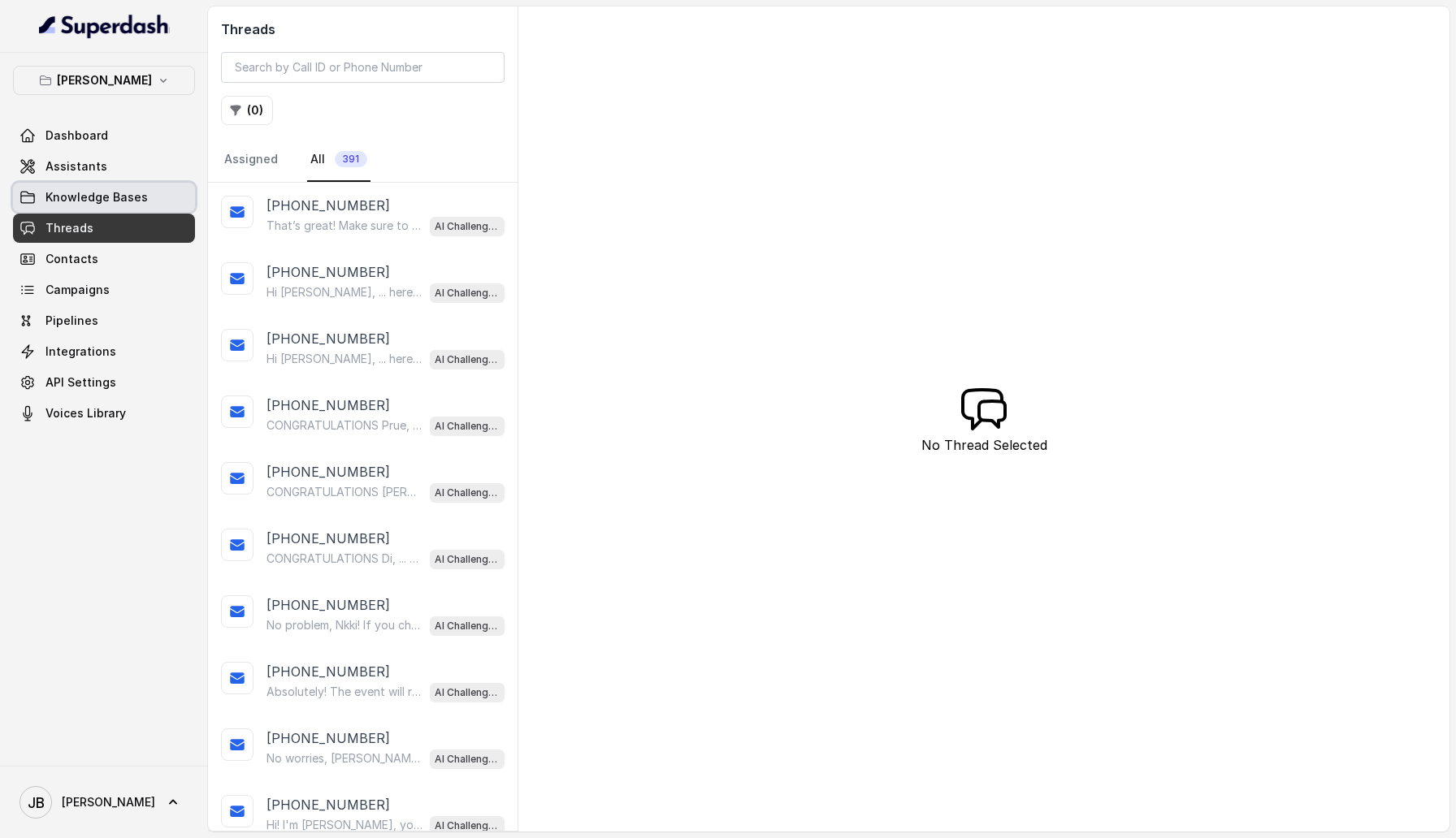
click at [130, 212] on link "Knowledge Bases" at bounding box center [103, 197] width 182 height 29
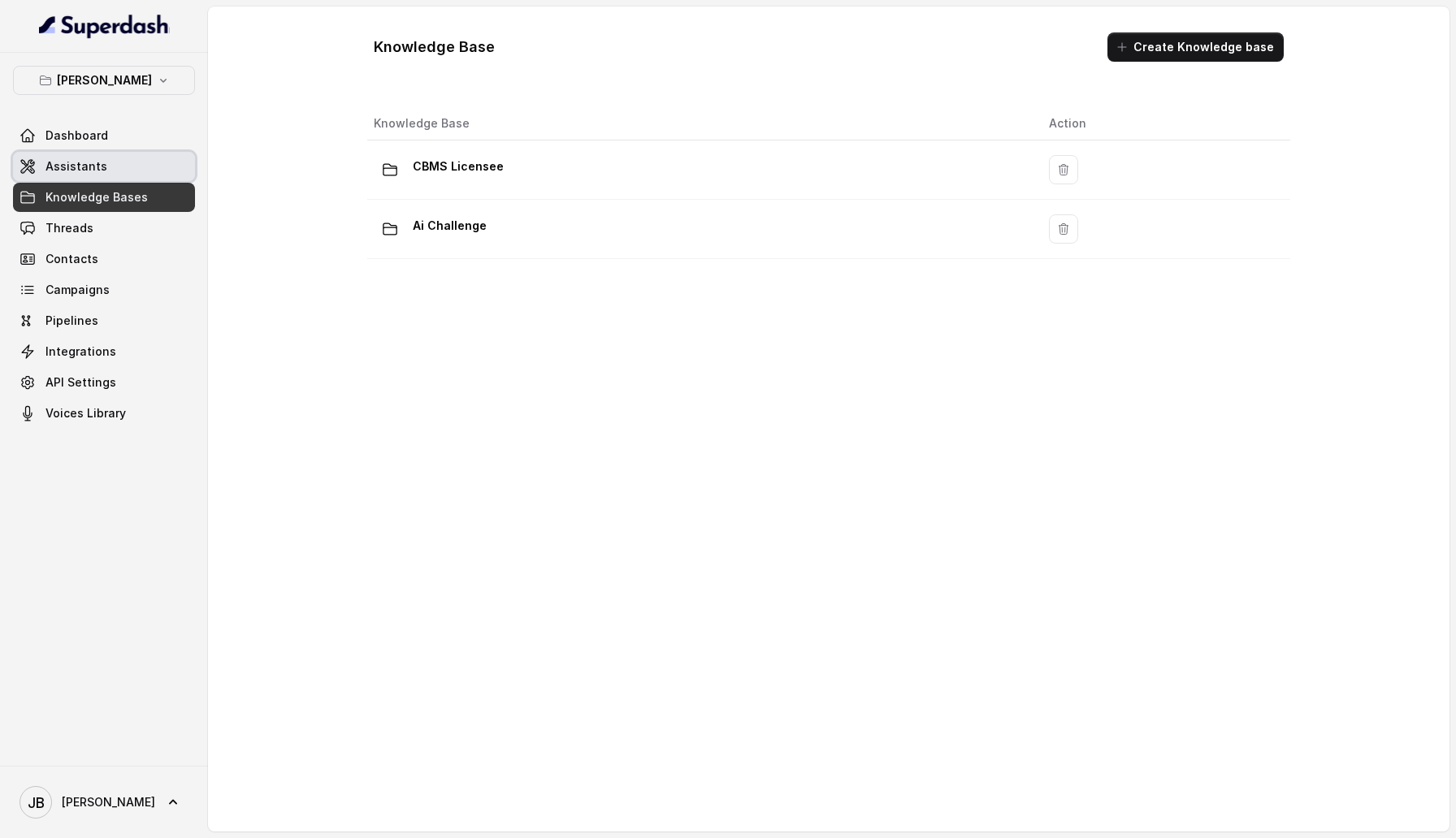
click at [120, 179] on link "Assistants" at bounding box center [103, 166] width 182 height 29
